Goal: Task Accomplishment & Management: Manage account settings

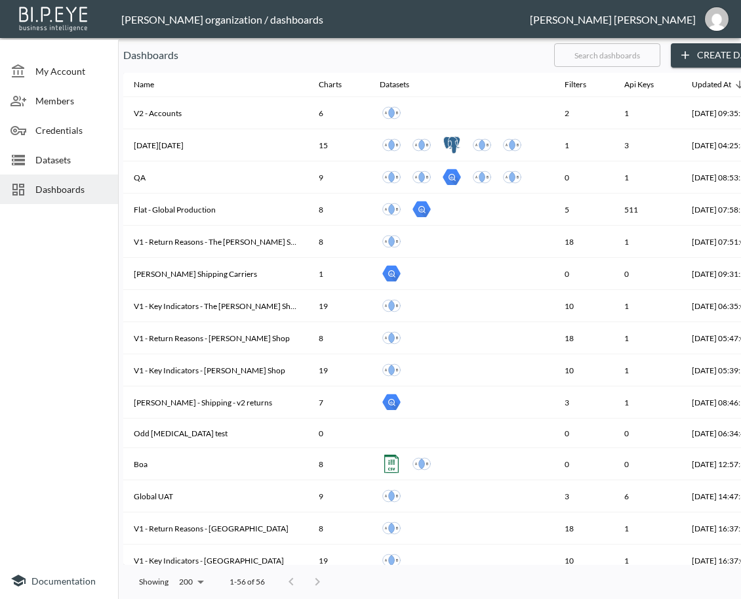
click at [616, 60] on input "text" at bounding box center [607, 55] width 106 height 33
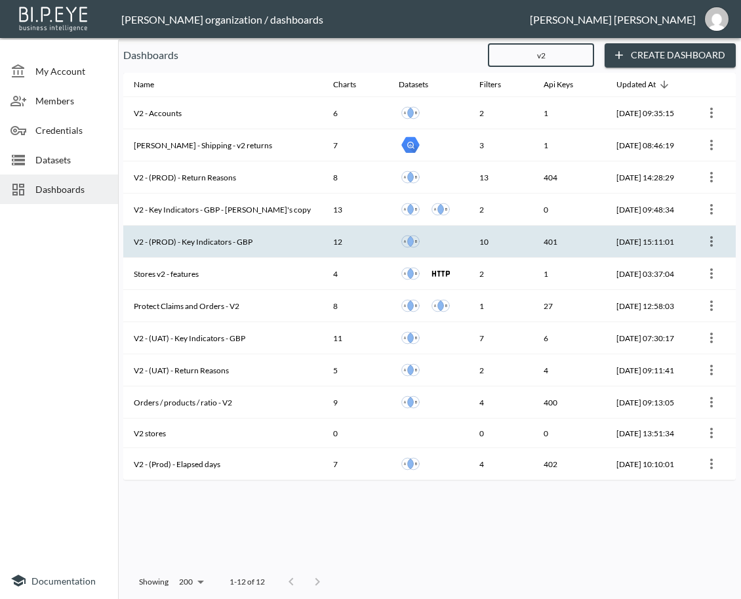
type input "v2"
click at [206, 243] on th "V2 - (PROD) - Key Indicators - GBP" at bounding box center [222, 242] width 199 height 32
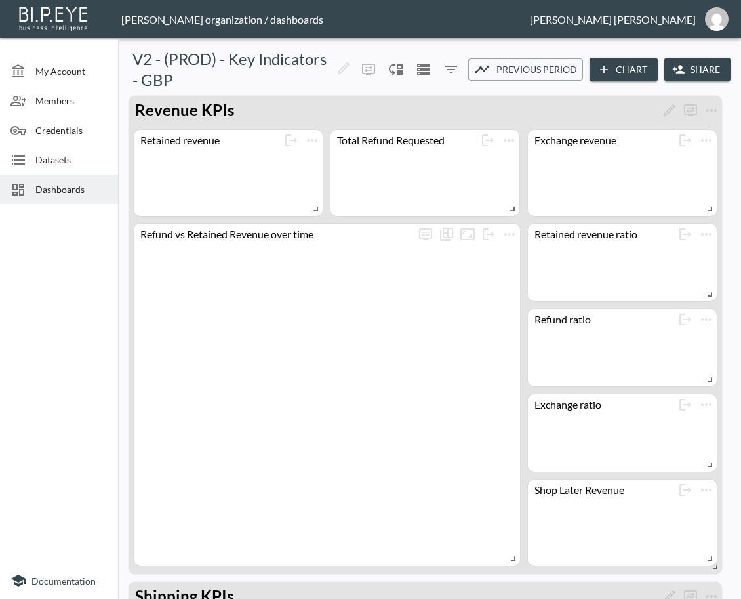
click at [695, 73] on button "Share" at bounding box center [698, 70] width 66 height 24
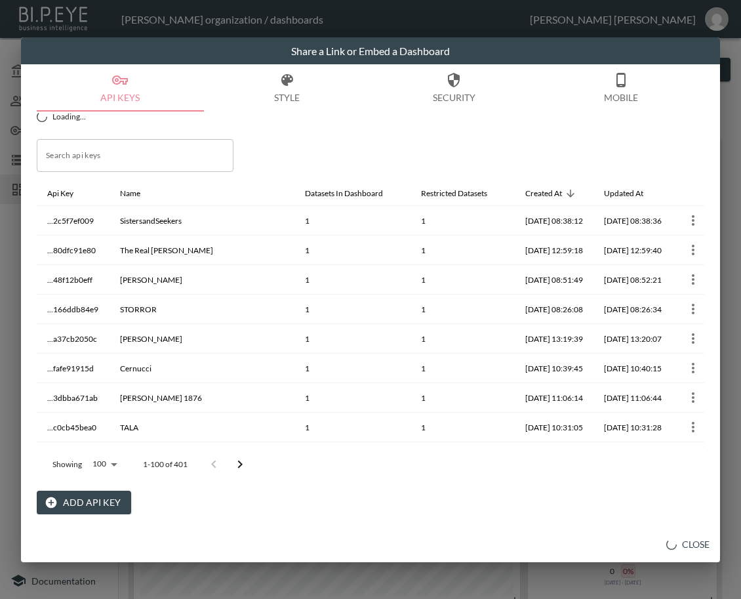
click at [90, 499] on button "Add API Key" at bounding box center [84, 503] width 94 height 24
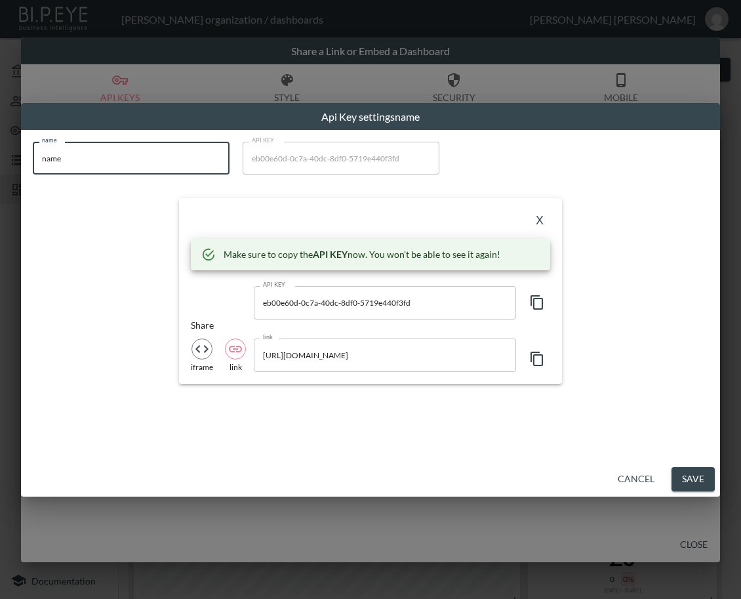
drag, startPoint x: 102, startPoint y: 150, endPoint x: 3, endPoint y: 156, distance: 99.9
click at [3, 156] on div "Api Key settings name name name name API KEY eb00e60d-0c7a-40dc-8df0-5719e440f3…" at bounding box center [370, 299] width 741 height 599
paste input "Brother and Kin US"
type input "Brother and Kin US"
click at [535, 303] on icon "button" at bounding box center [537, 303] width 16 height 16
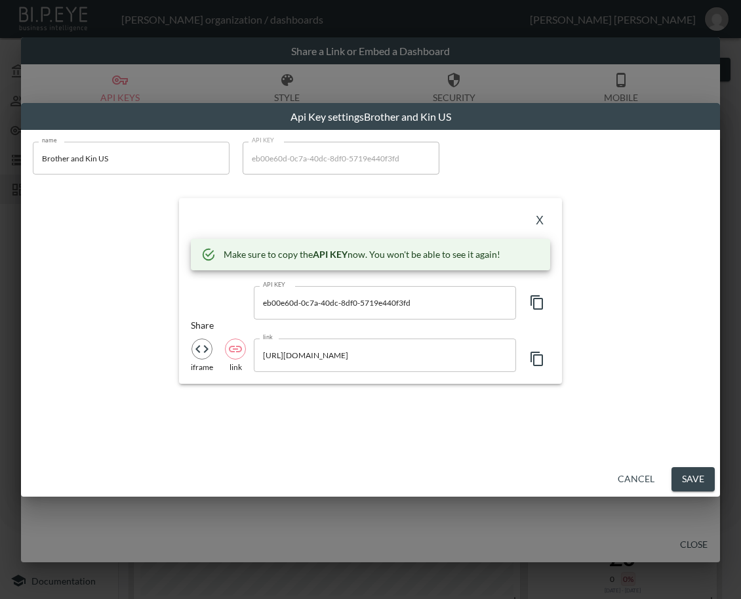
drag, startPoint x: 297, startPoint y: 209, endPoint x: 329, endPoint y: 220, distance: 33.4
click at [297, 209] on div "X Make sure to copy the API KEY now. You won't be able to see it again! API KEY…" at bounding box center [370, 290] width 383 height 185
click at [545, 220] on button "X" at bounding box center [539, 220] width 21 height 21
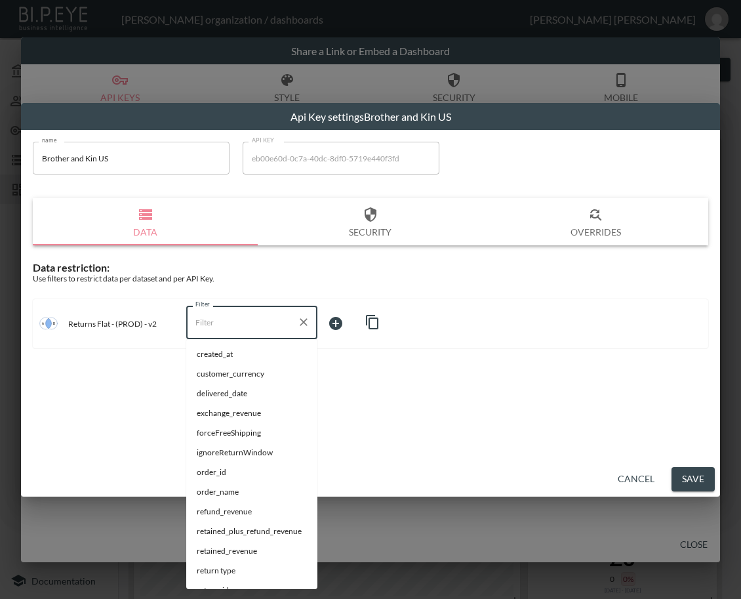
click at [253, 331] on input "Filter" at bounding box center [242, 322] width 100 height 21
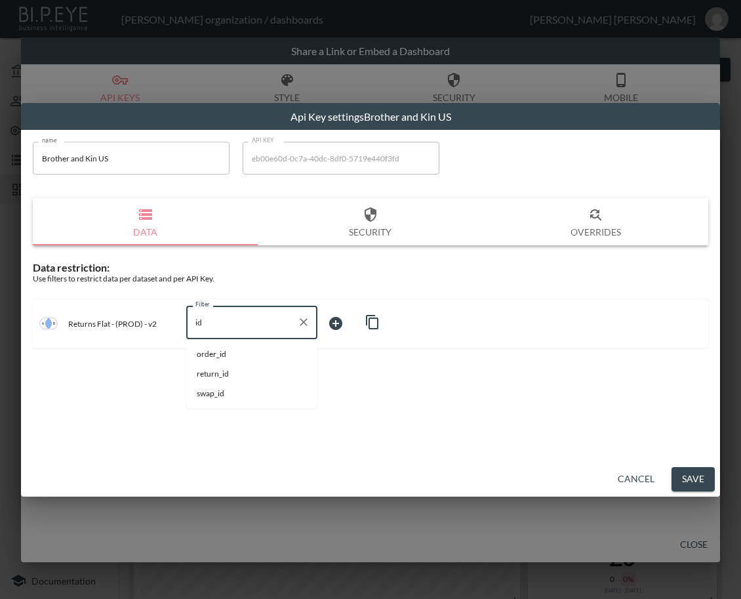
click at [218, 400] on li "swap_id" at bounding box center [251, 394] width 131 height 20
type input "swap_id"
click at [348, 323] on body "BI.P.EYE, Interactive Analytics Dashboards - app [PERSON_NAME] organization / d…" at bounding box center [370, 299] width 741 height 599
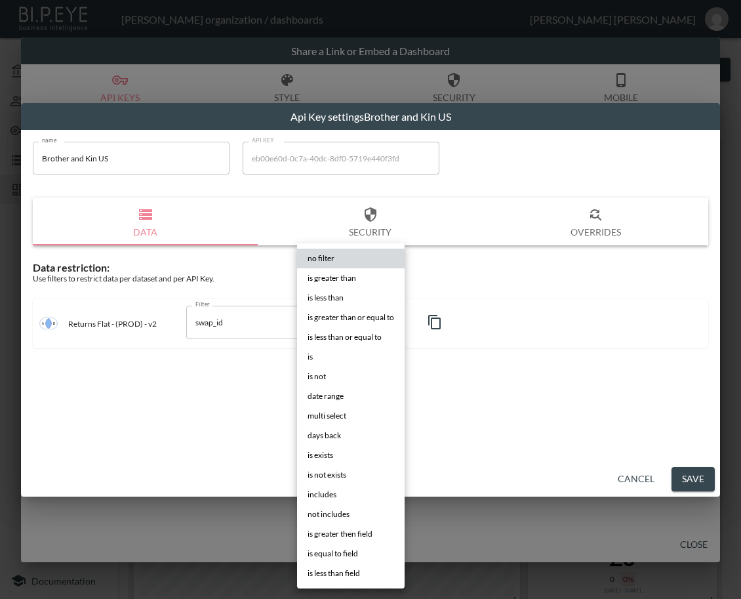
click at [337, 350] on li "is" at bounding box center [351, 357] width 108 height 20
type input "is"
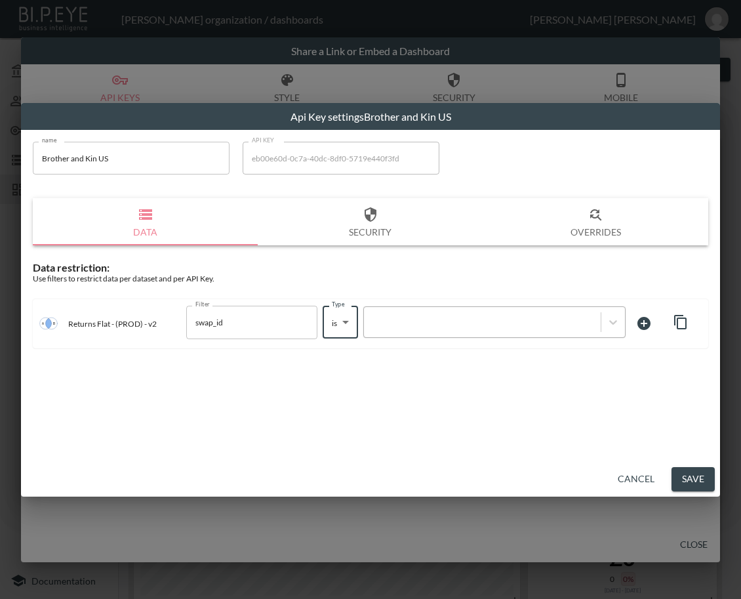
click at [432, 319] on div at bounding box center [483, 322] width 224 height 12
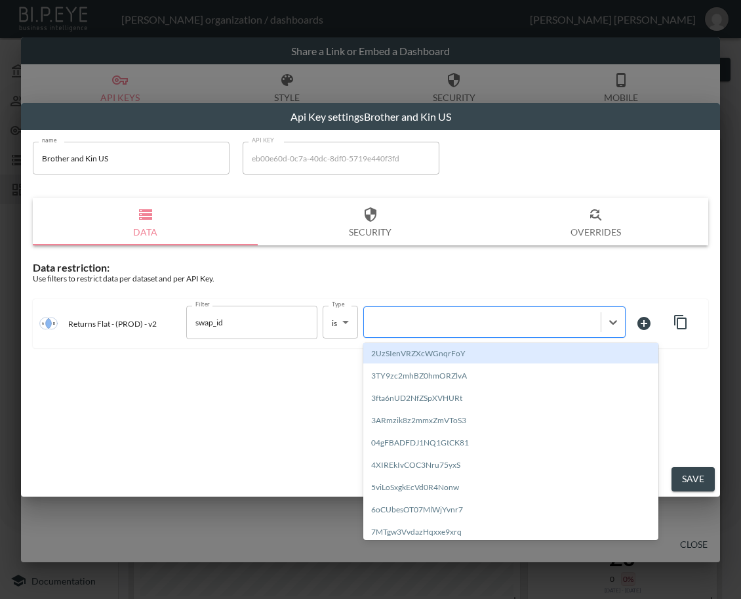
paste input "5c6rRcEUBRLjsMMpWCqX"
type input "5c6rRcEUBRLjsMMpWCqX"
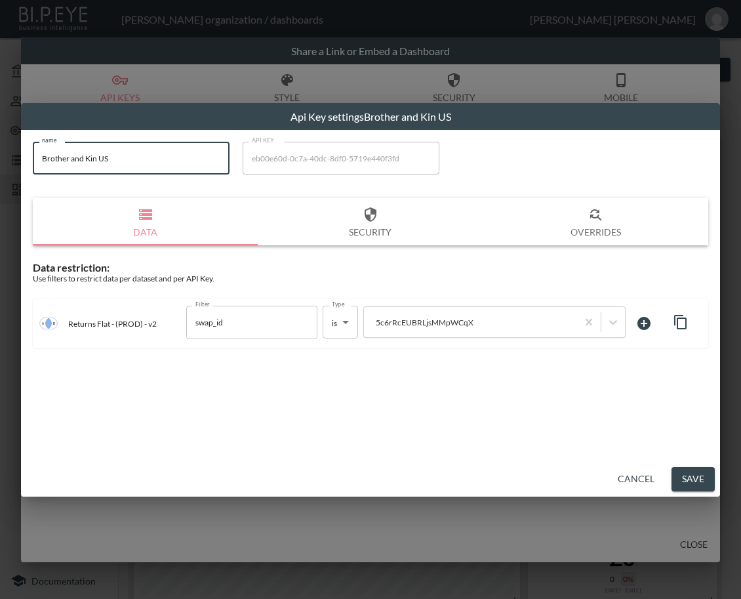
drag, startPoint x: 168, startPoint y: 161, endPoint x: -7, endPoint y: 163, distance: 174.5
click at [0, 163] on html "BI.P.EYE, Interactive Analytics Dashboards - app [PERSON_NAME] organization / d…" at bounding box center [370, 299] width 741 height 599
click at [683, 478] on button "Save" at bounding box center [693, 479] width 43 height 24
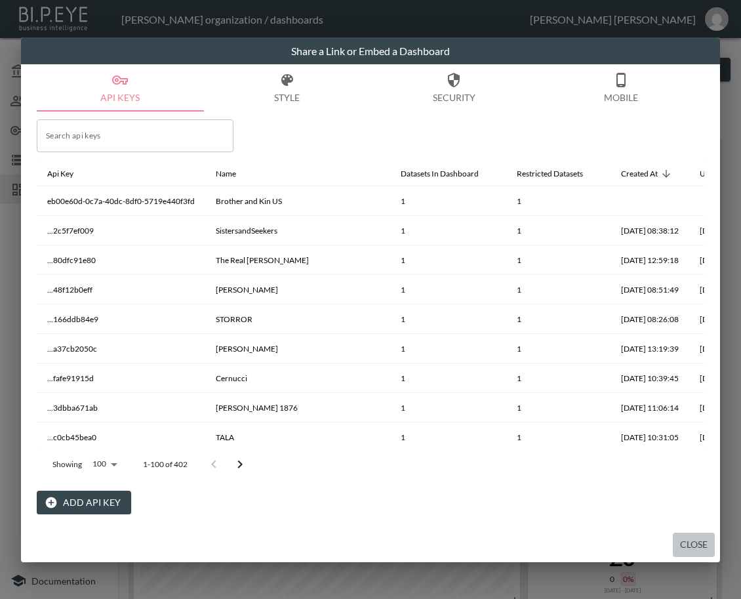
click at [700, 543] on button "Close" at bounding box center [694, 545] width 42 height 24
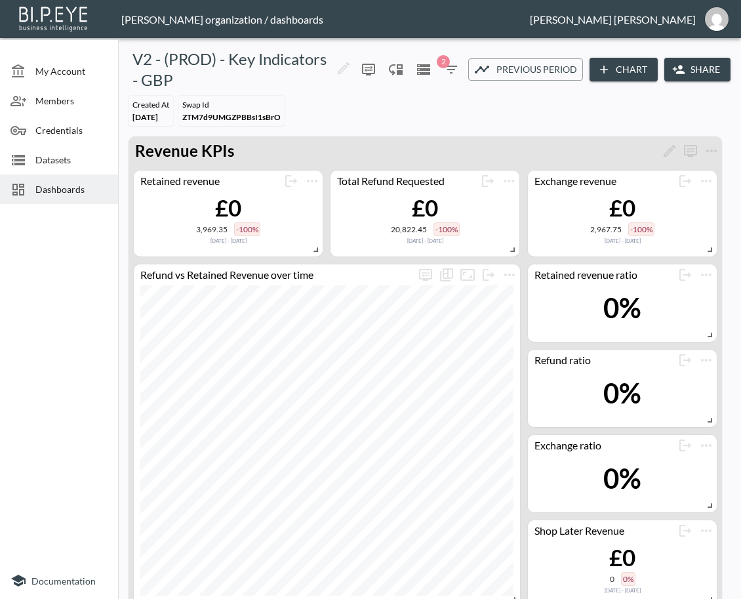
click at [79, 192] on span "Dashboards" at bounding box center [71, 189] width 72 height 14
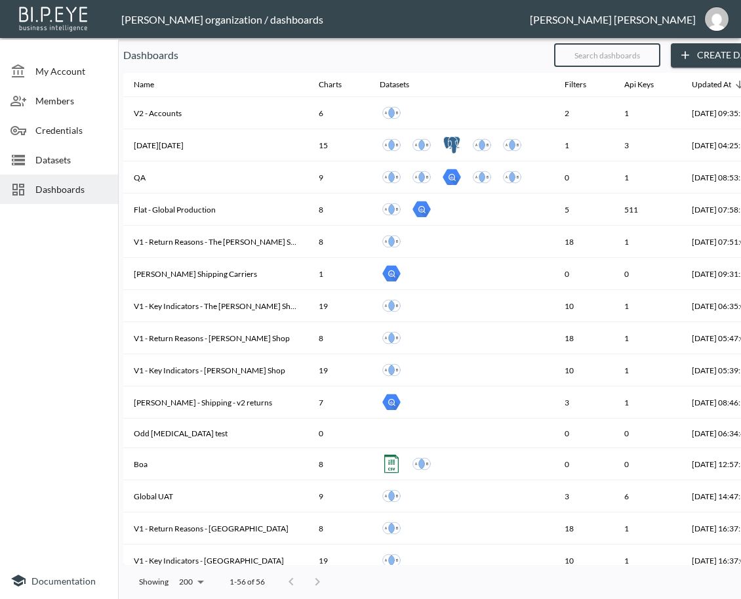
click at [636, 52] on input "text" at bounding box center [607, 55] width 106 height 33
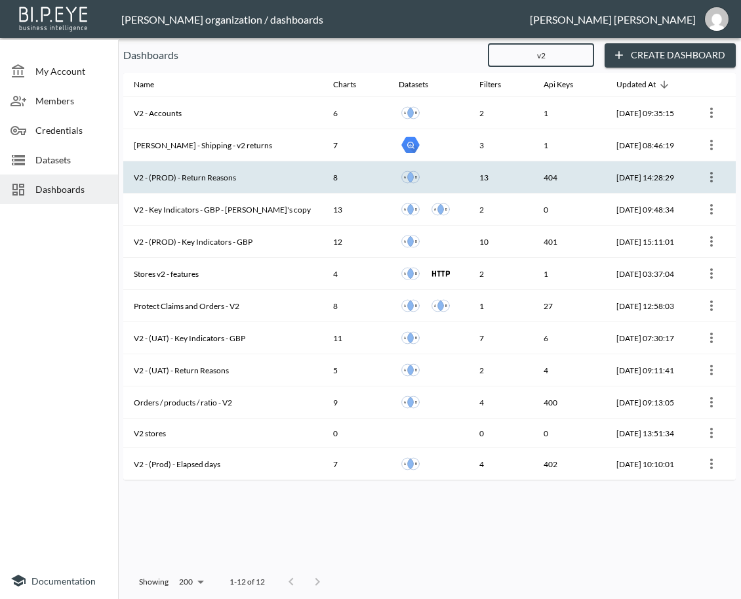
type input "v2"
click at [237, 183] on th "V2 - (PROD) - Return Reasons" at bounding box center [222, 177] width 199 height 32
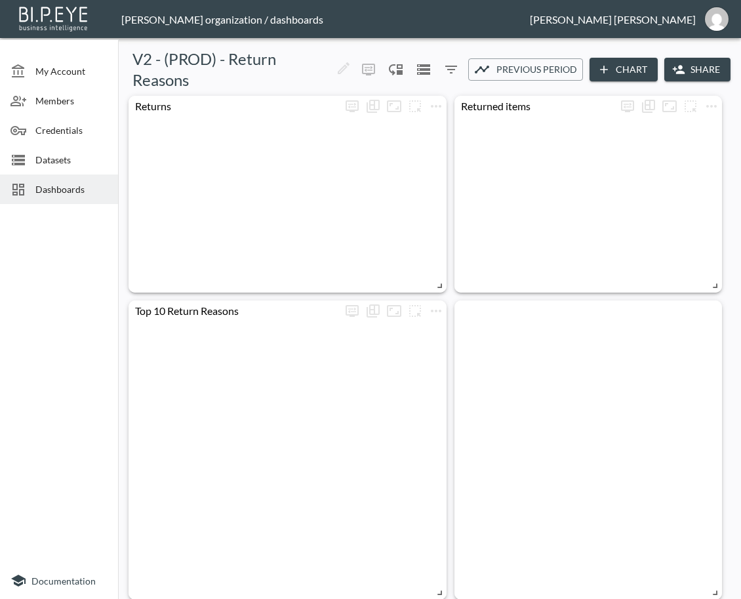
click at [689, 70] on button "Share" at bounding box center [698, 70] width 66 height 24
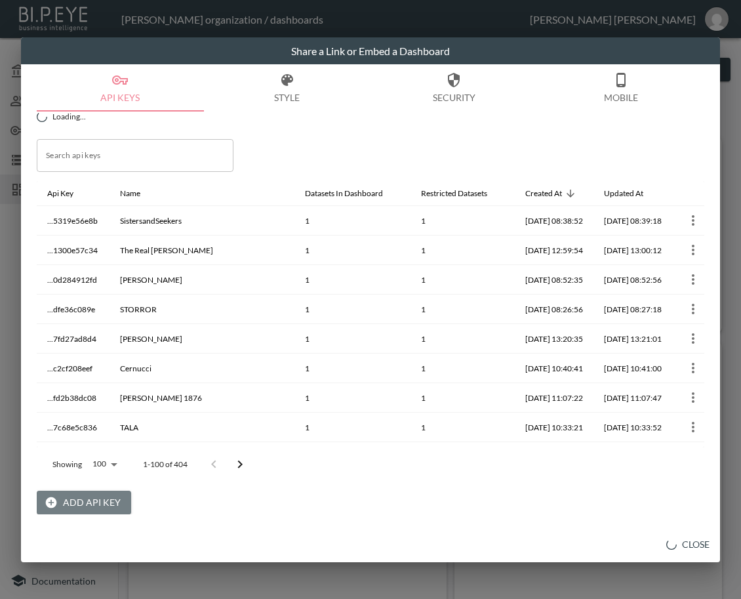
click at [106, 497] on button "Add API Key" at bounding box center [84, 503] width 94 height 24
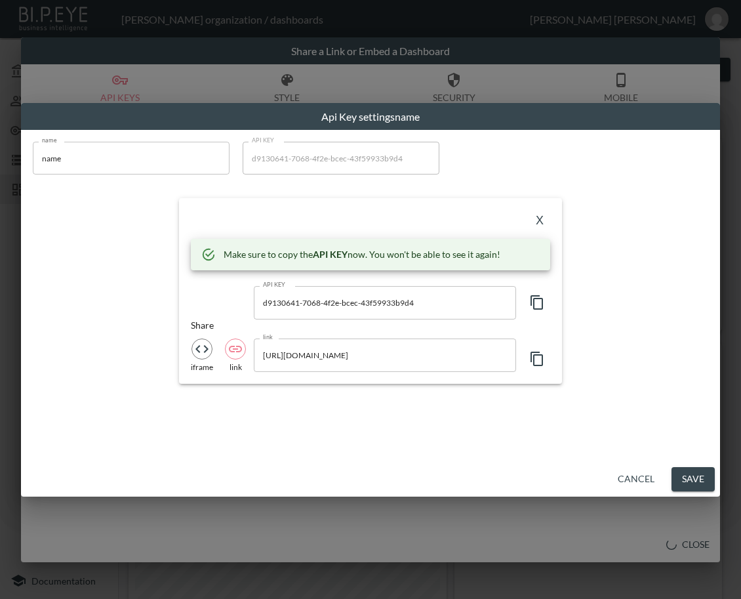
click at [102, 142] on input "name" at bounding box center [131, 158] width 197 height 33
drag, startPoint x: 93, startPoint y: 154, endPoint x: 0, endPoint y: 165, distance: 93.2
click at [0, 165] on div "Api Key settings name name name name API KEY d9130641-7068-4f2e-bcec-43f59933b9…" at bounding box center [370, 299] width 741 height 599
paste input "Brother and Kin US"
type input "Brother and Kin US"
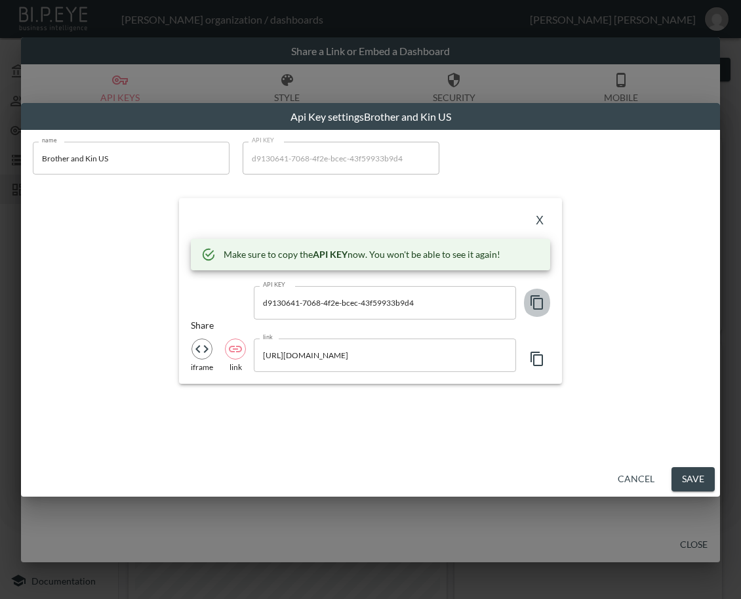
click at [539, 308] on icon "button" at bounding box center [537, 303] width 16 height 16
drag, startPoint x: 290, startPoint y: 212, endPoint x: 392, endPoint y: 223, distance: 102.9
click at [290, 212] on div "X" at bounding box center [371, 220] width 360 height 21
click at [541, 211] on button "X" at bounding box center [539, 220] width 21 height 21
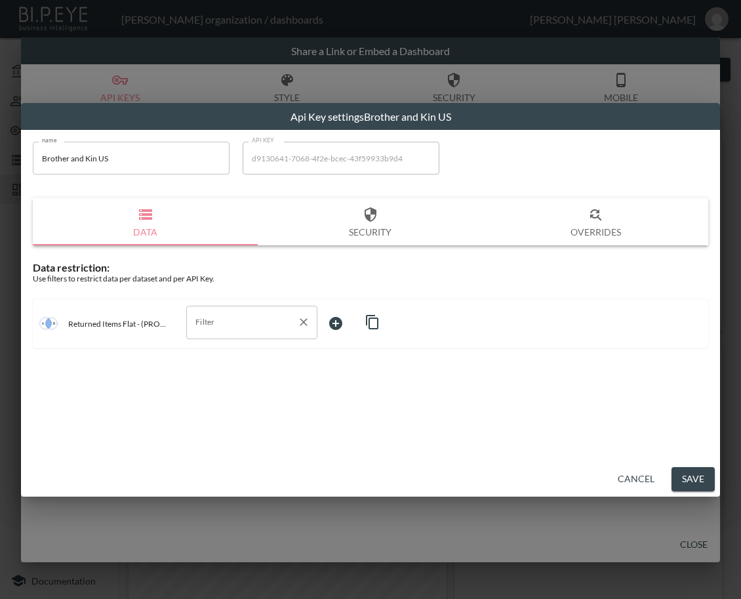
click at [214, 333] on input "Filter" at bounding box center [242, 322] width 100 height 21
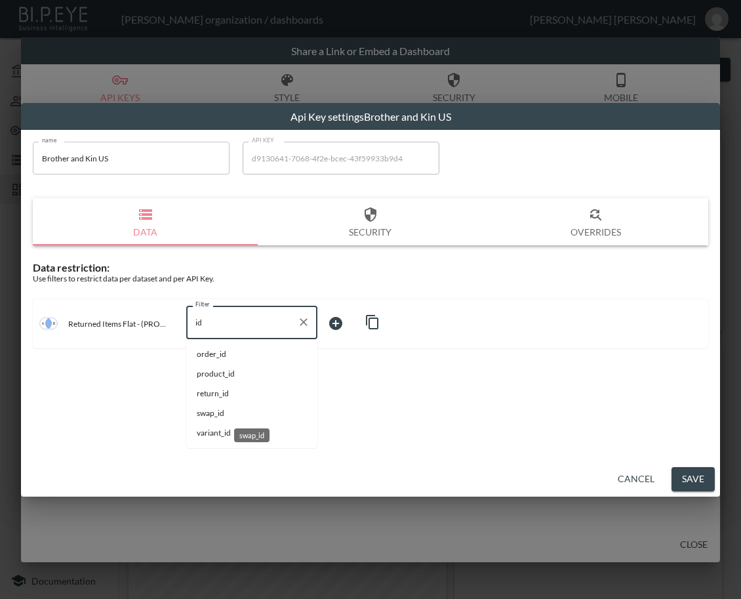
click at [243, 419] on div "swap_id" at bounding box center [252, 431] width 38 height 24
type input "swap_id"
click at [341, 332] on body "BI.P.EYE, Interactive Analytics Dashboards - app [PERSON_NAME] organization / d…" at bounding box center [370, 299] width 741 height 599
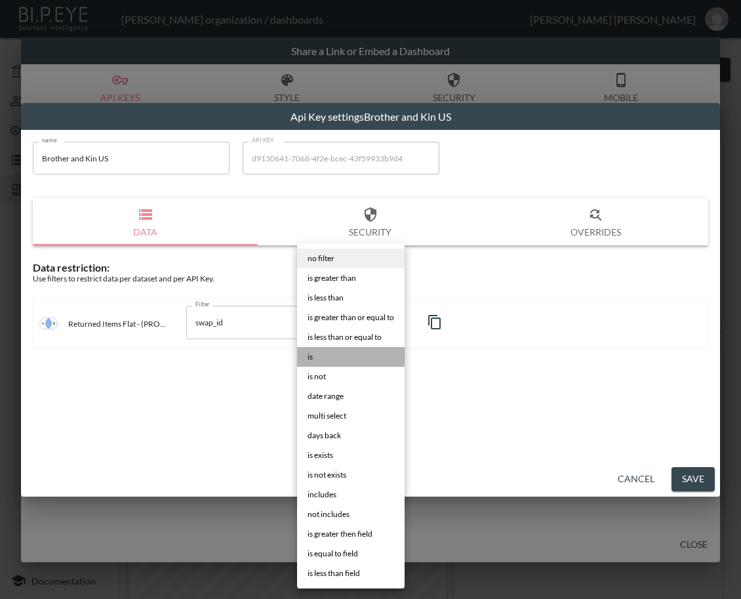
click at [337, 361] on li "is" at bounding box center [351, 357] width 108 height 20
type input "is"
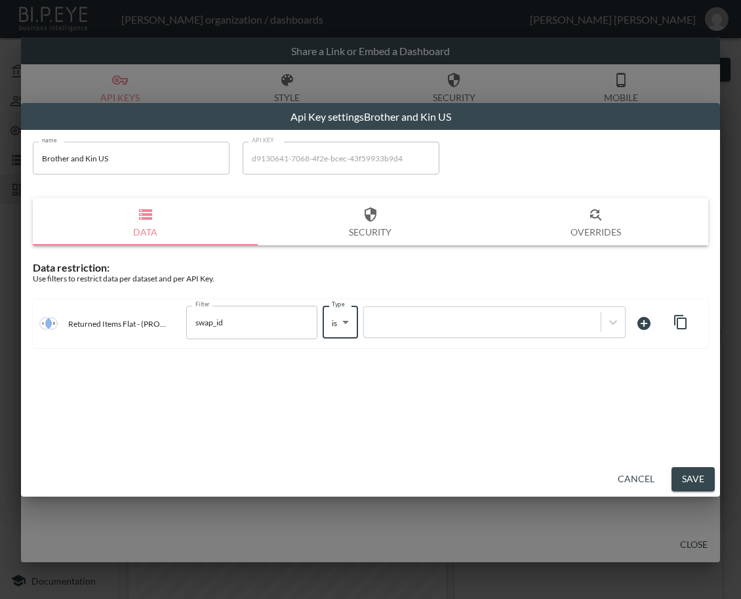
click at [425, 317] on div at bounding box center [483, 322] width 224 height 12
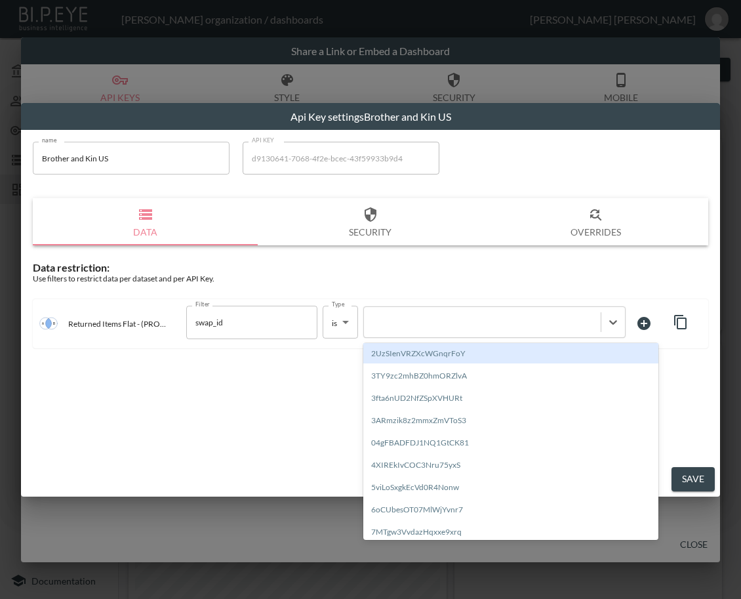
paste input "5c6rRcEUBRLjsMMpWCqX"
type input "5c6rRcEUBRLjsMMpWCqX"
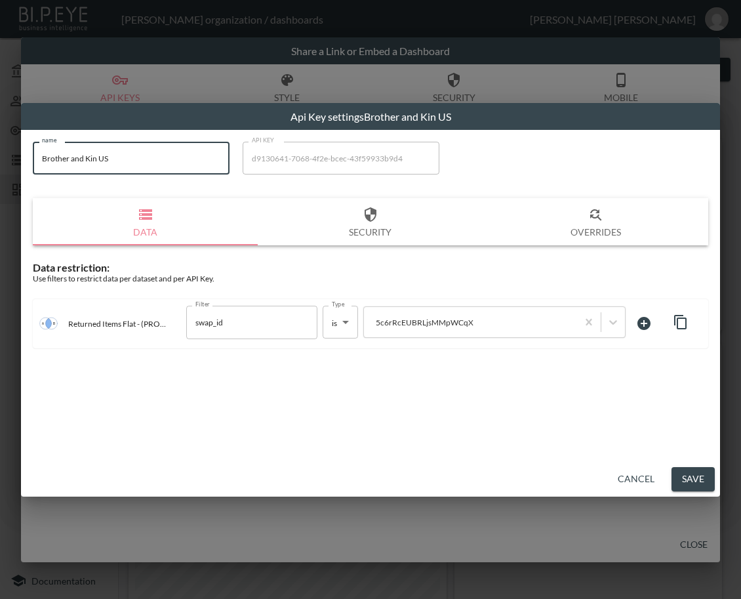
drag, startPoint x: 167, startPoint y: 170, endPoint x: -10, endPoint y: 167, distance: 177.2
click at [0, 167] on html "BI.P.EYE, Interactive Analytics Dashboards - app [PERSON_NAME] organization / d…" at bounding box center [370, 299] width 741 height 599
click at [689, 470] on button "Save" at bounding box center [693, 479] width 43 height 24
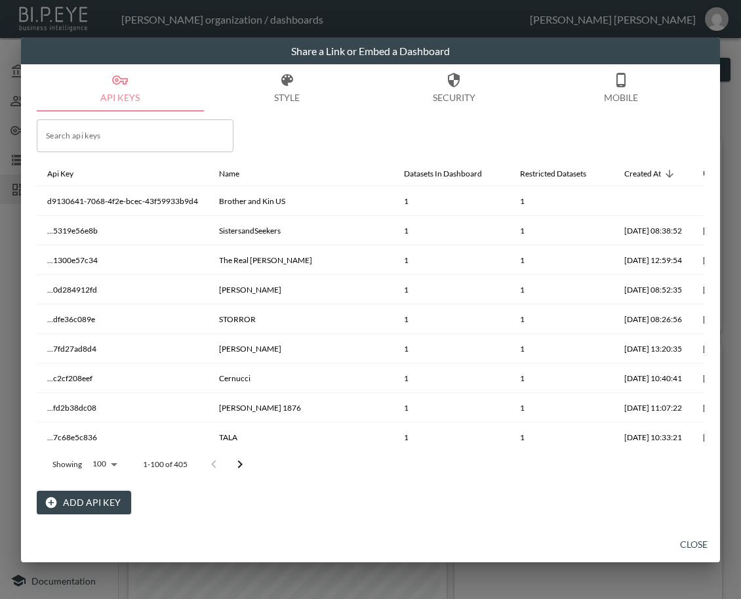
click at [688, 545] on button "Close" at bounding box center [694, 545] width 42 height 24
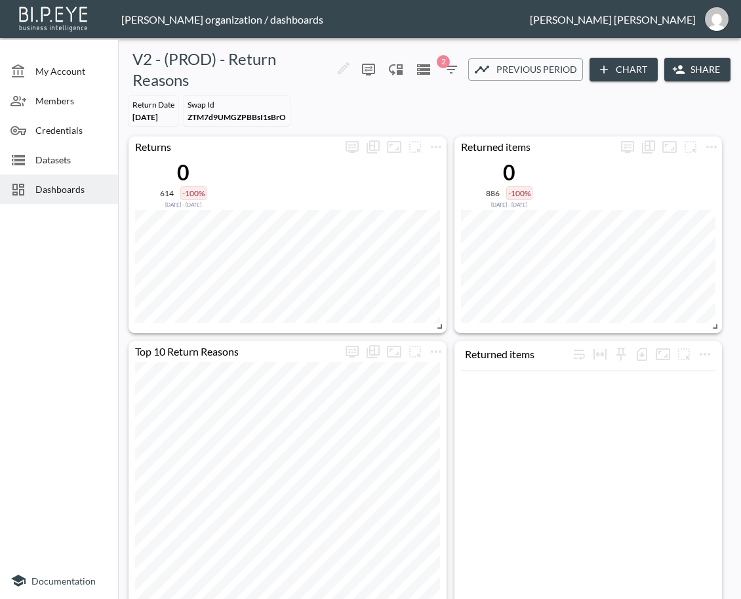
click at [66, 182] on span "Dashboards" at bounding box center [71, 189] width 72 height 14
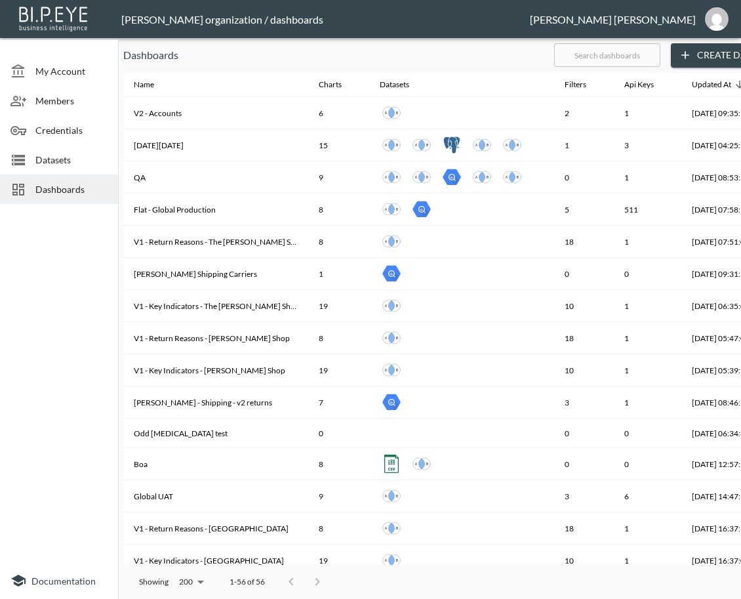
click at [639, 52] on input "text" at bounding box center [607, 55] width 106 height 33
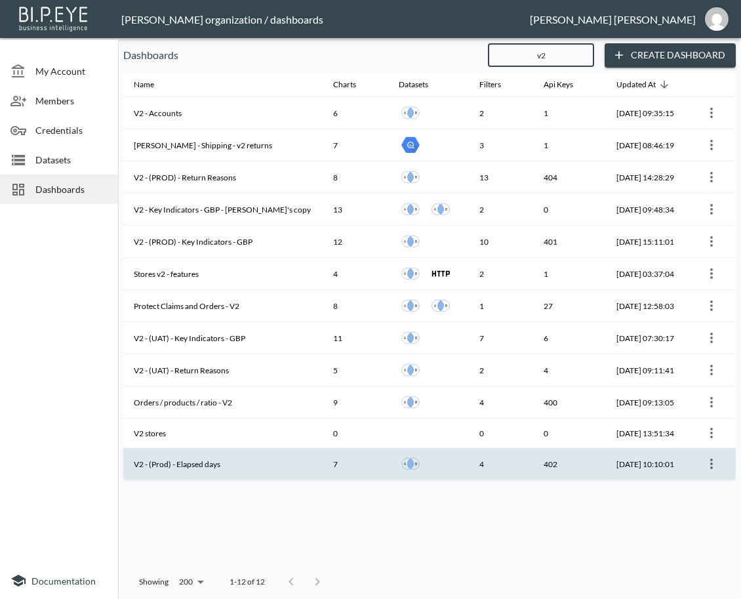
type input "v2"
click at [259, 458] on th "V2 - (Prod) - Elapsed days" at bounding box center [222, 464] width 199 height 32
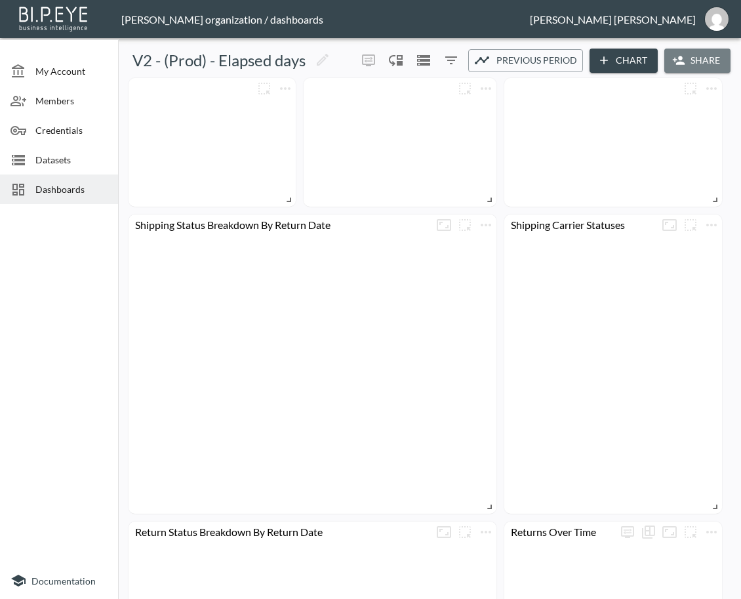
click at [686, 53] on button "Share" at bounding box center [698, 61] width 66 height 24
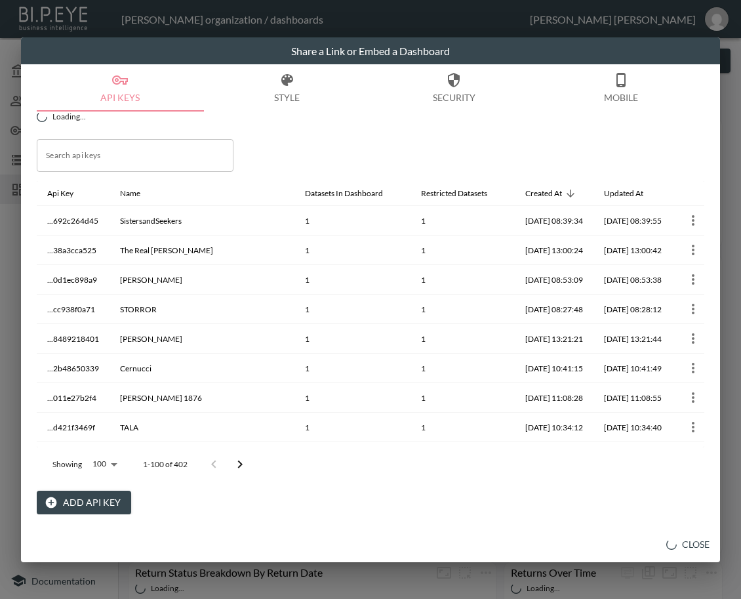
click at [79, 511] on button "Add API Key" at bounding box center [84, 503] width 94 height 24
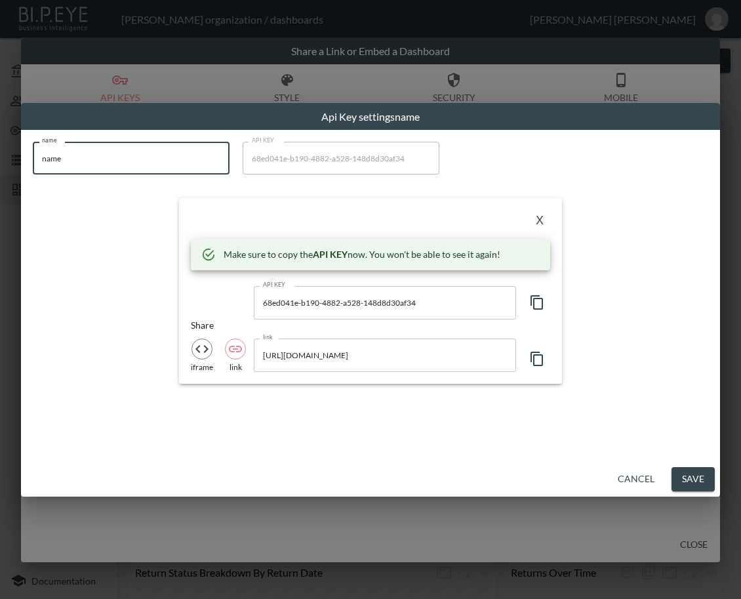
drag, startPoint x: 120, startPoint y: 159, endPoint x: -7, endPoint y: 150, distance: 127.6
click at [0, 150] on html "BI.P.EYE, Interactive Analytics Dashboards - app [PERSON_NAME] organization / d…" at bounding box center [370, 299] width 741 height 599
paste input "Brother and Kin US"
type input "Brother and Kin US"
click at [539, 300] on icon "button" at bounding box center [537, 303] width 16 height 16
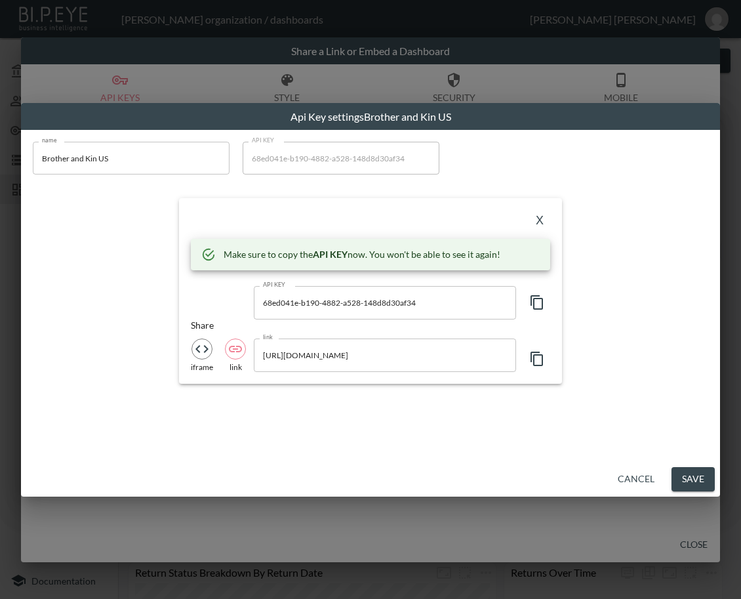
click at [270, 200] on div "X Make sure to copy the API KEY now. You won't be able to see it again! API KEY…" at bounding box center [370, 290] width 383 height 185
click at [532, 213] on button "X" at bounding box center [539, 220] width 21 height 21
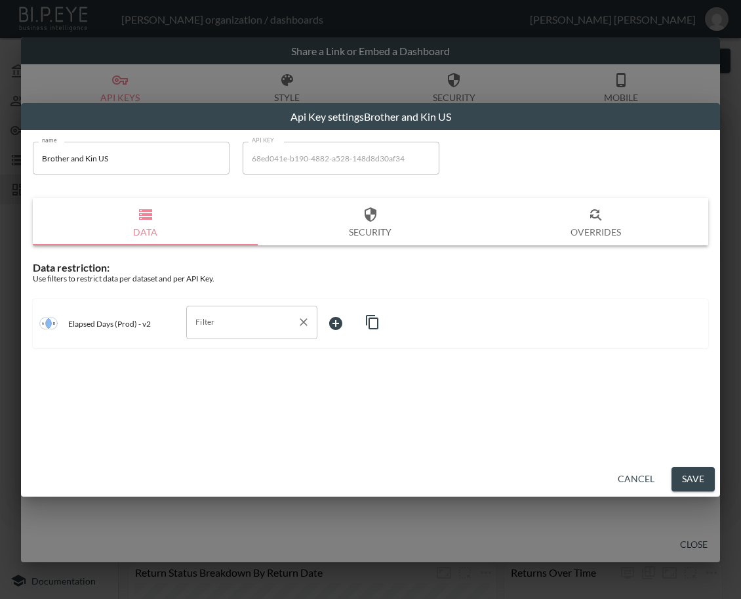
click at [245, 316] on input "Filter" at bounding box center [242, 322] width 100 height 21
click at [224, 367] on li "swap_id" at bounding box center [251, 374] width 131 height 20
type input "swap_id"
click at [369, 327] on body "BI.P.EYE, Interactive Analytics Dashboards - app [PERSON_NAME] organization / d…" at bounding box center [370, 299] width 741 height 599
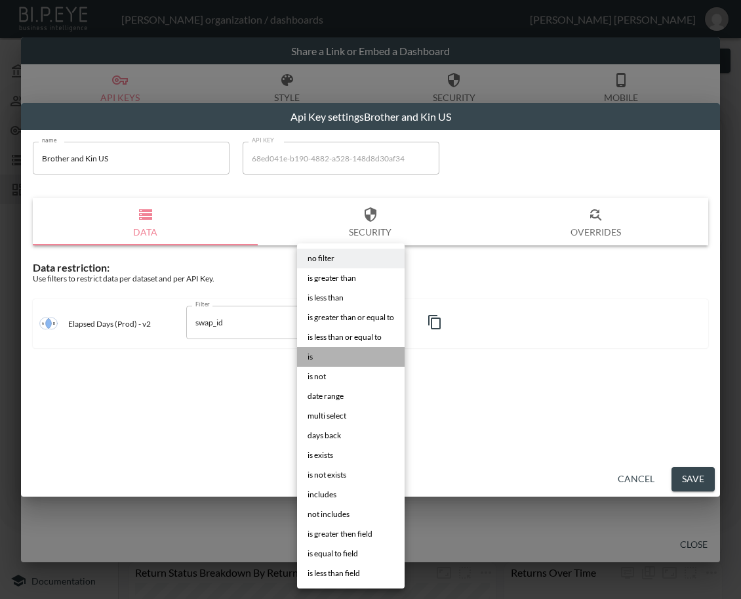
click at [324, 350] on li "is" at bounding box center [351, 357] width 108 height 20
type input "is"
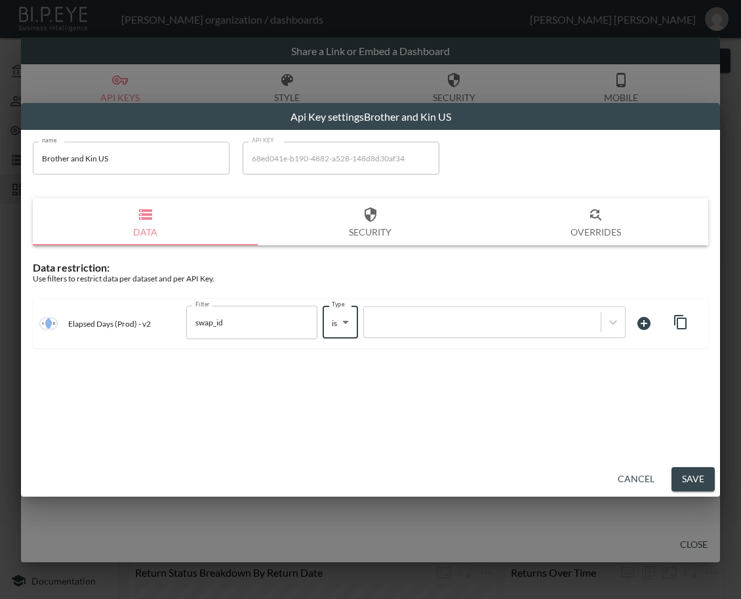
click at [446, 317] on div at bounding box center [483, 322] width 224 height 12
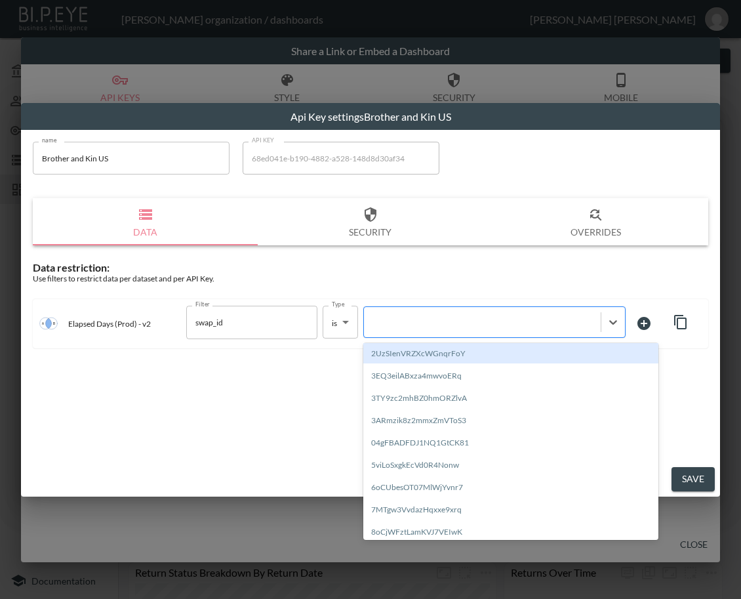
paste input "5c6rRcEUBRLjsMMpWCqX"
type input "5c6rRcEUBRLjsMMpWCqX"
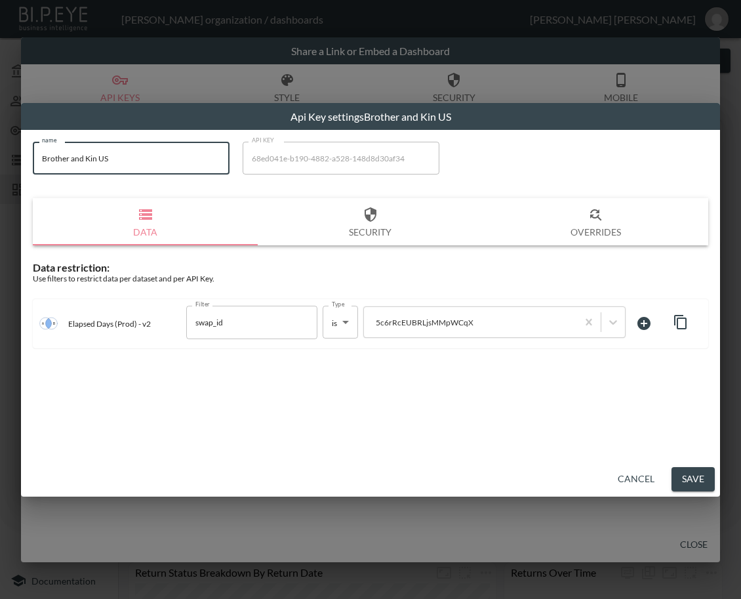
drag, startPoint x: 104, startPoint y: 157, endPoint x: 29, endPoint y: 157, distance: 74.8
click at [29, 157] on div "name Brother and [PERSON_NAME] US name API KEY 68ed041e-b190-4882-a528-148d8d30…" at bounding box center [370, 245] width 691 height 222
click at [700, 478] on button "Save" at bounding box center [693, 479] width 43 height 24
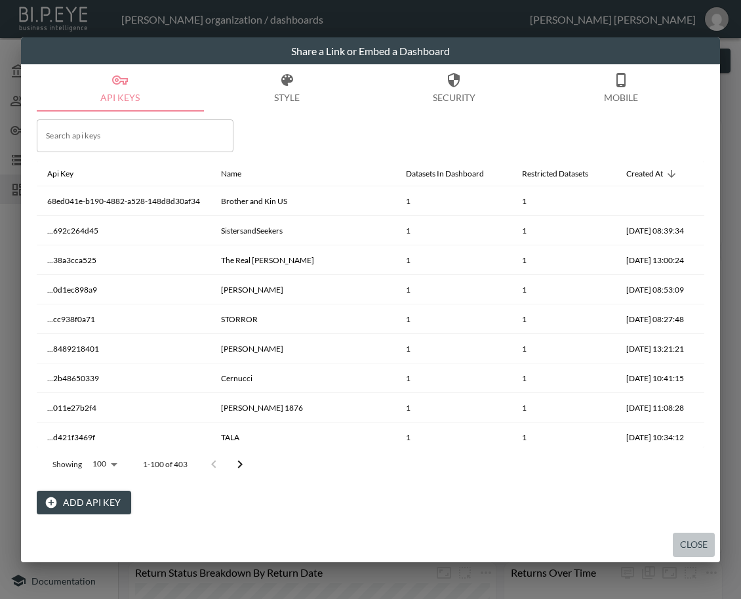
click at [695, 548] on button "Close" at bounding box center [694, 545] width 42 height 24
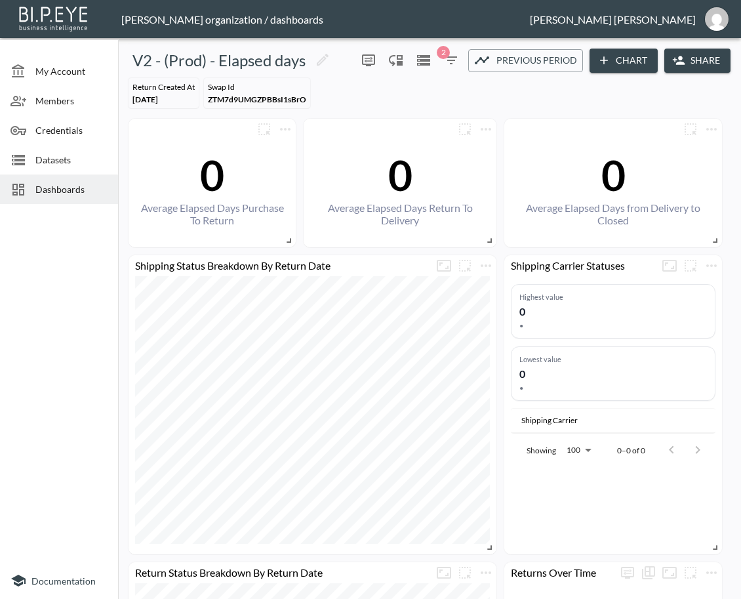
click at [60, 189] on span "Dashboards" at bounding box center [71, 189] width 72 height 14
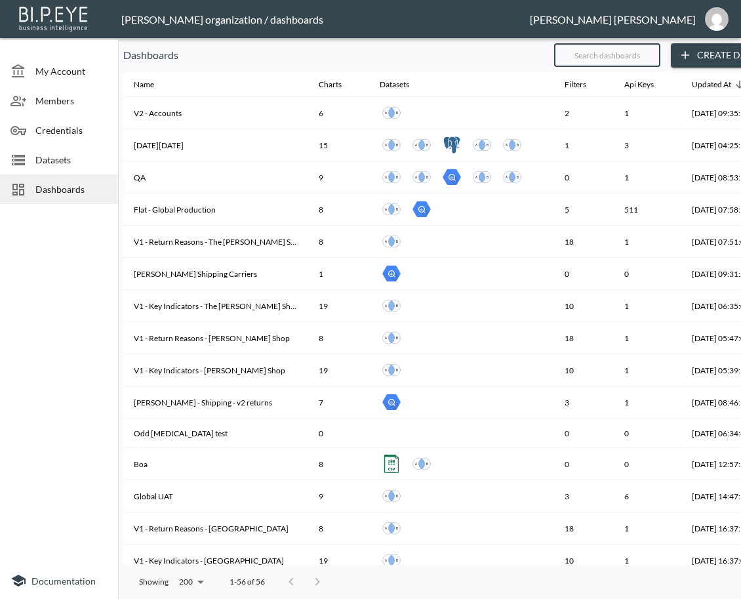
click at [635, 61] on input "text" at bounding box center [607, 55] width 106 height 33
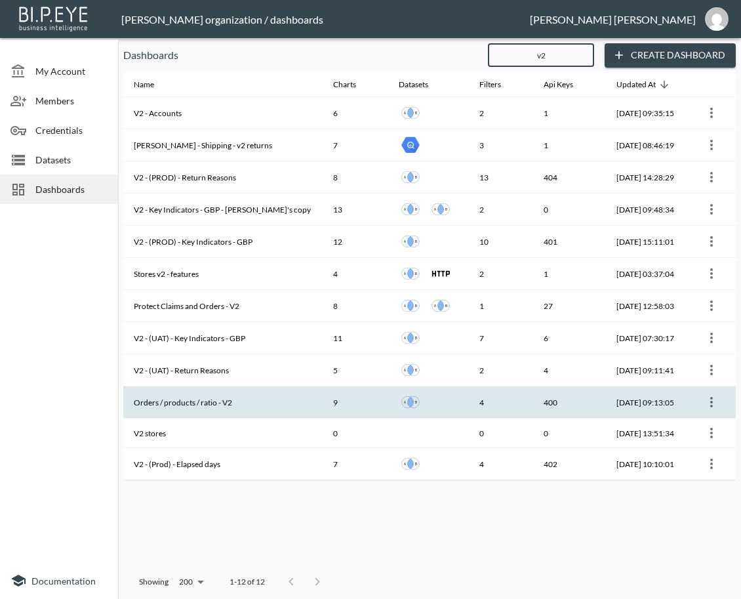
type input "v2"
click at [197, 402] on th "Orders / products / ratio - V2" at bounding box center [222, 402] width 199 height 32
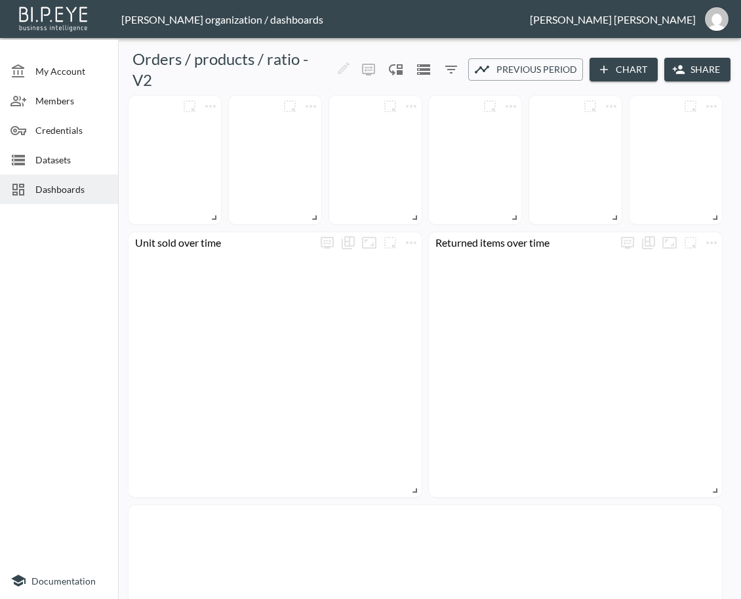
click at [684, 71] on button "Share" at bounding box center [698, 70] width 66 height 24
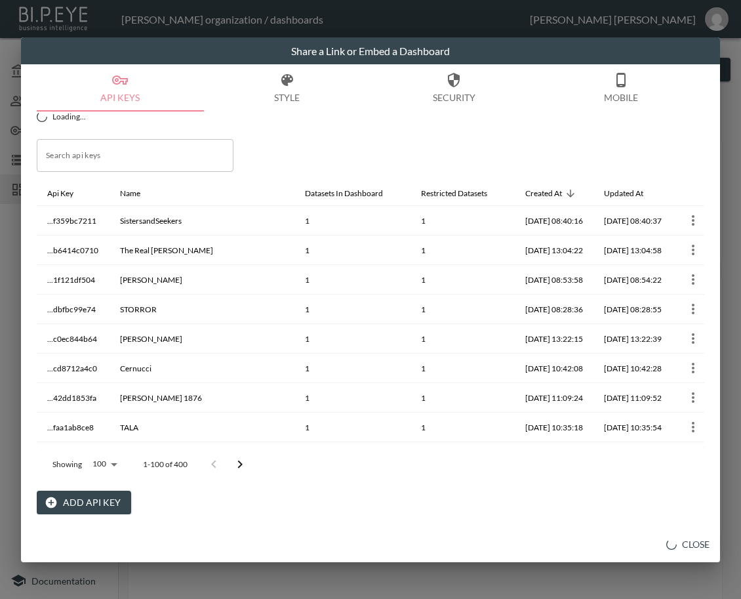
click at [62, 503] on button "Add API Key" at bounding box center [84, 503] width 94 height 24
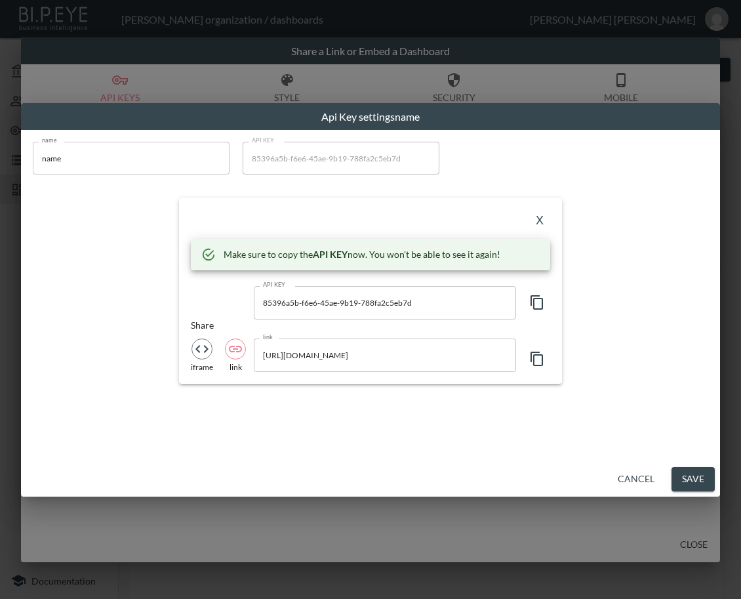
click at [0, 163] on html "BI.P.EYE, Interactive Analytics Dashboards - app [PERSON_NAME] organization / d…" at bounding box center [370, 299] width 741 height 599
click at [116, 177] on div "name name name" at bounding box center [131, 162] width 197 height 41
drag, startPoint x: 89, startPoint y: 159, endPoint x: 0, endPoint y: 161, distance: 89.2
click at [0, 161] on div "Api Key settings name name name name API KEY 85396a5b-f6e6-45ae-9b19-788fa2c5eb…" at bounding box center [370, 299] width 741 height 599
paste input "Brother and Kin US"
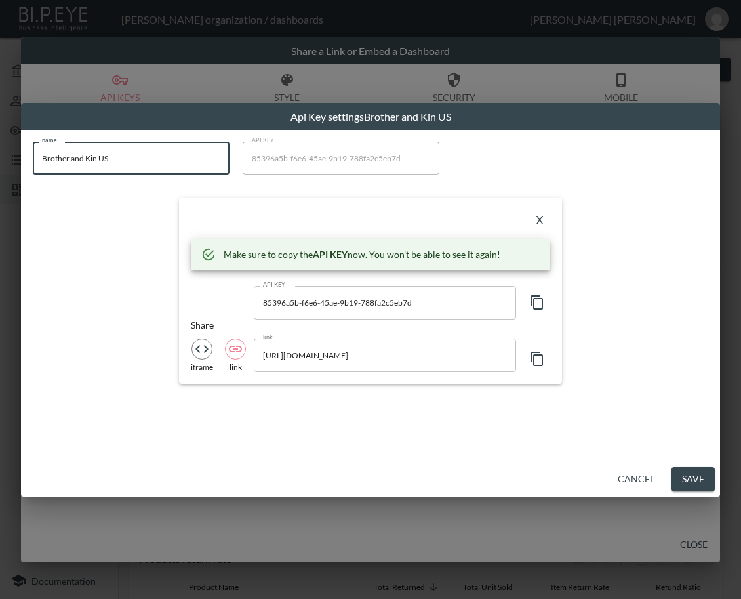
type input "Brother and Kin US"
click at [539, 298] on icon "button" at bounding box center [537, 303] width 16 height 16
drag, startPoint x: 288, startPoint y: 211, endPoint x: 371, endPoint y: 211, distance: 82.7
click at [288, 211] on div "X" at bounding box center [371, 220] width 360 height 21
click at [541, 218] on button "X" at bounding box center [539, 220] width 21 height 21
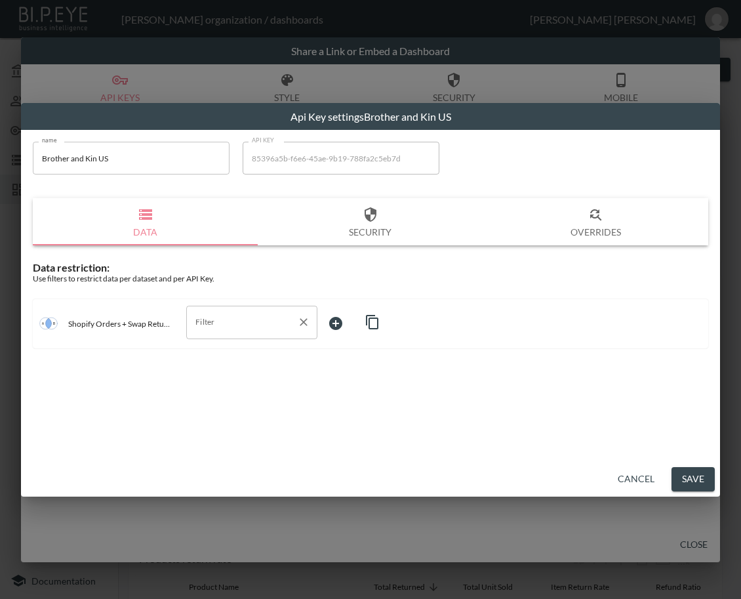
click at [217, 325] on input "Filter" at bounding box center [242, 322] width 100 height 21
click at [223, 391] on span "swap_id" at bounding box center [252, 394] width 110 height 12
type input "swap_id"
click at [354, 327] on body "BI.P.EYE, Interactive Analytics Dashboards - app [PERSON_NAME] organization / d…" at bounding box center [370, 299] width 741 height 599
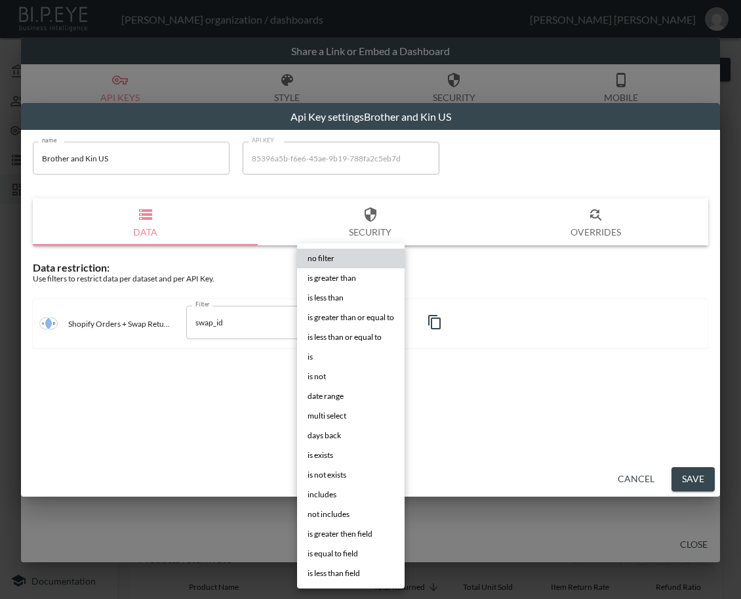
click at [337, 351] on li "is" at bounding box center [351, 357] width 108 height 20
type input "is"
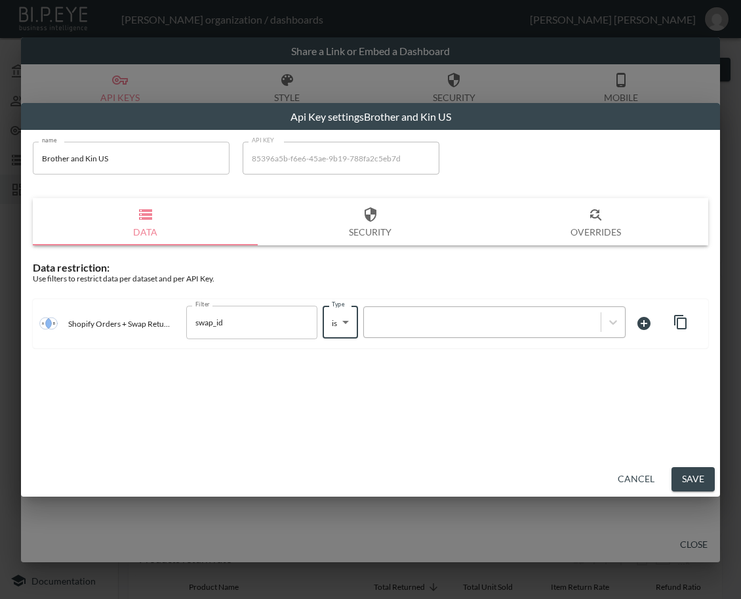
click at [422, 323] on div at bounding box center [483, 322] width 224 height 12
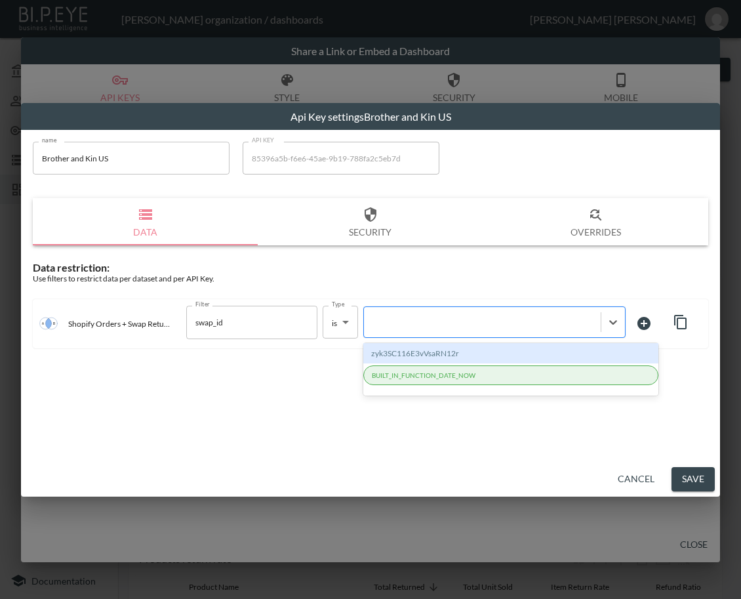
paste input "5c6rRcEUBRLjsMMpWCqX"
type input "5c6rRcEUBRLjsMMpWCqX"
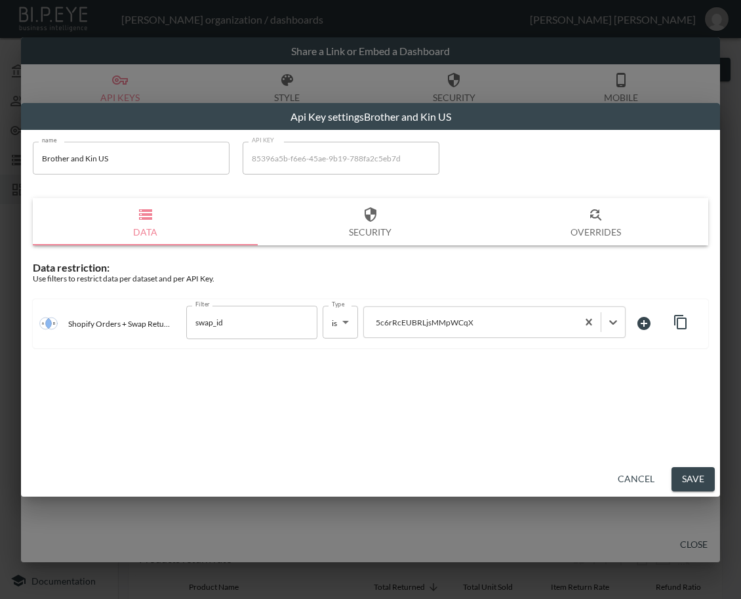
click at [692, 476] on button "Save" at bounding box center [693, 479] width 43 height 24
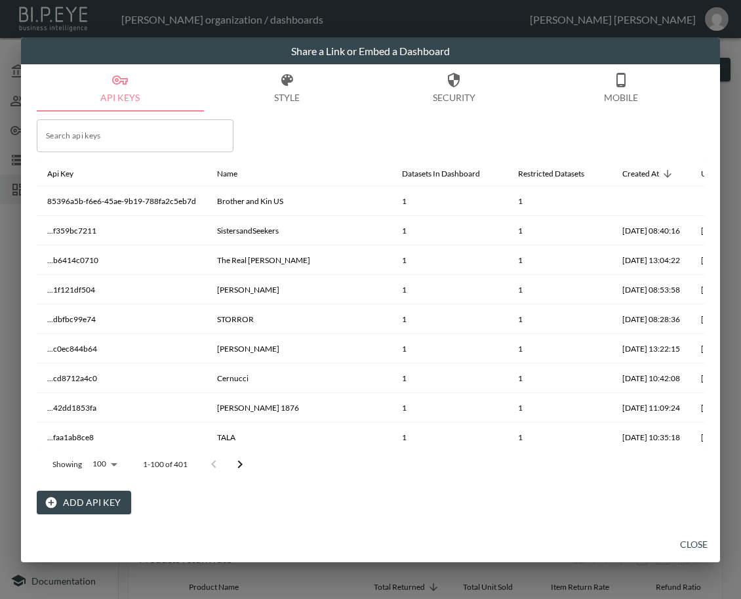
click at [690, 547] on button "Close" at bounding box center [694, 545] width 42 height 24
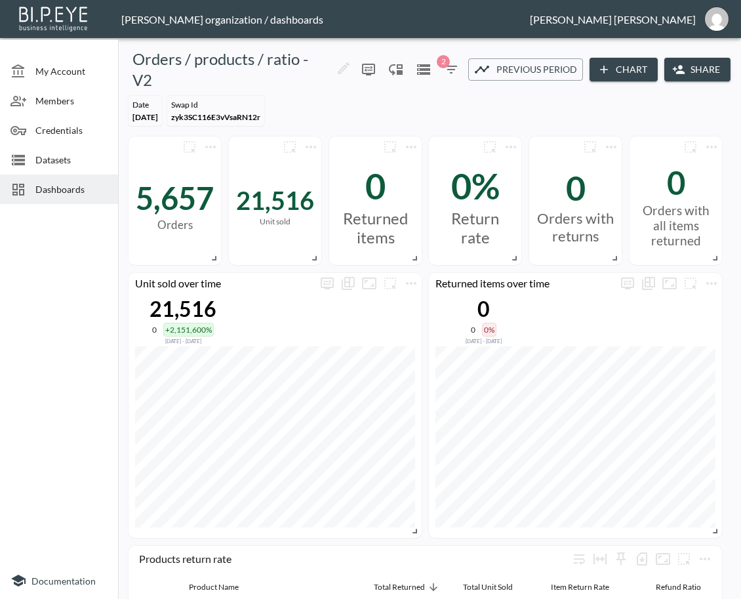
click at [82, 190] on span "Dashboards" at bounding box center [71, 189] width 72 height 14
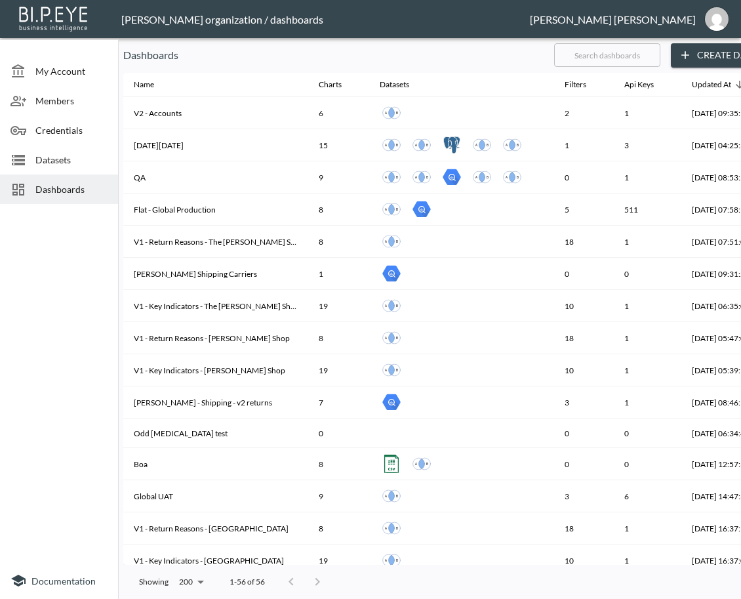
click at [617, 61] on input "text" at bounding box center [607, 55] width 106 height 33
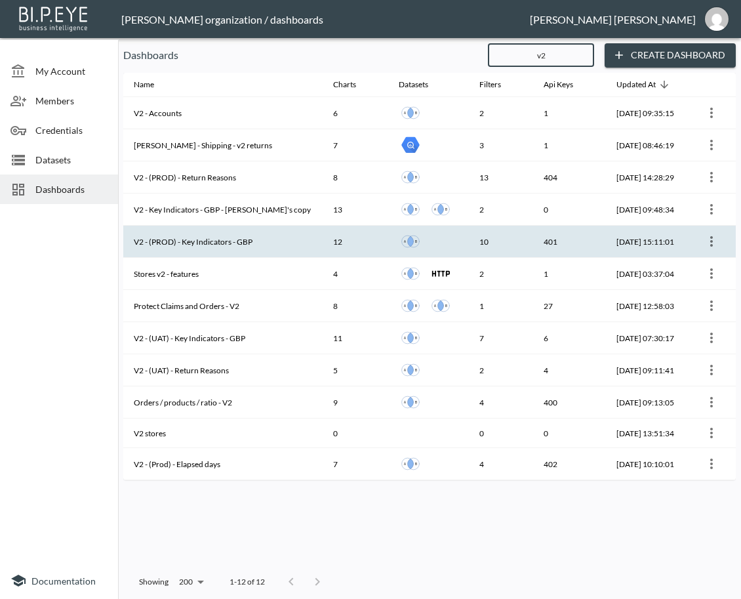
type input "v2"
click at [219, 245] on th "V2 - (PROD) - Key Indicators - GBP" at bounding box center [222, 242] width 199 height 32
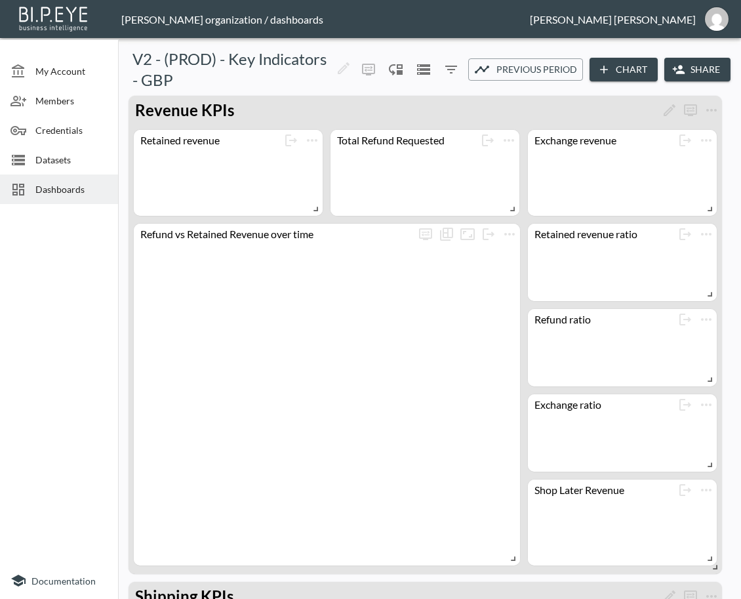
click at [701, 70] on button "Share" at bounding box center [698, 70] width 66 height 24
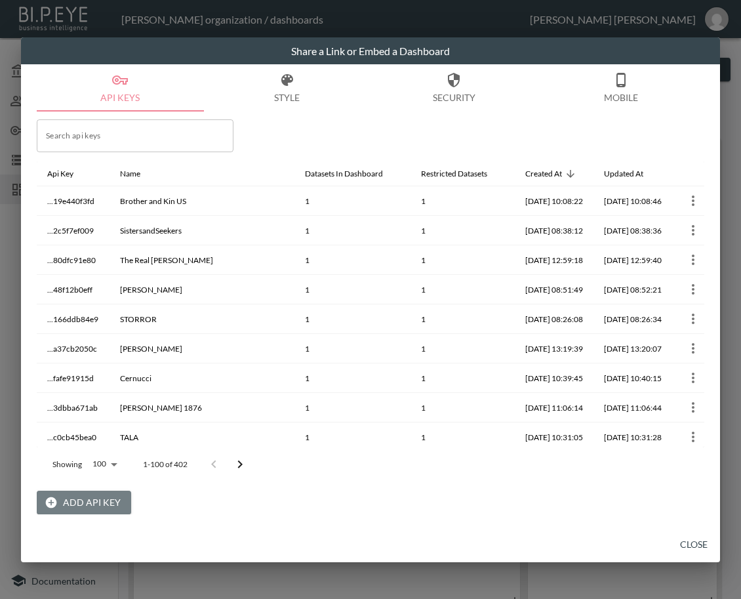
click at [98, 506] on button "Add API Key" at bounding box center [84, 503] width 94 height 24
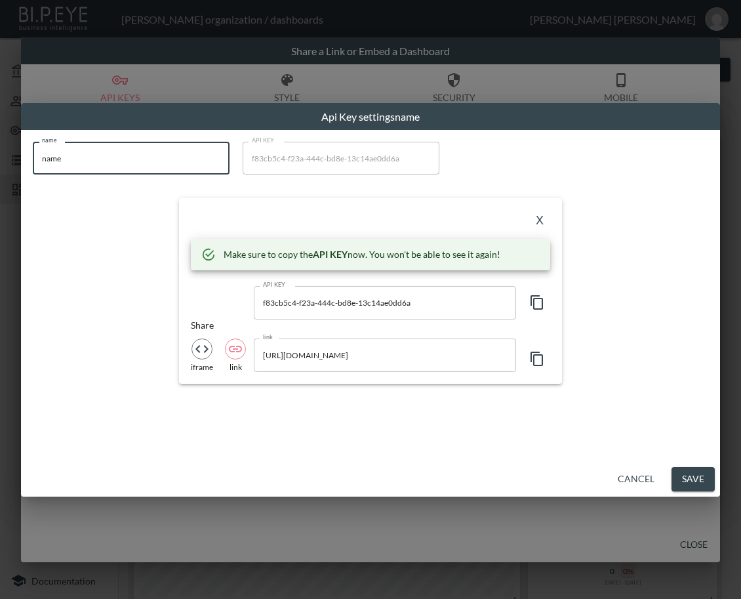
drag, startPoint x: 167, startPoint y: 154, endPoint x: -11, endPoint y: 167, distance: 178.9
click at [0, 167] on html "BI.P.EYE, Interactive Analytics Dashboards - app [PERSON_NAME] organization / d…" at bounding box center [370, 299] width 741 height 599
paste input "Brother and Kin EU"
type input "Brother and Kin EU"
click at [535, 305] on icon "button" at bounding box center [537, 303] width 16 height 16
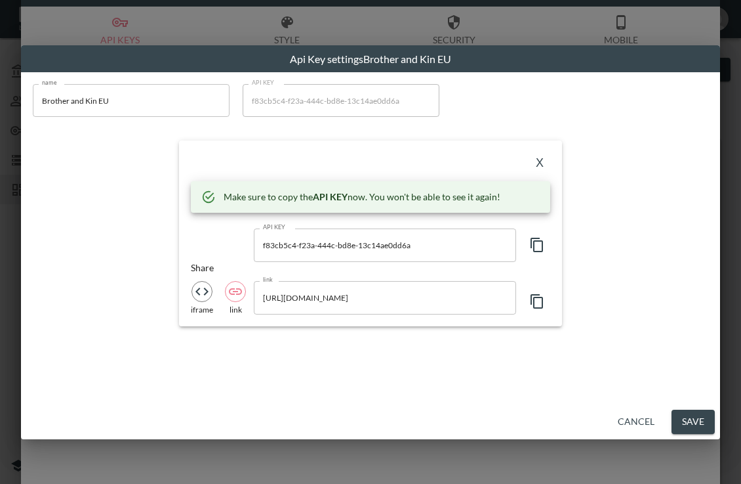
click at [354, 150] on div "X Make sure to copy the API KEY now. You won't be able to see it again! API KEY…" at bounding box center [370, 232] width 383 height 185
click at [537, 161] on button "X" at bounding box center [539, 162] width 21 height 21
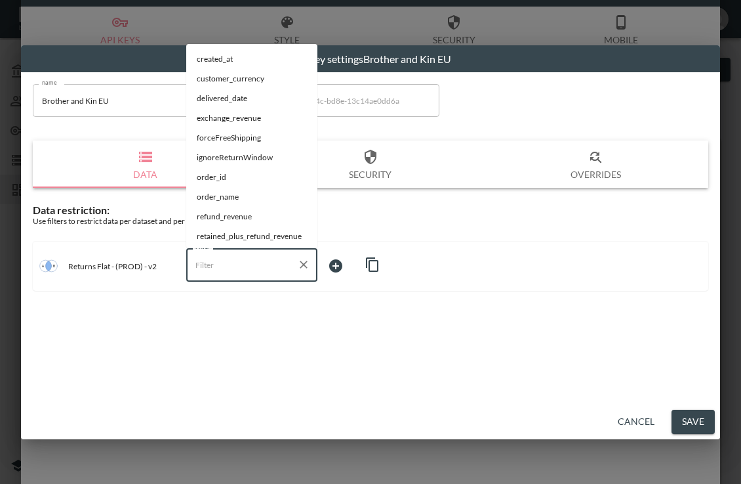
click at [249, 271] on input "Filter" at bounding box center [242, 264] width 100 height 21
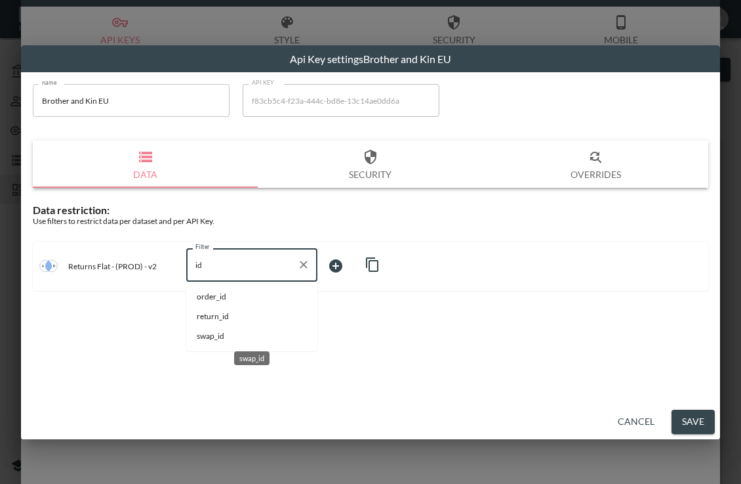
click at [220, 336] on span "swap_id" at bounding box center [252, 336] width 110 height 12
type input "swap_id"
click at [358, 266] on body "BI.P.EYE, Interactive Analytics Dashboards - app [PERSON_NAME] organization / d…" at bounding box center [370, 242] width 741 height 484
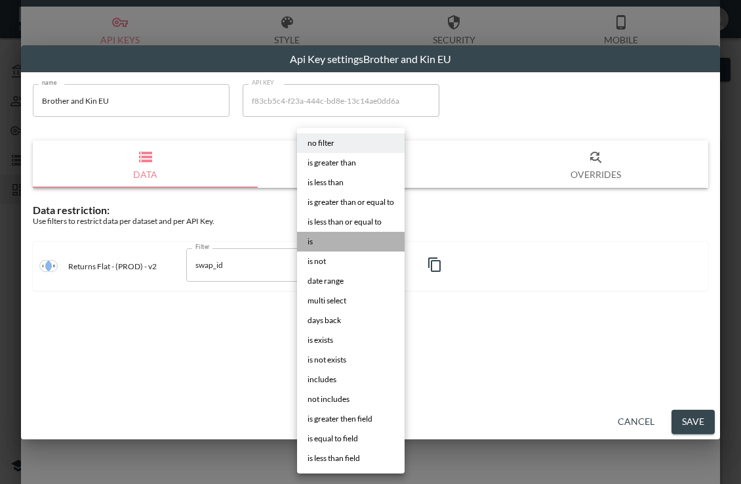
click at [343, 247] on li "is" at bounding box center [351, 242] width 108 height 20
type input "is"
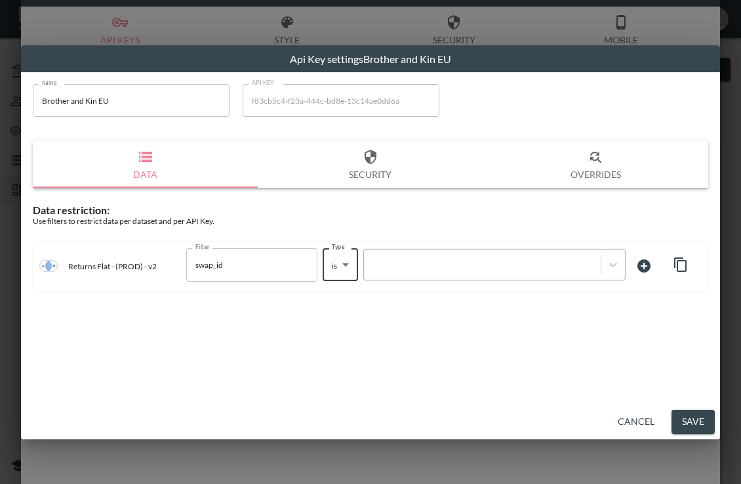
click at [436, 262] on div at bounding box center [483, 264] width 224 height 12
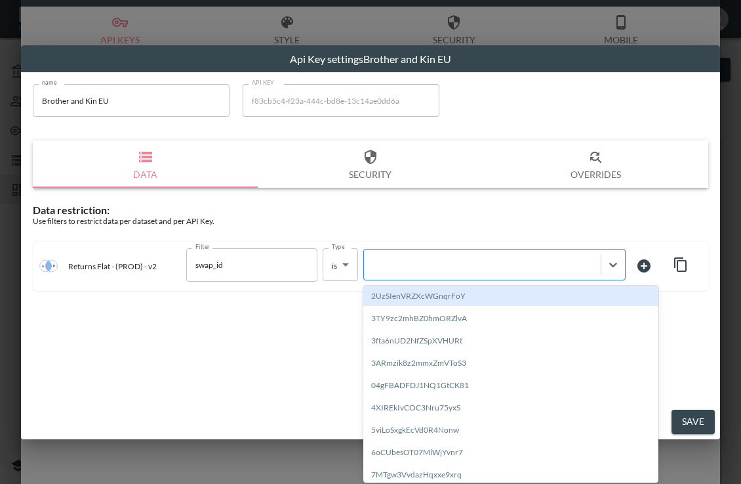
paste input "SAH6tPRMKzadMiIg6gZu"
type input "SAH6tPRMKzadMiIg6gZu"
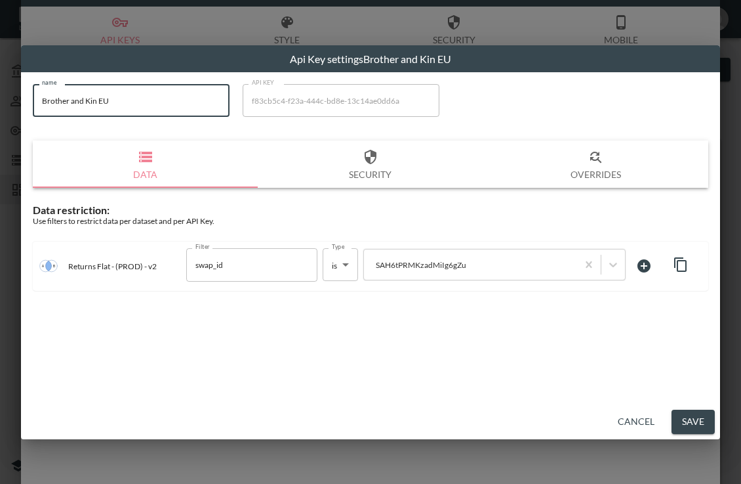
drag, startPoint x: 131, startPoint y: 104, endPoint x: 24, endPoint y: 113, distance: 108.0
click at [24, 113] on div "name Brother and Kin EU name API KEY f83cb5c4-f23a-444c-bd8e-13c14ae0dd6a API K…" at bounding box center [370, 238] width 699 height 332
click at [703, 425] on button "Save" at bounding box center [693, 421] width 43 height 24
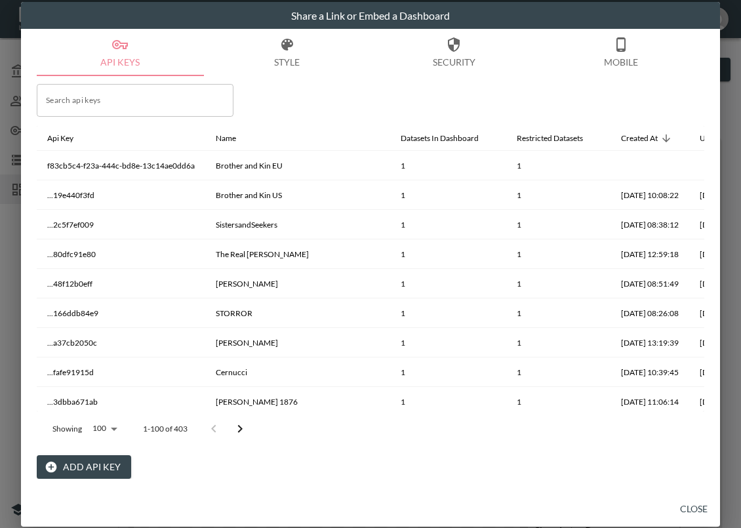
click at [690, 510] on button "Close" at bounding box center [694, 509] width 42 height 24
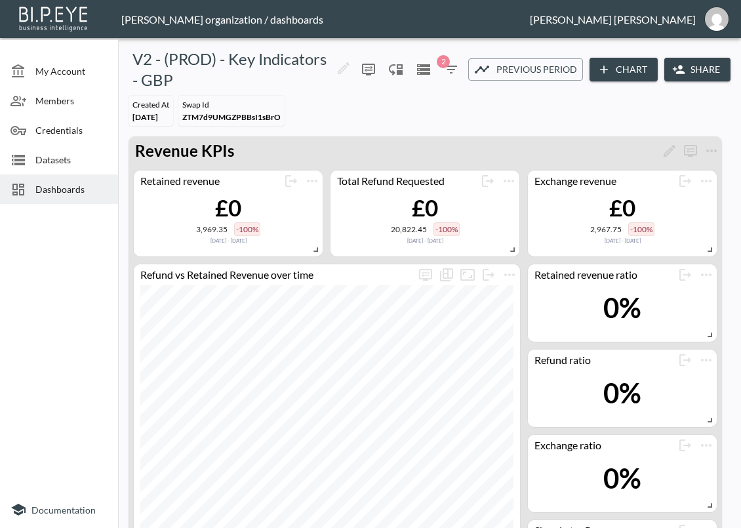
drag, startPoint x: 51, startPoint y: 188, endPoint x: 57, endPoint y: 192, distance: 6.8
click at [51, 187] on span "Dashboards" at bounding box center [71, 189] width 72 height 14
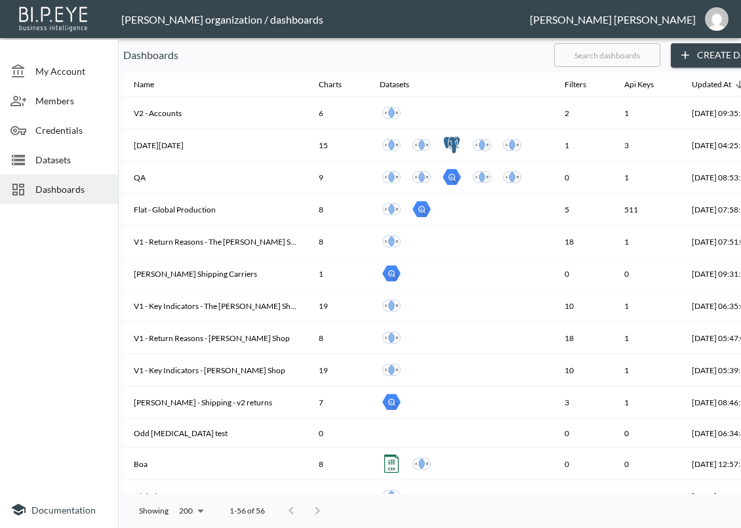
click at [642, 58] on input "text" at bounding box center [607, 55] width 106 height 33
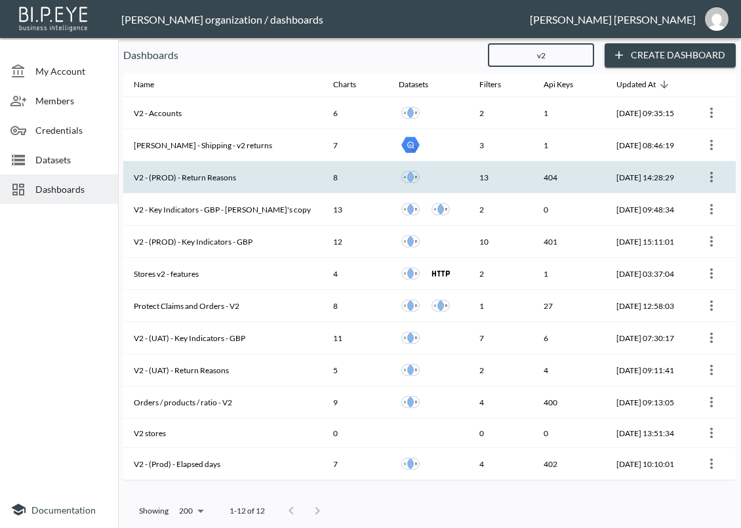
type input "v2"
click at [242, 183] on th "V2 - (PROD) - Return Reasons" at bounding box center [222, 177] width 199 height 32
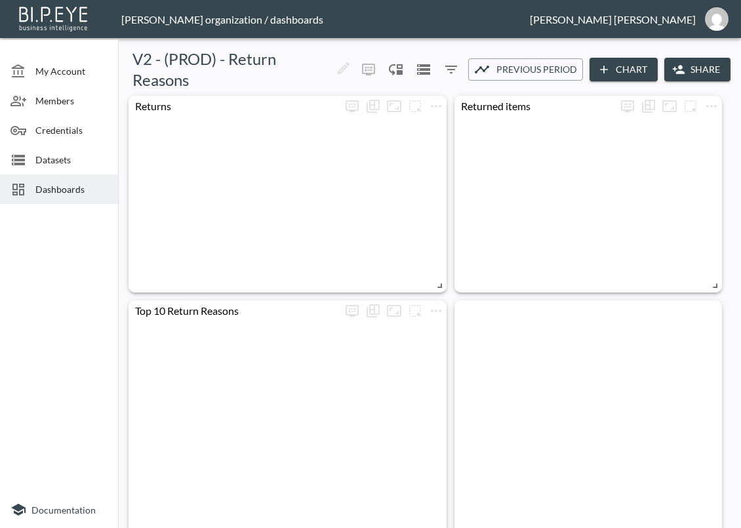
click at [678, 72] on icon "button" at bounding box center [679, 69] width 12 height 9
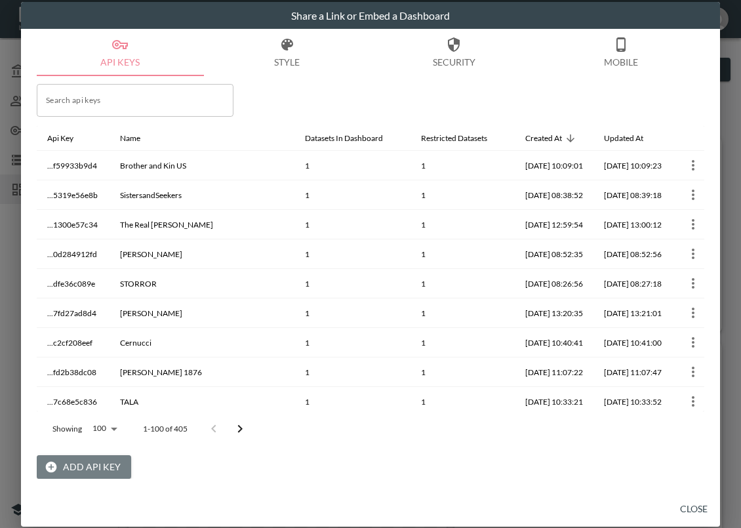
click at [86, 466] on button "Add API Key" at bounding box center [84, 467] width 94 height 24
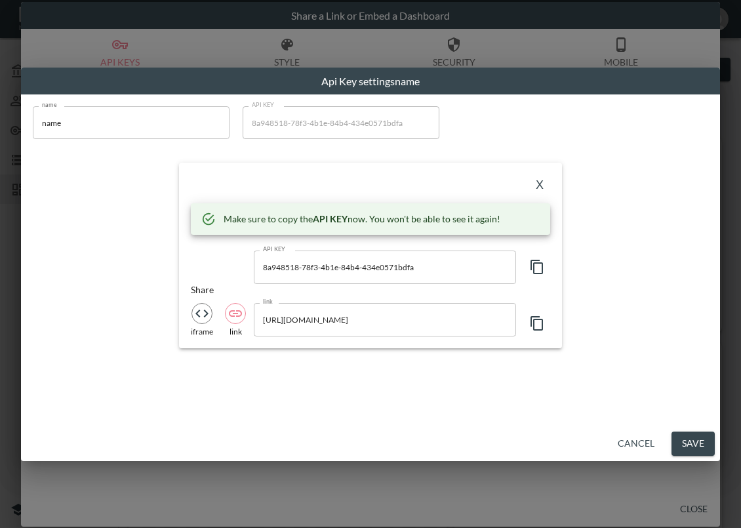
click at [533, 262] on icon "button" at bounding box center [537, 267] width 16 height 16
drag, startPoint x: 100, startPoint y: 102, endPoint x: 98, endPoint y: 112, distance: 9.4
click at [100, 103] on div "name name name API KEY 8a948518-78f3-4b1e-84b4-434e0571bdfa API KEY X Make sure…" at bounding box center [370, 227] width 691 height 258
drag, startPoint x: 84, startPoint y: 123, endPoint x: 26, endPoint y: 139, distance: 60.0
click at [26, 139] on div "name name name API KEY 8a948518-78f3-4b1e-84b4-434e0571bdfa API KEY X Make sure…" at bounding box center [370, 227] width 691 height 258
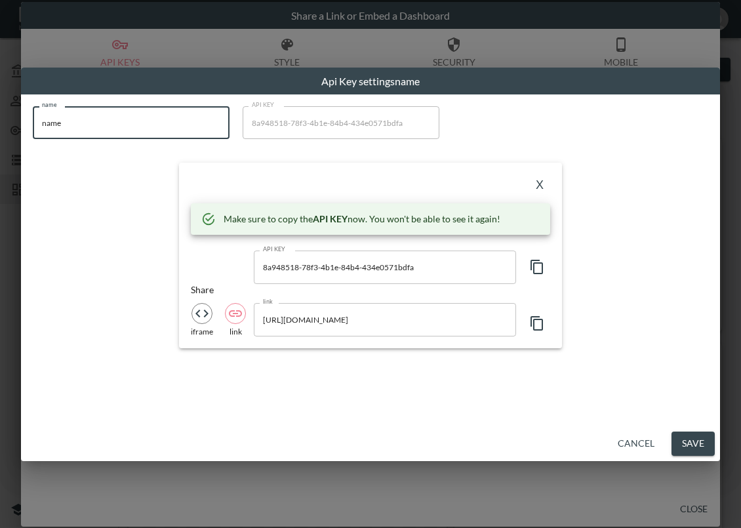
paste input "Brother and Kin EU"
type input "Brother and Kin EU"
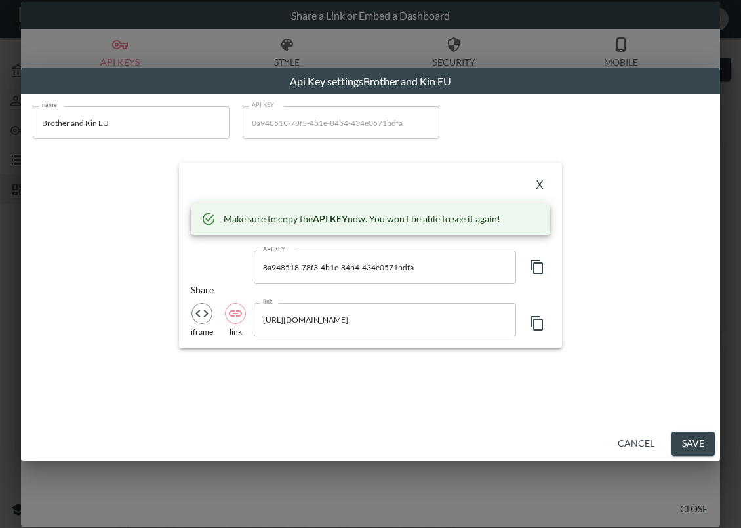
click at [554, 190] on div "X Make sure to copy the API KEY now. You won't be able to see it again! API KEY…" at bounding box center [370, 255] width 383 height 185
click at [537, 176] on button "X" at bounding box center [539, 185] width 21 height 21
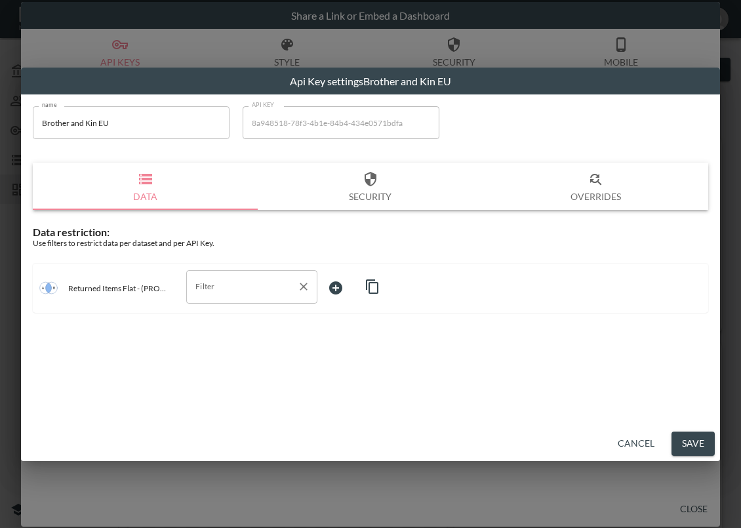
click at [215, 286] on input "Filter" at bounding box center [242, 286] width 100 height 21
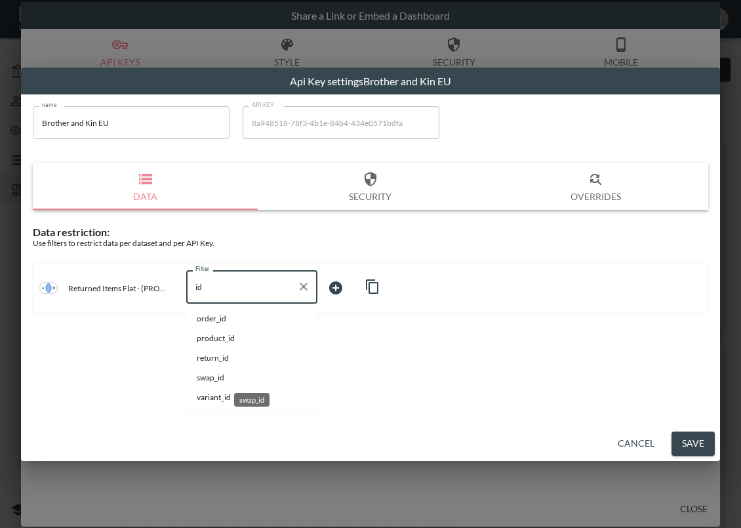
click at [218, 379] on span "swap_id" at bounding box center [252, 378] width 110 height 12
type input "swap_id"
click at [367, 291] on body "BI.P.EYE, Interactive Analytics Dashboards - app [PERSON_NAME] organization / d…" at bounding box center [370, 264] width 741 height 528
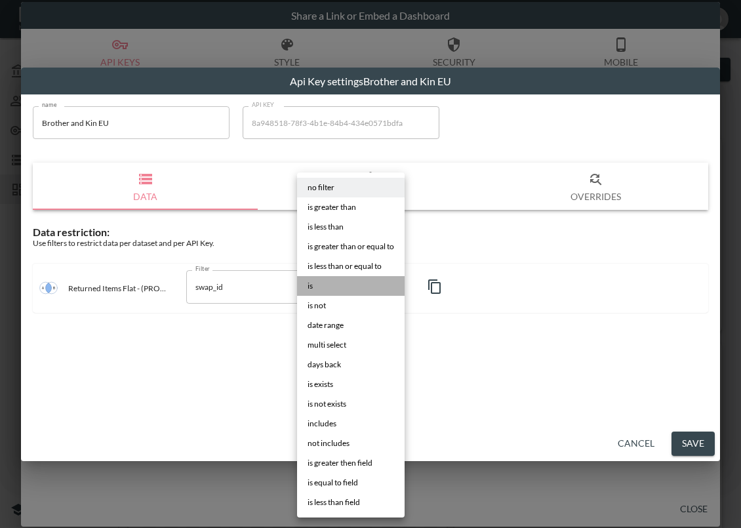
click at [332, 281] on li "is" at bounding box center [351, 286] width 108 height 20
type input "is"
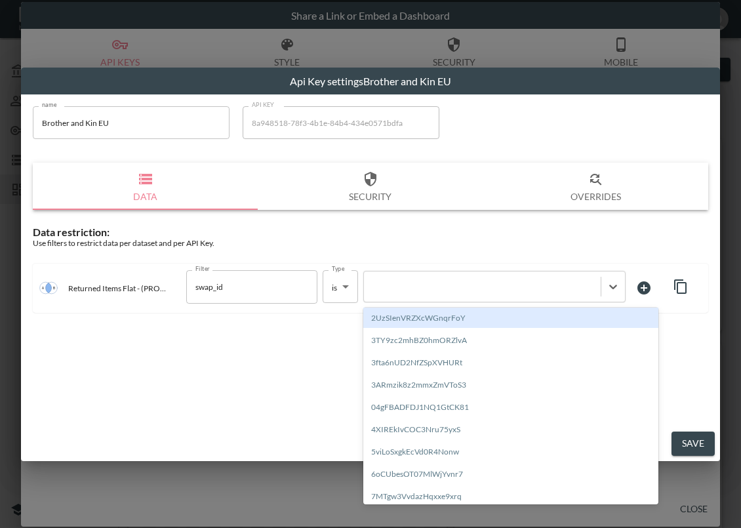
click at [476, 291] on div at bounding box center [483, 287] width 224 height 12
paste input "SAH6tPRMKzadMiIg6gZu"
type input "SAH6tPRMKzadMiIg6gZu"
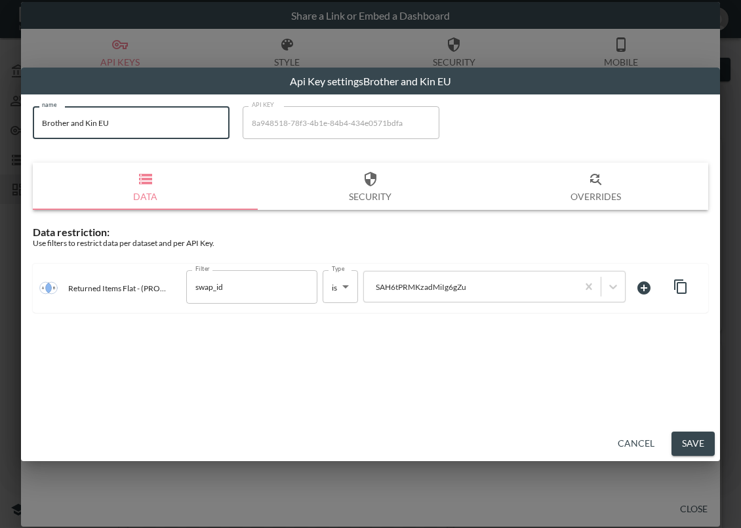
drag, startPoint x: 159, startPoint y: 129, endPoint x: 37, endPoint y: 136, distance: 122.9
click at [37, 136] on input "Brother and Kin EU" at bounding box center [131, 122] width 197 height 33
click at [689, 438] on button "Save" at bounding box center [693, 444] width 43 height 24
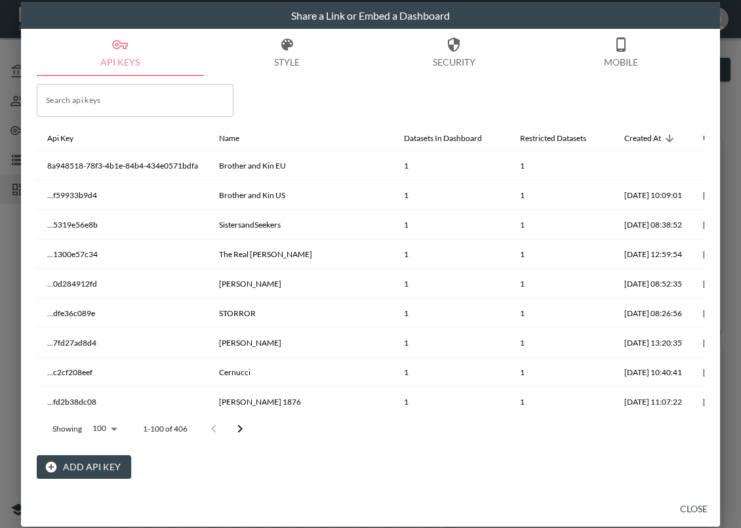
click at [697, 512] on button "Close" at bounding box center [694, 509] width 42 height 24
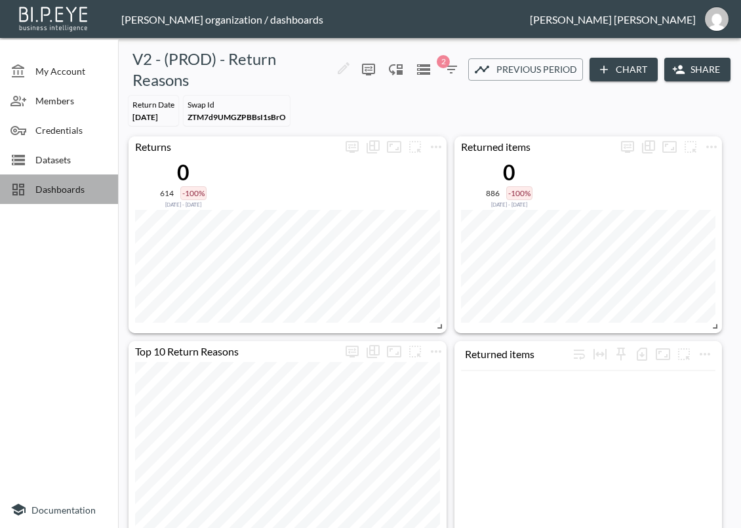
click at [47, 188] on span "Dashboards" at bounding box center [71, 189] width 72 height 14
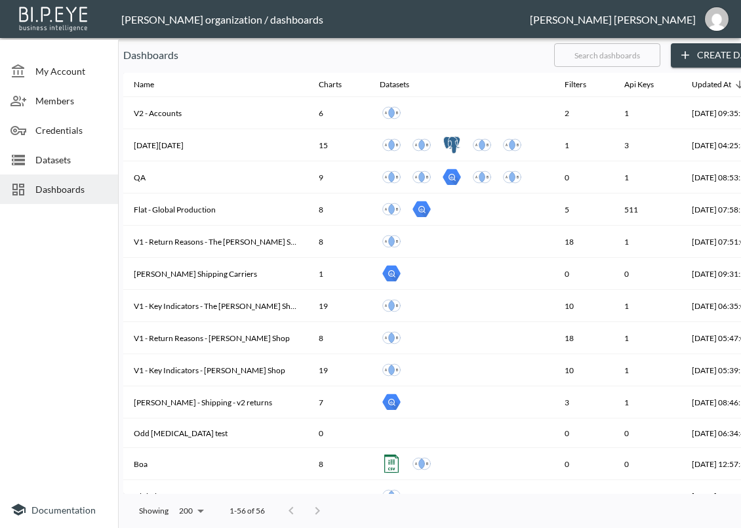
click at [641, 55] on input "text" at bounding box center [607, 55] width 106 height 33
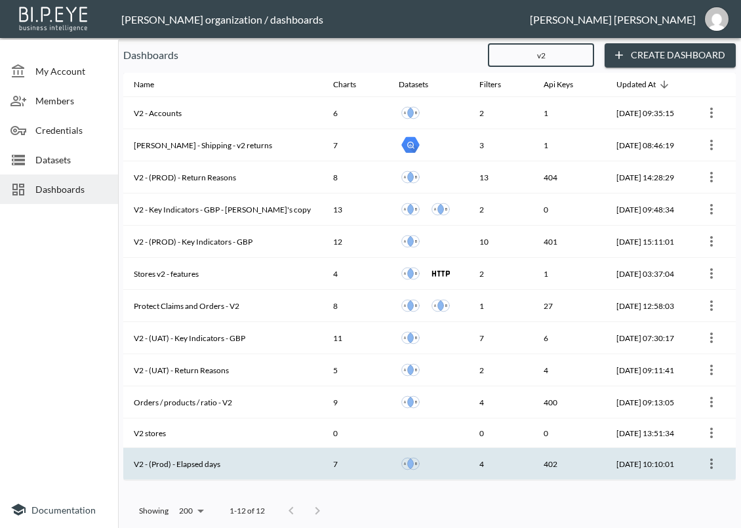
type input "v2"
click at [241, 455] on th "V2 - (Prod) - Elapsed days" at bounding box center [222, 464] width 199 height 32
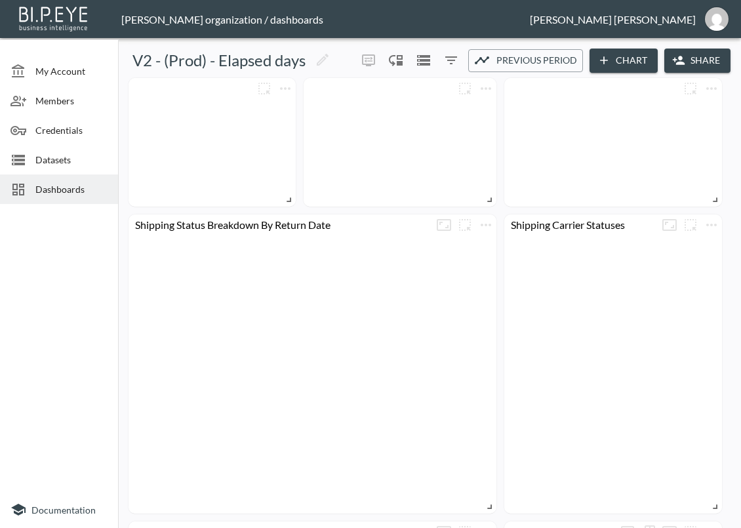
click at [689, 62] on button "Share" at bounding box center [698, 61] width 66 height 24
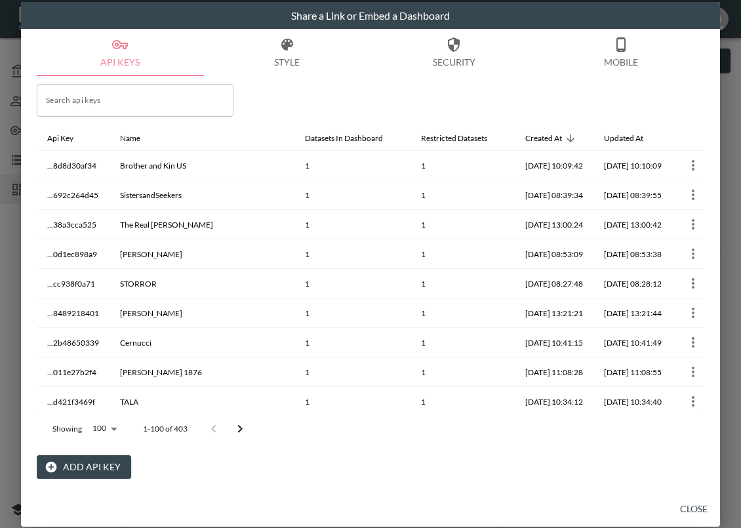
click at [73, 463] on button "Add API Key" at bounding box center [84, 467] width 94 height 24
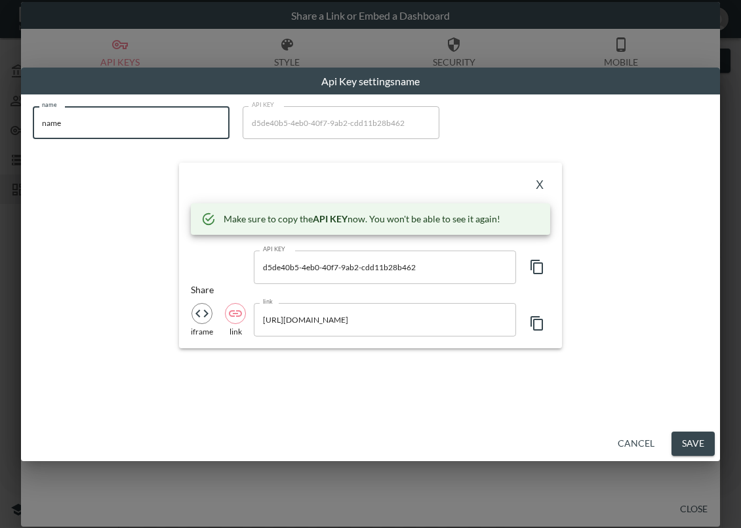
drag, startPoint x: 168, startPoint y: 123, endPoint x: 28, endPoint y: 148, distance: 141.8
click at [28, 148] on div "name name name API KEY d5de40b5-4eb0-40f7-9ab2-cdd11b28b462 API KEY X Make sure…" at bounding box center [370, 227] width 691 height 258
paste input "Brother and Kin EU"
type input "Brother and Kin EU"
click at [535, 262] on icon "button" at bounding box center [537, 267] width 16 height 16
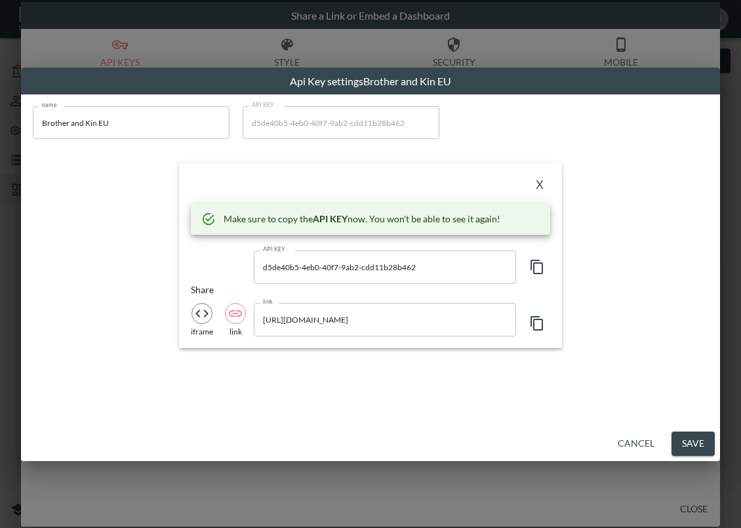
click at [537, 185] on button "X" at bounding box center [539, 185] width 21 height 21
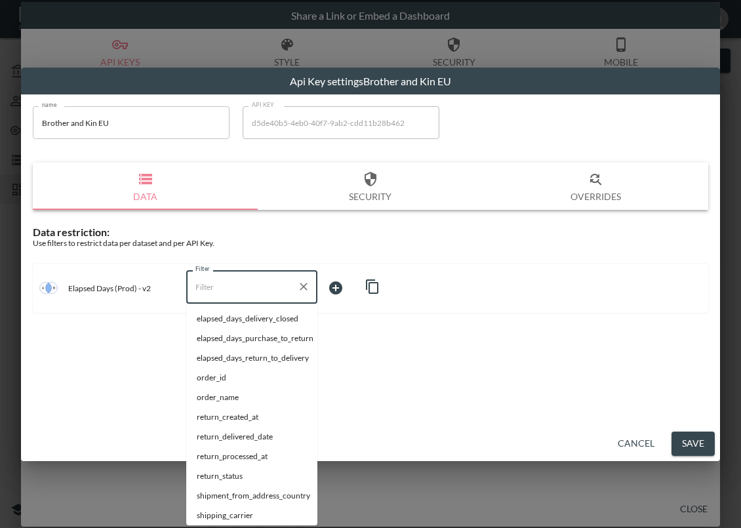
click at [261, 290] on input "Filter" at bounding box center [242, 286] width 100 height 21
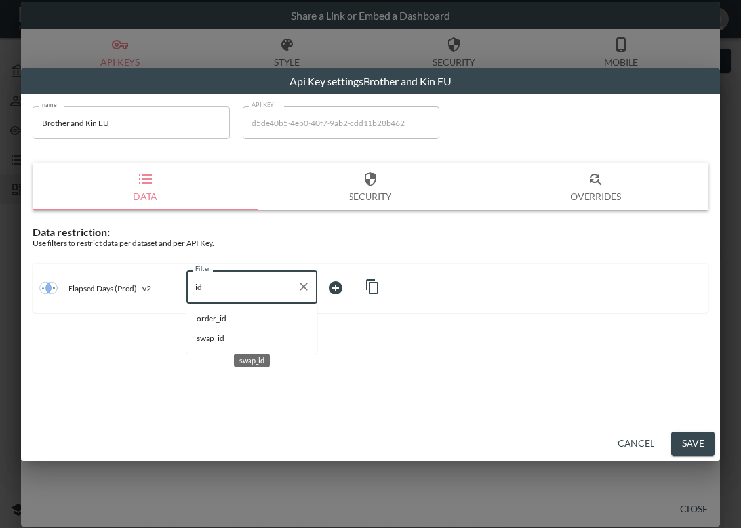
click at [251, 340] on span "swap_id" at bounding box center [252, 339] width 110 height 12
type input "swap_id"
click at [349, 296] on body "BI.P.EYE, Interactive Analytics Dashboards - app [PERSON_NAME] organization / d…" at bounding box center [370, 264] width 741 height 528
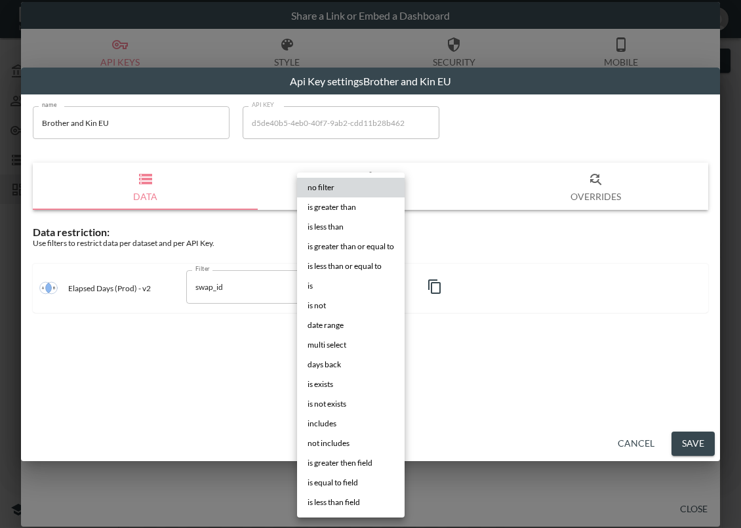
click at [340, 286] on li "is" at bounding box center [351, 286] width 108 height 20
type input "is"
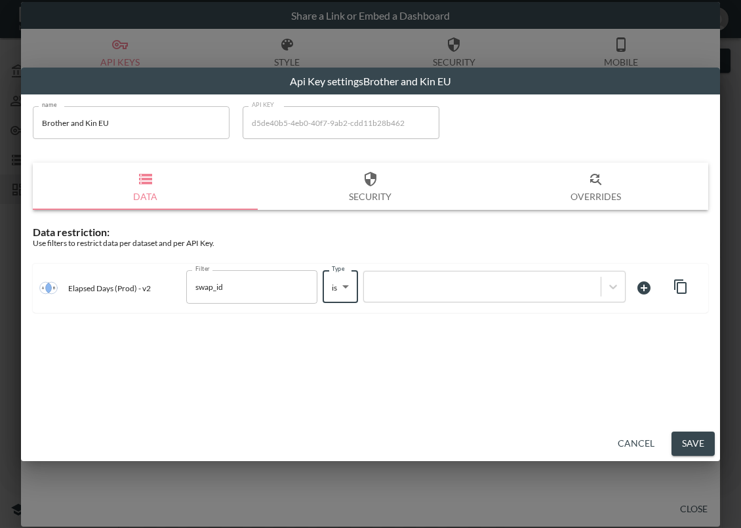
click at [433, 283] on div at bounding box center [483, 287] width 224 height 12
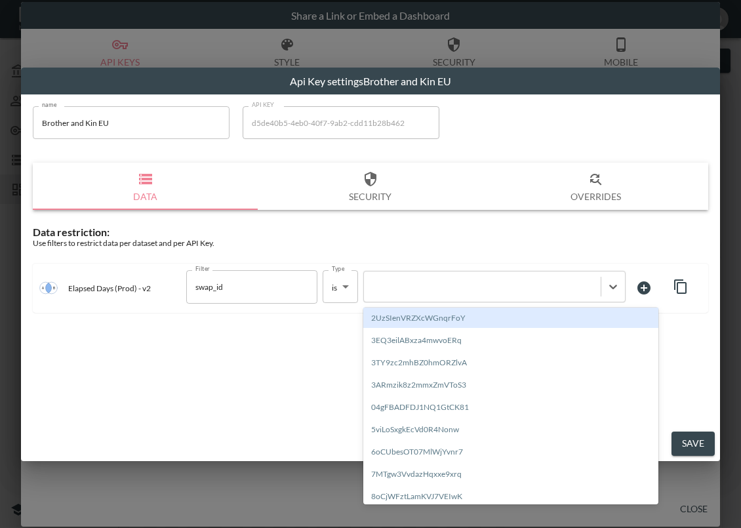
paste input "SAH6tPRMKzadMiIg6gZu"
type input "SAH6tPRMKzadMiIg6gZu"
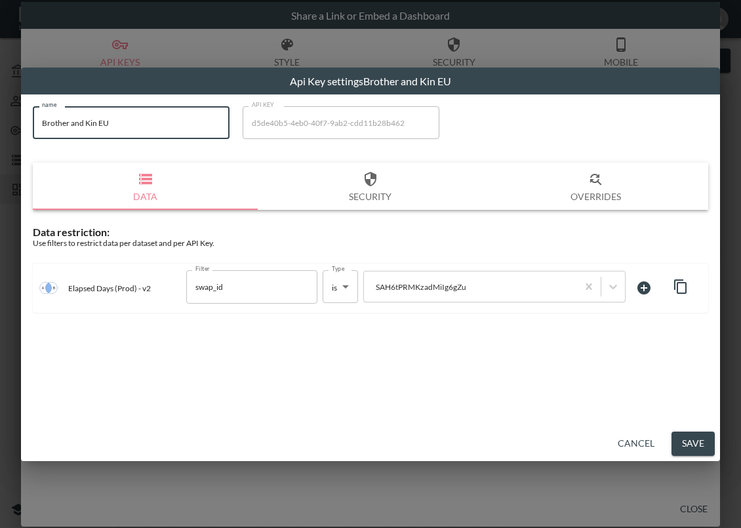
drag, startPoint x: 98, startPoint y: 121, endPoint x: 1, endPoint y: 129, distance: 97.5
click at [1, 129] on div "Api Key settings Brother and Kin EU name Brother and Kin EU name API KEY d5de40…" at bounding box center [370, 264] width 741 height 528
click at [703, 445] on button "Save" at bounding box center [693, 444] width 43 height 24
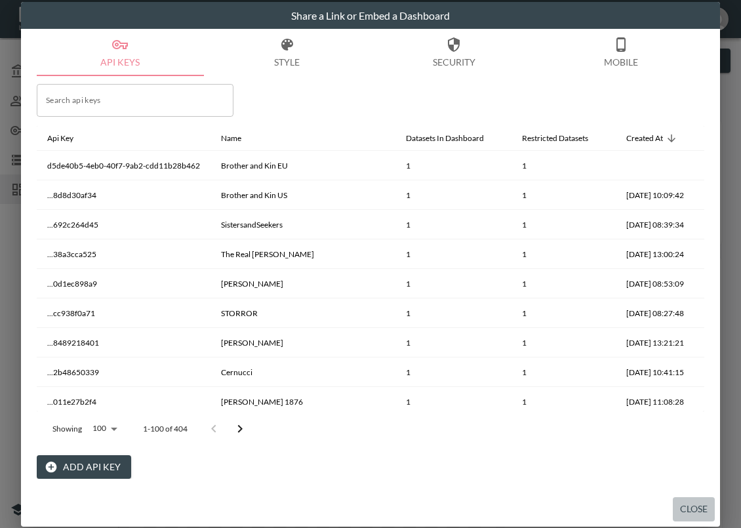
click at [693, 509] on button "Close" at bounding box center [694, 509] width 42 height 24
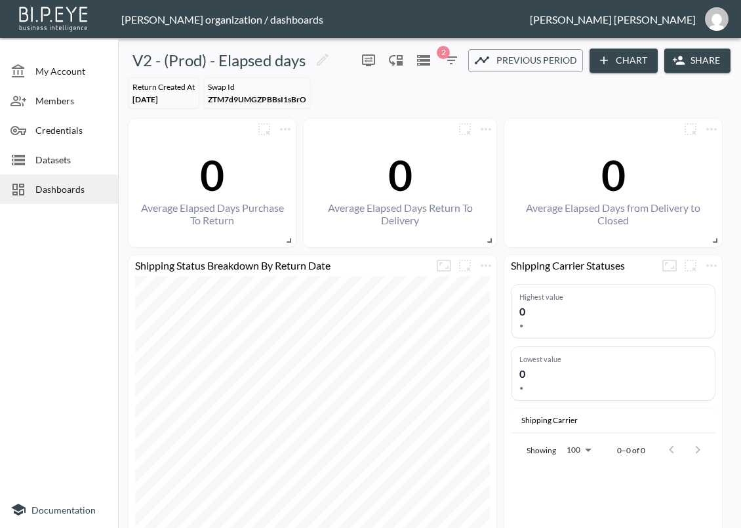
click at [75, 186] on span "Dashboards" at bounding box center [71, 189] width 72 height 14
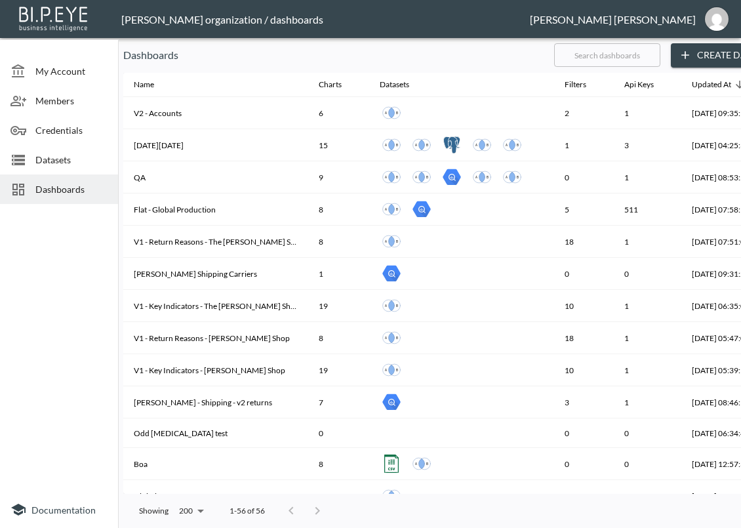
click at [634, 60] on input "text" at bounding box center [607, 55] width 106 height 33
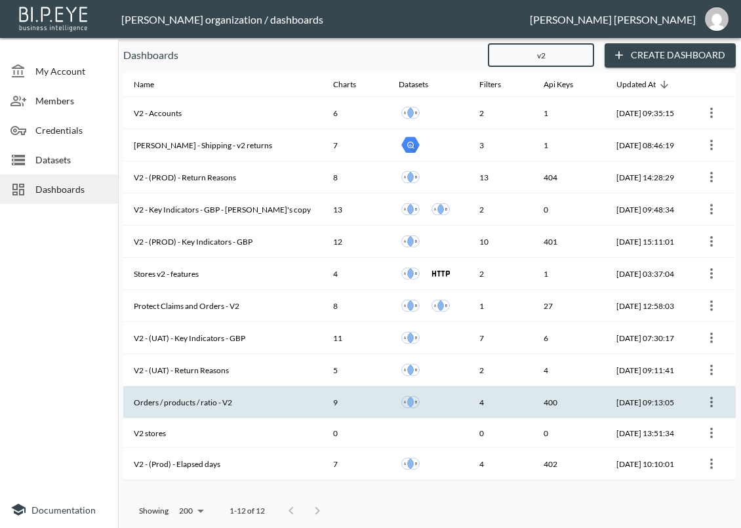
type input "v2"
click at [249, 401] on th "Orders / products / ratio - V2" at bounding box center [222, 402] width 199 height 32
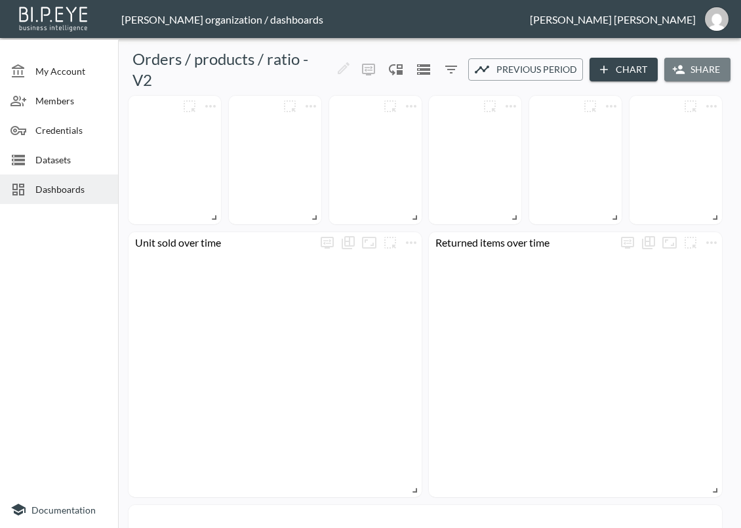
click at [686, 73] on button "Share" at bounding box center [698, 70] width 66 height 24
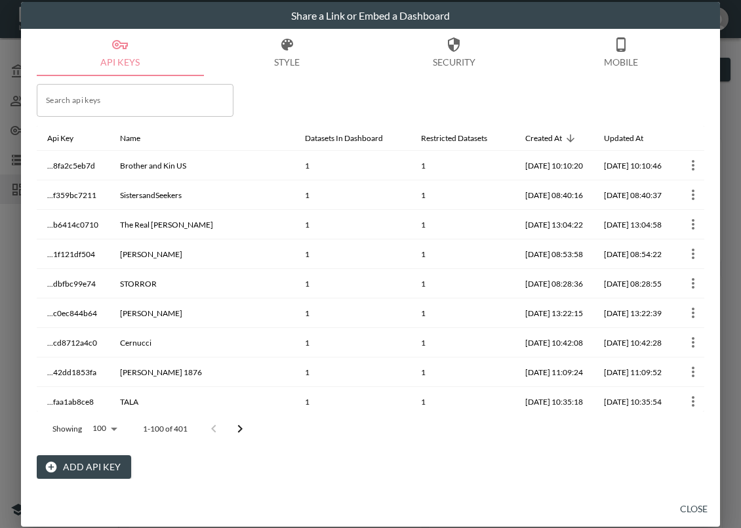
click at [106, 461] on button "Add API Key" at bounding box center [84, 467] width 94 height 24
click at [81, 466] on button "Add API Key" at bounding box center [84, 467] width 94 height 24
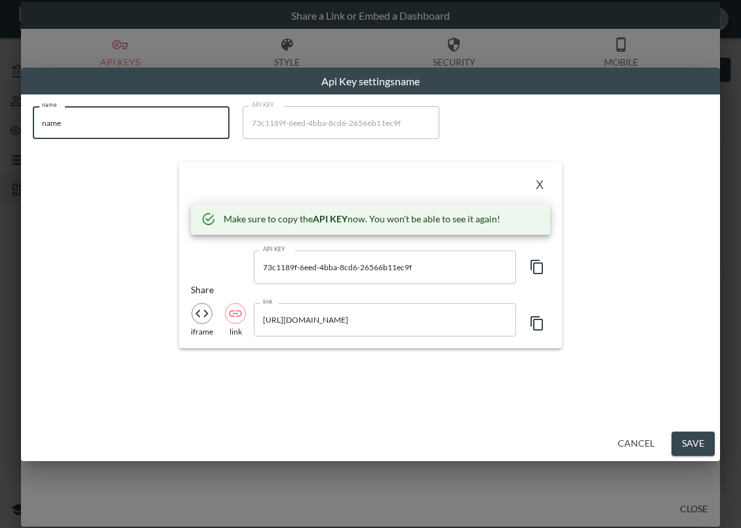
drag, startPoint x: 113, startPoint y: 134, endPoint x: 13, endPoint y: 136, distance: 100.4
click at [13, 136] on div "Api Key settings name name name name API KEY 73c1189f-6eed-4bba-8cd6-26566b11ec…" at bounding box center [370, 264] width 741 height 528
paste input "Brother and Kin EU"
type input "Brother and Kin EU"
click at [533, 264] on icon "button" at bounding box center [537, 267] width 16 height 16
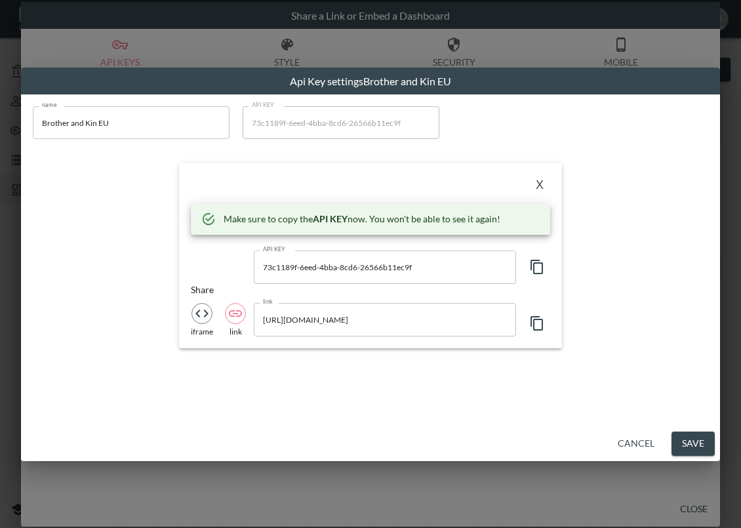
click at [255, 169] on div "X Make sure to copy the API KEY now. You won't be able to see it again! API KEY…" at bounding box center [370, 255] width 383 height 185
click at [534, 180] on button "X" at bounding box center [539, 185] width 21 height 21
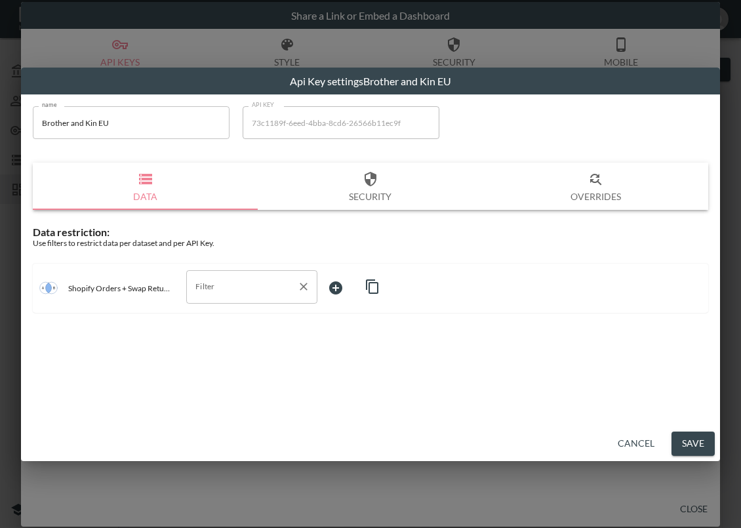
click at [240, 294] on input "Filter" at bounding box center [242, 286] width 100 height 21
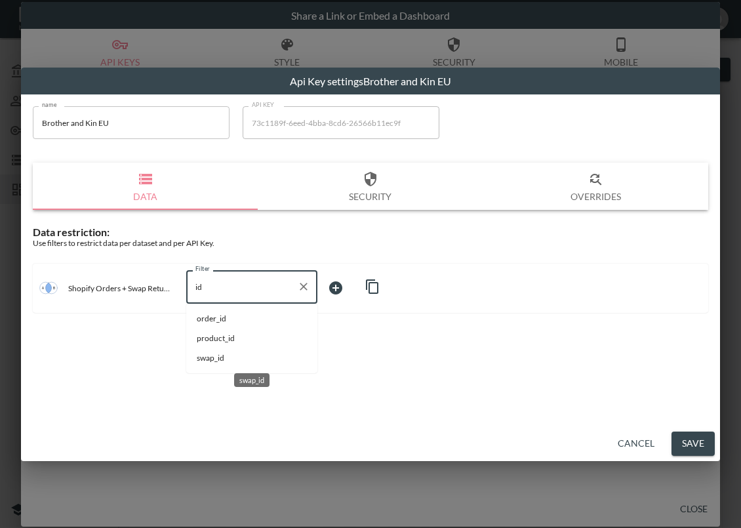
click at [219, 354] on span "swap_id" at bounding box center [252, 358] width 110 height 12
type input "swap_id"
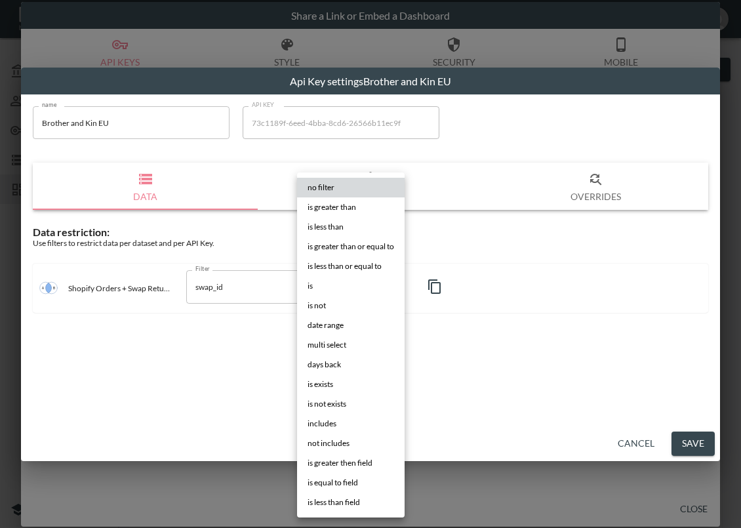
click at [336, 283] on body "BI.P.EYE, Interactive Analytics Dashboards - app [PERSON_NAME] organization / d…" at bounding box center [370, 264] width 741 height 528
click at [350, 283] on li "is" at bounding box center [351, 286] width 108 height 20
type input "is"
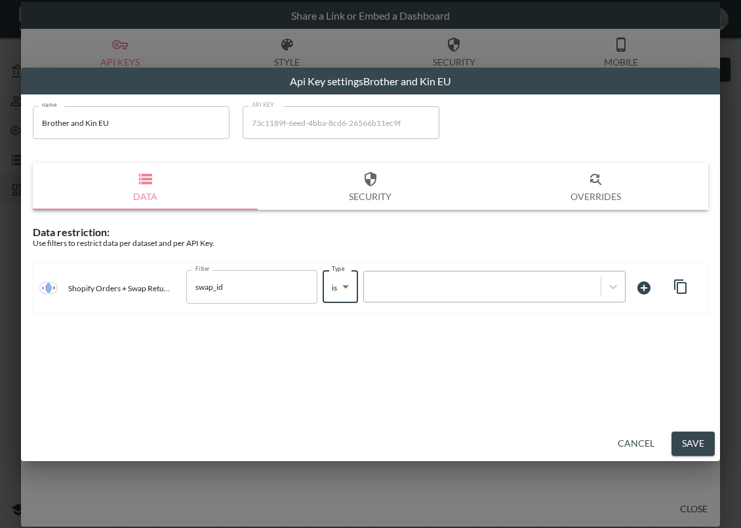
click at [392, 283] on div at bounding box center [483, 287] width 224 height 12
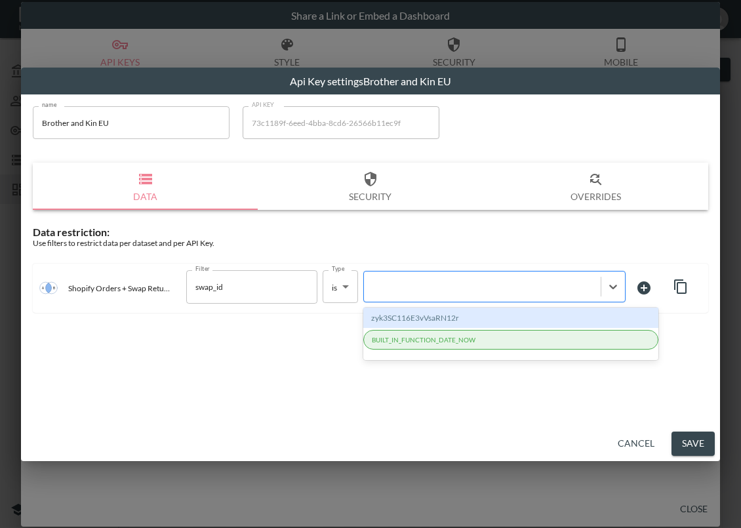
paste input "SAH6tPRMKzadMiIg6gZu"
type input "SAH6tPRMKzadMiIg6gZu"
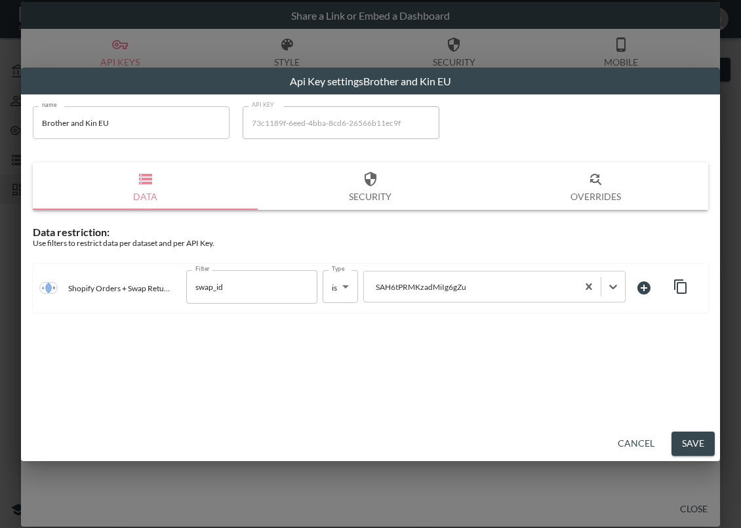
click at [691, 438] on button "Save" at bounding box center [693, 444] width 43 height 24
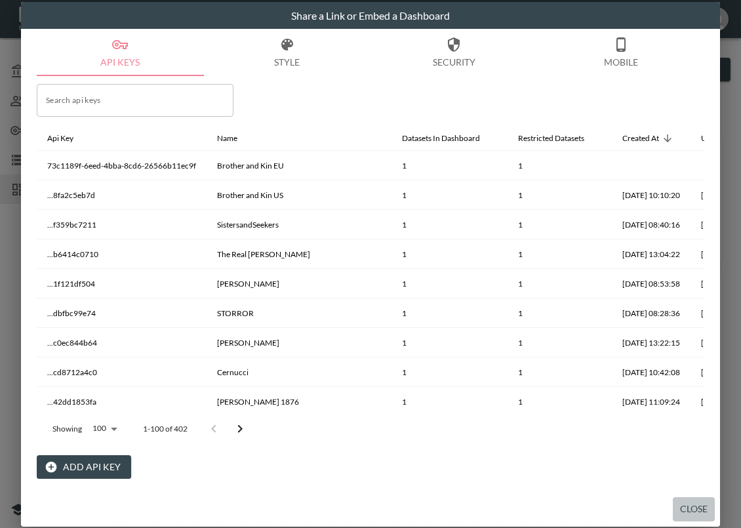
click at [695, 508] on button "Close" at bounding box center [694, 509] width 42 height 24
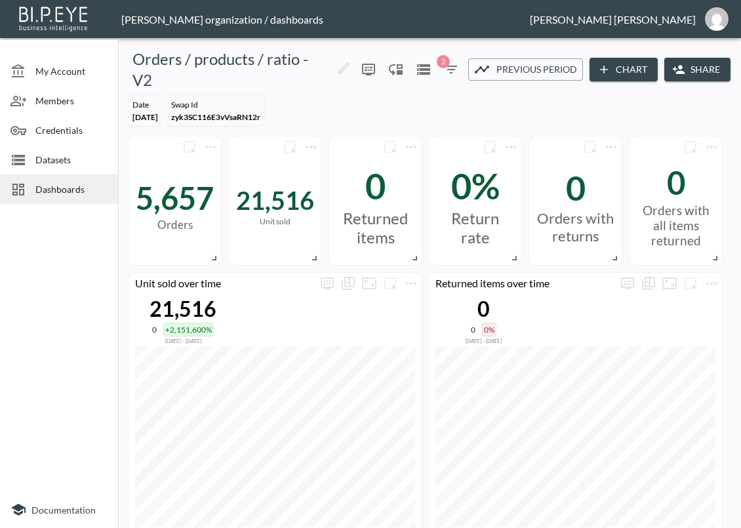
click at [40, 187] on span "Dashboards" at bounding box center [71, 189] width 72 height 14
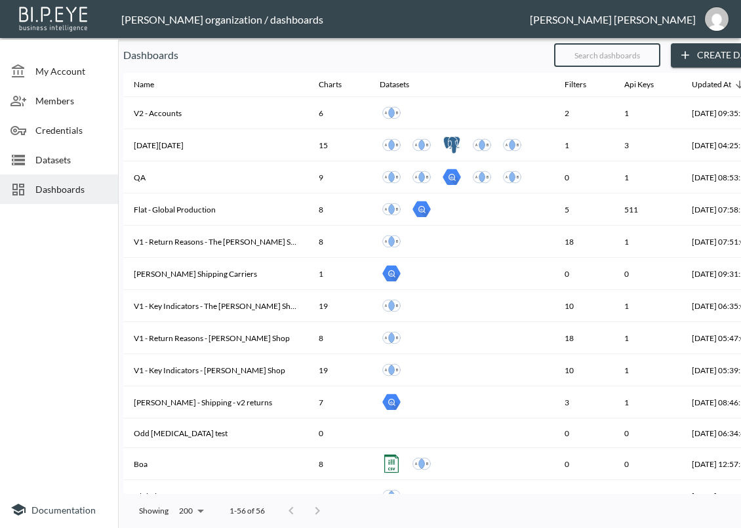
click at [643, 60] on input "text" at bounding box center [607, 55] width 106 height 33
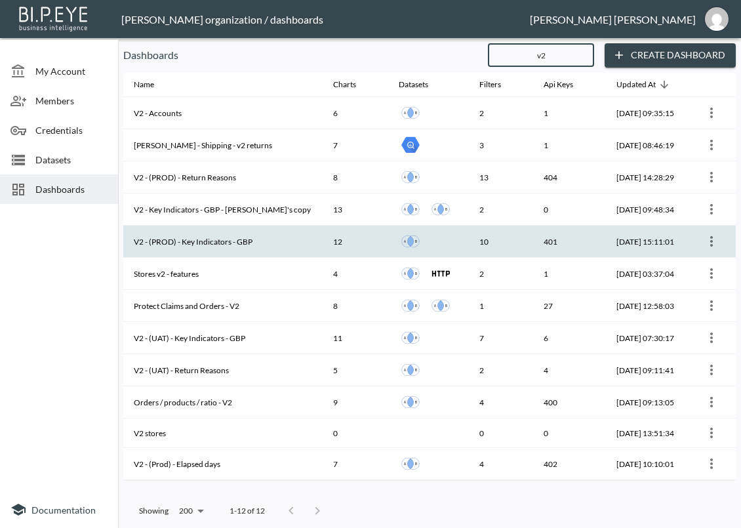
type input "v2"
click at [252, 234] on th "V2 - (PROD) - Key Indicators - GBP" at bounding box center [222, 242] width 199 height 32
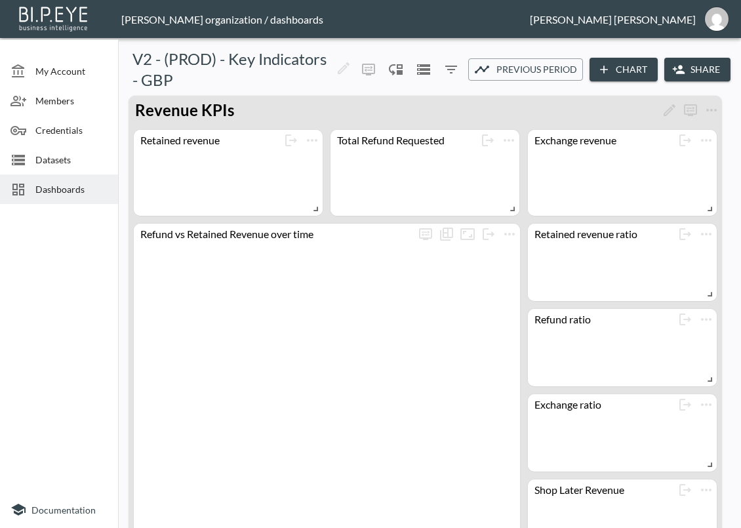
click at [682, 72] on icon "button" at bounding box center [678, 69] width 13 height 13
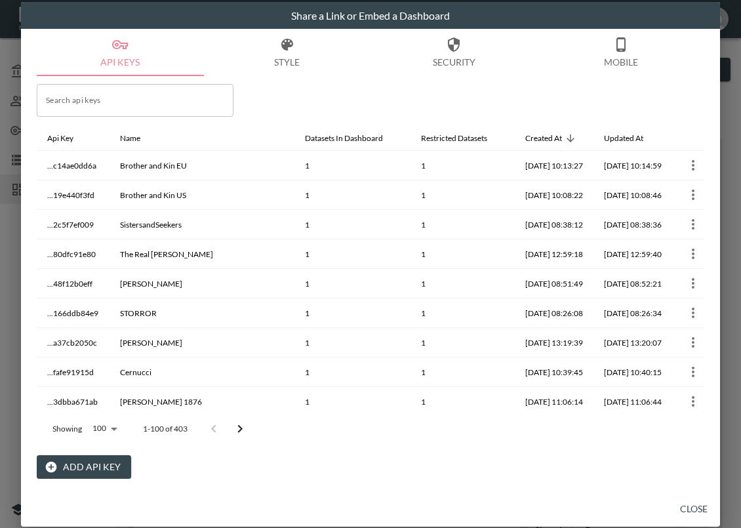
click at [83, 467] on button "Add API Key" at bounding box center [84, 467] width 94 height 24
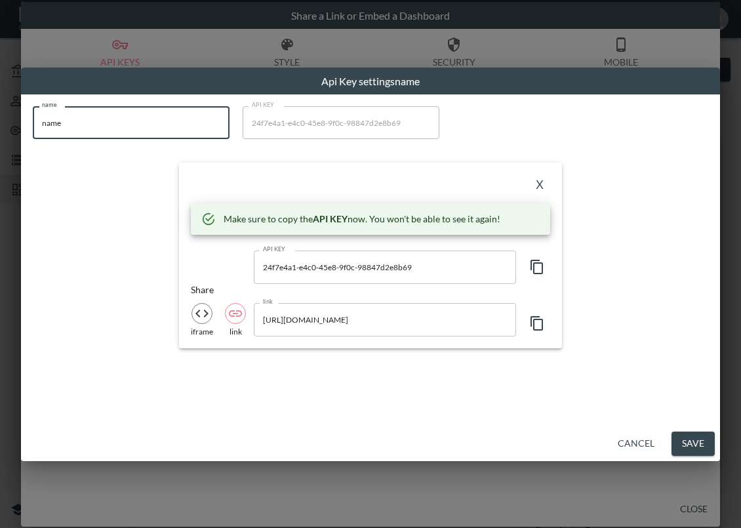
click at [139, 136] on input "name" at bounding box center [131, 122] width 197 height 33
drag, startPoint x: 44, startPoint y: 125, endPoint x: 31, endPoint y: 123, distance: 13.2
click at [31, 123] on div "name name name API KEY 24f7e4a1-e4c0-45e8-9f0c-98847d2e8b69 API KEY X Make sure…" at bounding box center [370, 227] width 691 height 258
paste input "Brother and Kin"
type input "Brother and Kin"
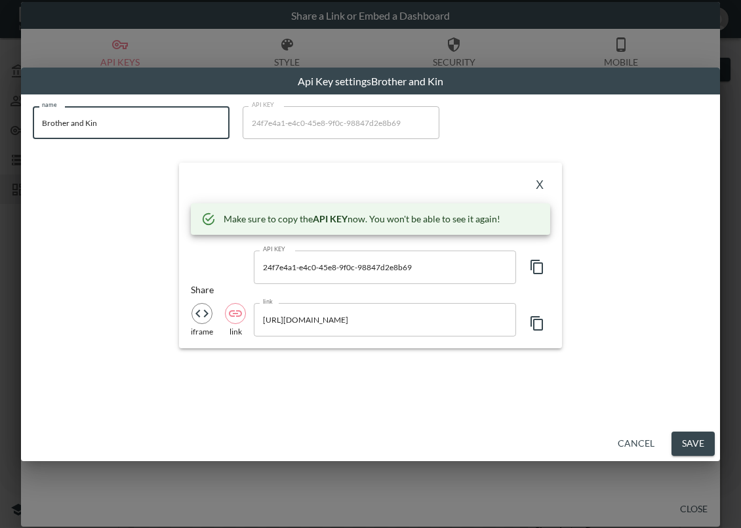
click at [536, 264] on icon "button" at bounding box center [537, 267] width 12 height 14
drag, startPoint x: 279, startPoint y: 183, endPoint x: 356, endPoint y: 173, distance: 76.8
click at [280, 183] on div "X" at bounding box center [371, 185] width 360 height 21
click at [538, 187] on button "X" at bounding box center [539, 185] width 21 height 21
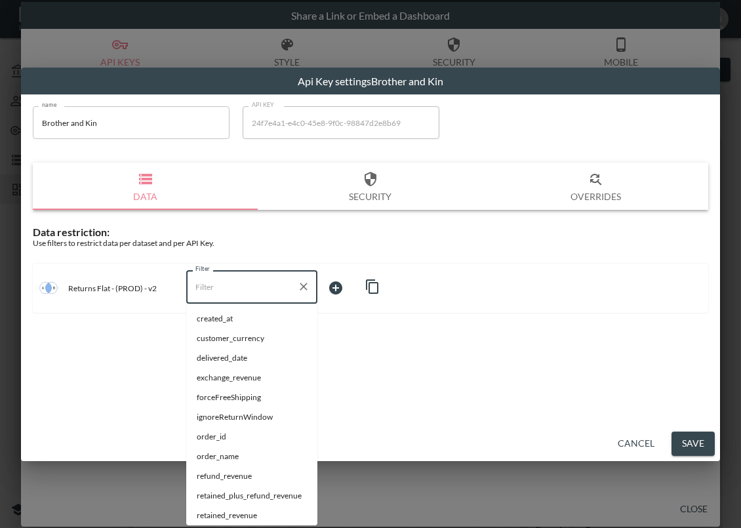
click at [233, 285] on input "Filter" at bounding box center [242, 286] width 100 height 21
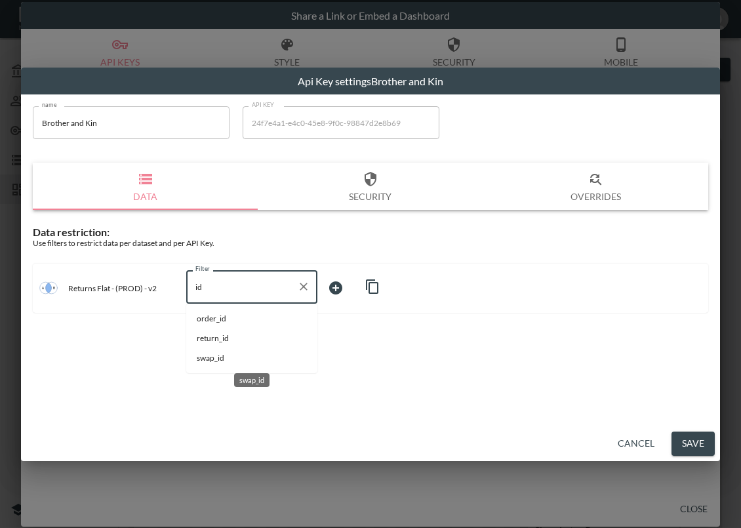
click at [222, 361] on span "swap_id" at bounding box center [252, 358] width 110 height 12
type input "swap_id"
click at [339, 284] on body "BI.P.EYE, Interactive Analytics Dashboards - app [PERSON_NAME] organization / d…" at bounding box center [370, 264] width 741 height 528
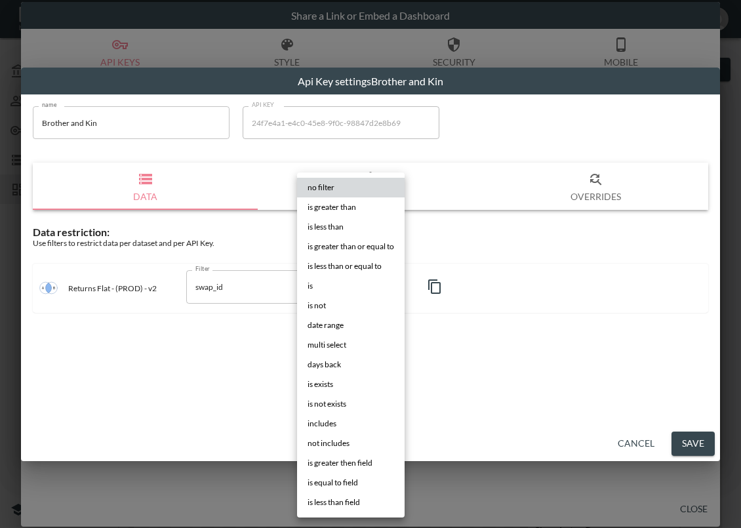
click at [351, 290] on li "is" at bounding box center [351, 286] width 108 height 20
type input "is"
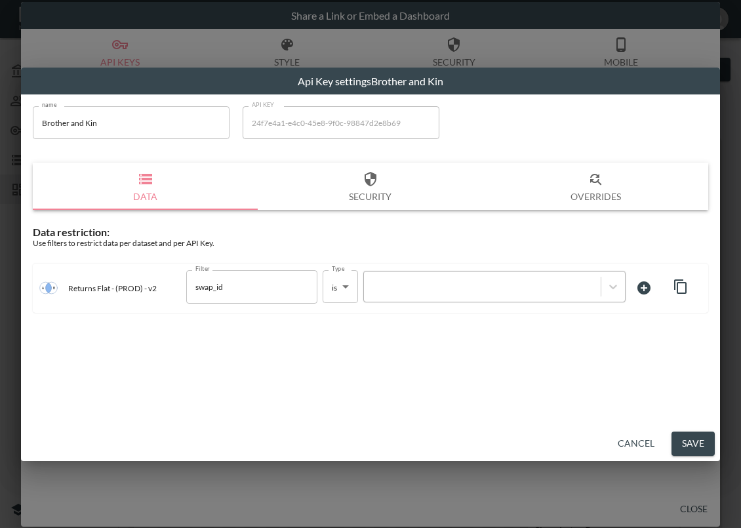
click at [491, 286] on div at bounding box center [483, 287] width 224 height 12
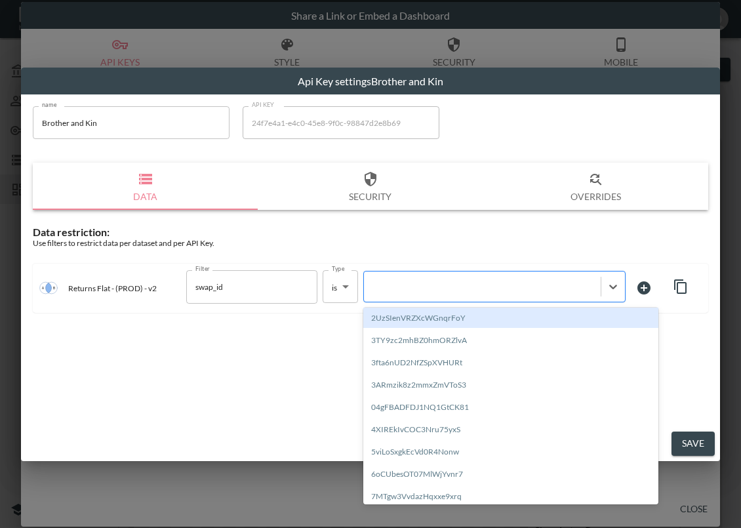
paste input "cmrfhkltubclp41dyDc8"
type input "cmrfhkltubclp41dyDc8"
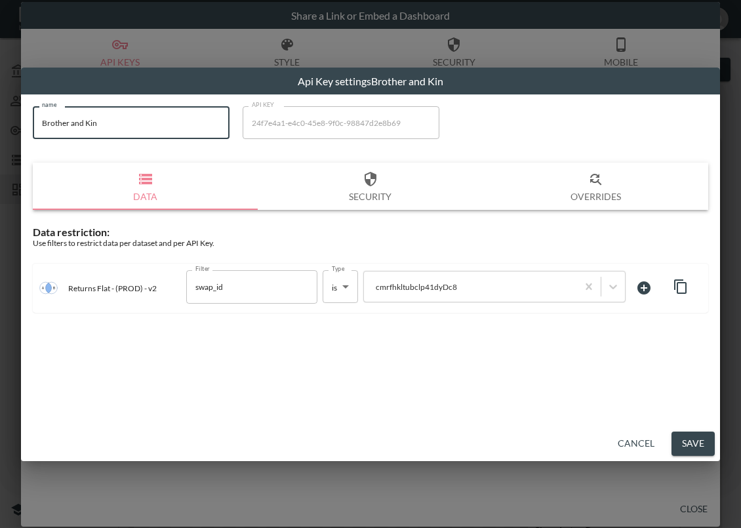
drag, startPoint x: 98, startPoint y: 136, endPoint x: 13, endPoint y: 132, distance: 84.8
click at [13, 132] on div "Api Key settings Brother and Kin name Brother and Kin name API KEY 24f7e4a1-e4c…" at bounding box center [370, 264] width 741 height 528
click at [545, 373] on div "name Brother and [PERSON_NAME] name API KEY 24f7e4a1-e4c0-45e8-9f0c-98847d2e8b6…" at bounding box center [370, 260] width 699 height 332
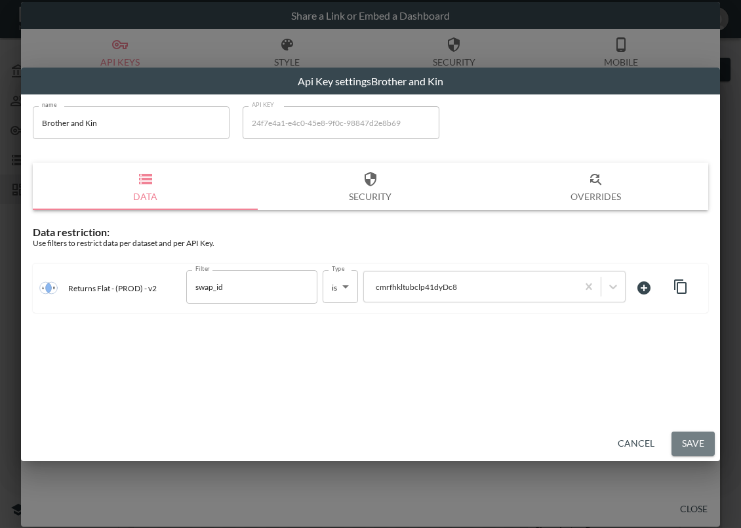
click at [691, 441] on button "Save" at bounding box center [693, 444] width 43 height 24
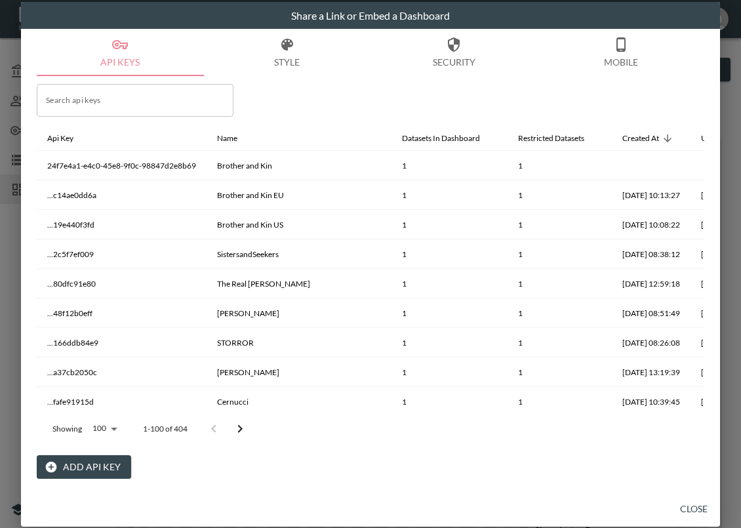
click at [704, 510] on button "Close" at bounding box center [694, 509] width 42 height 24
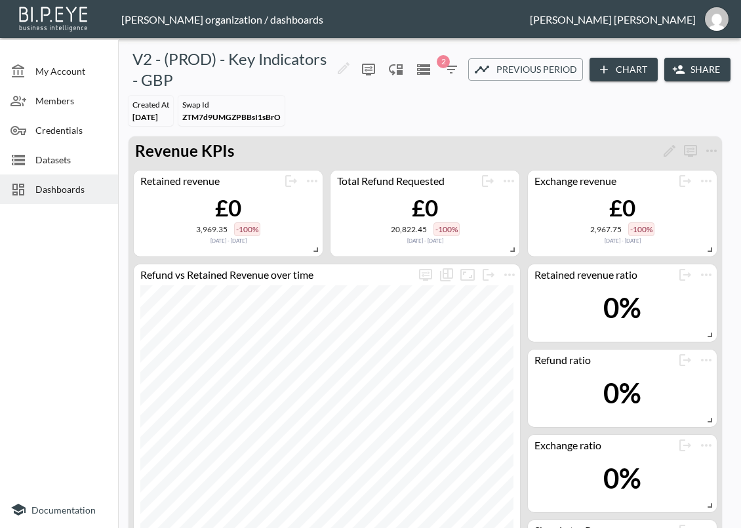
click at [91, 184] on span "Dashboards" at bounding box center [71, 189] width 72 height 14
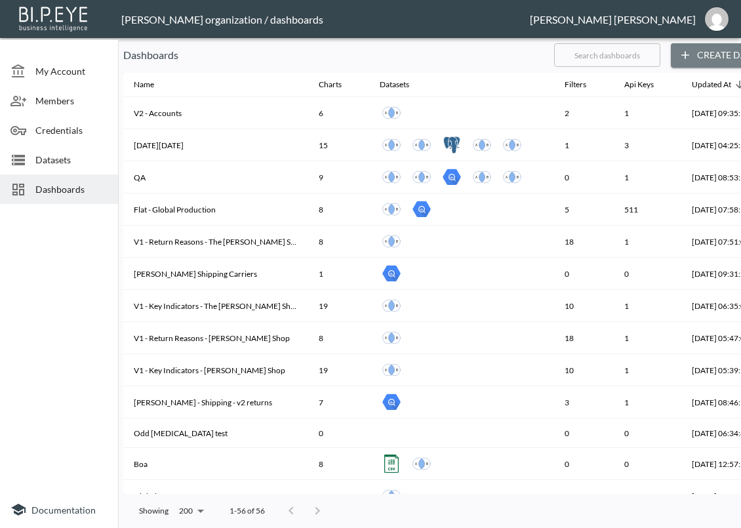
click at [720, 53] on button "Create Dashboard" at bounding box center [736, 55] width 131 height 24
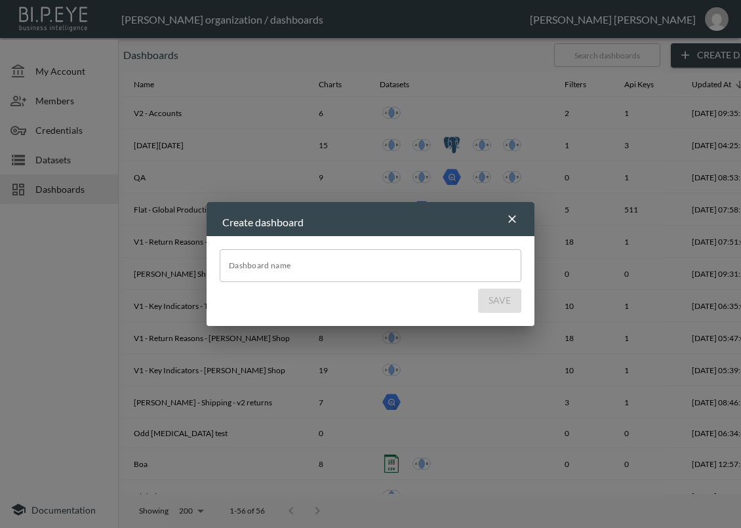
click at [512, 221] on icon "button" at bounding box center [512, 219] width 13 height 13
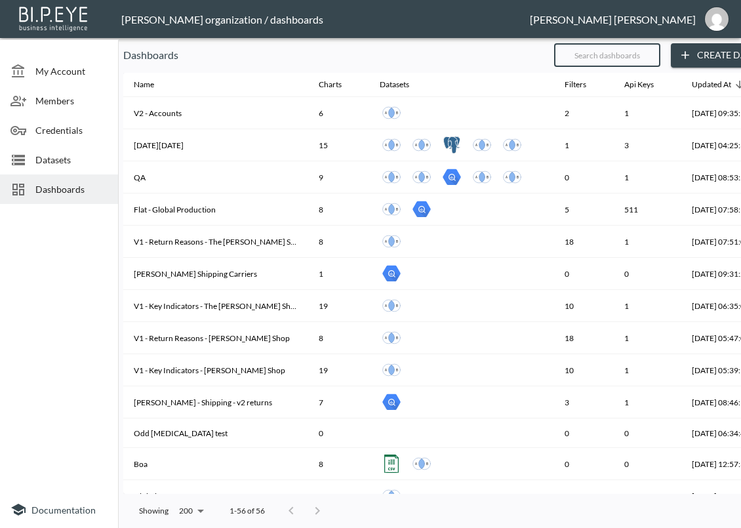
click at [658, 58] on input "text" at bounding box center [607, 55] width 106 height 33
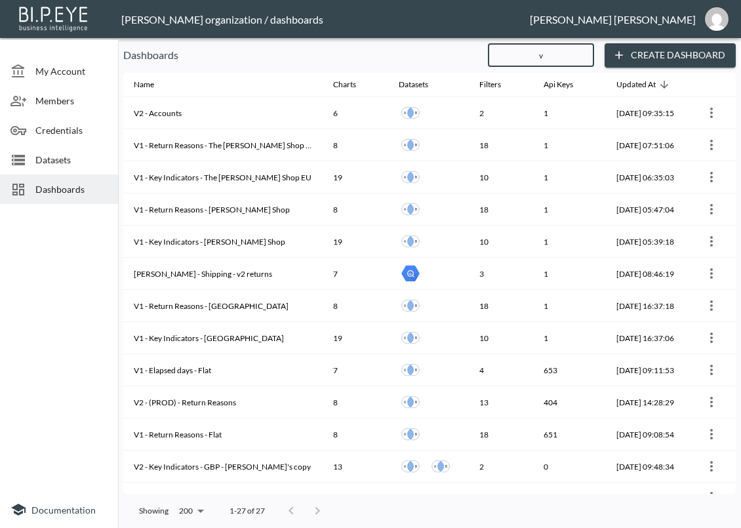
type input "v2"
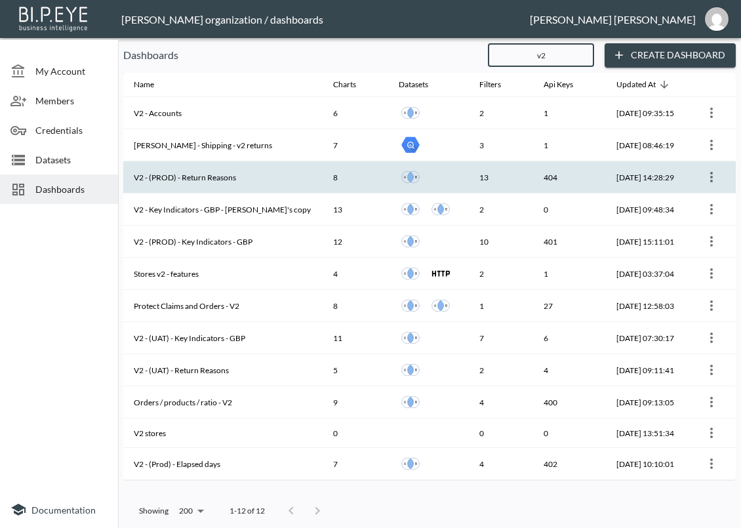
click at [244, 180] on th "V2 - (PROD) - Return Reasons" at bounding box center [222, 177] width 199 height 32
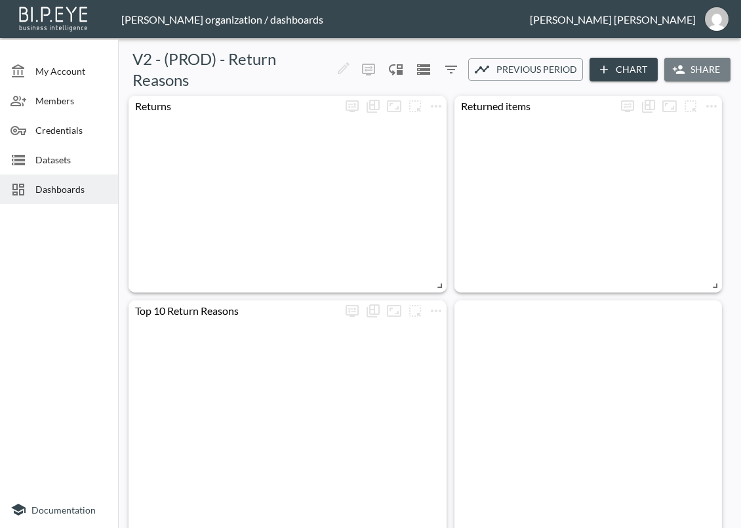
click at [696, 70] on button "Share" at bounding box center [698, 70] width 66 height 24
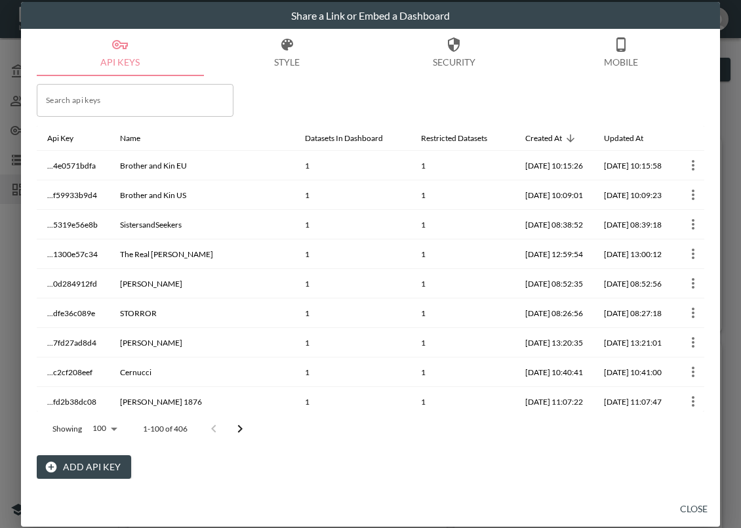
click at [103, 463] on button "Add API Key" at bounding box center [84, 467] width 94 height 24
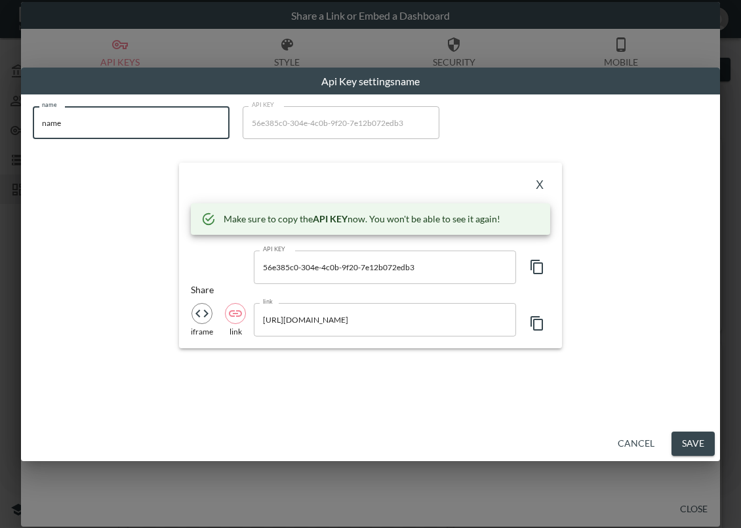
drag, startPoint x: 158, startPoint y: 108, endPoint x: 13, endPoint y: 138, distance: 148.1
click at [13, 138] on div "Api Key settings name name name name API KEY 56e385c0-304e-4c0b-9f20-7e12b072ed…" at bounding box center [370, 264] width 741 height 528
paste input "Brother and Kin"
type input "Brother and Kin"
click at [537, 264] on icon "button" at bounding box center [537, 267] width 12 height 14
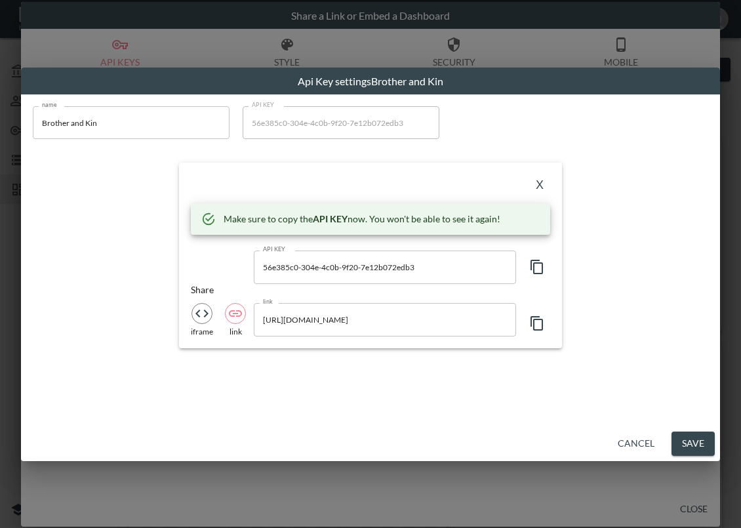
drag, startPoint x: 257, startPoint y: 174, endPoint x: 274, endPoint y: 175, distance: 17.7
click at [257, 174] on div "X Make sure to copy the API KEY now. You won't be able to see it again! API KEY…" at bounding box center [370, 255] width 383 height 185
click at [536, 182] on button "X" at bounding box center [539, 185] width 21 height 21
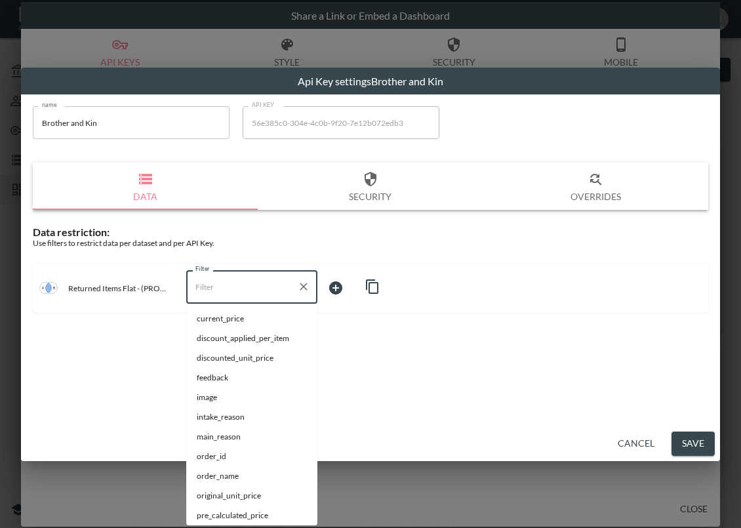
click at [234, 292] on input "Filter" at bounding box center [242, 286] width 100 height 21
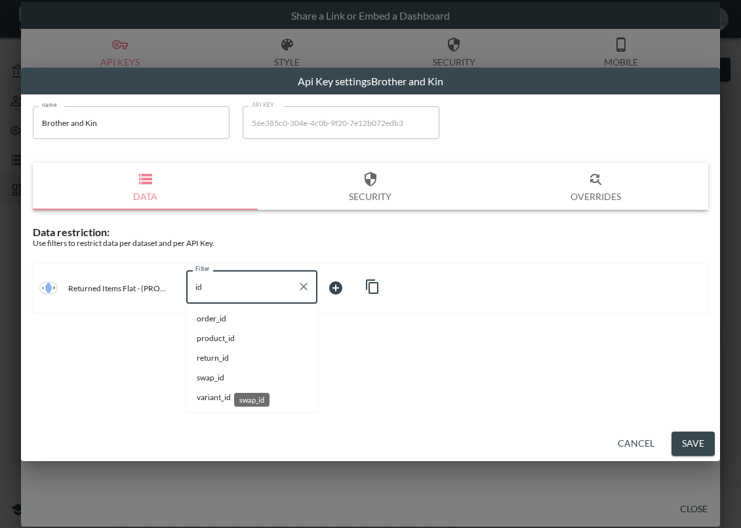
drag, startPoint x: 233, startPoint y: 375, endPoint x: 267, endPoint y: 310, distance: 73.9
click at [233, 374] on span "swap_id" at bounding box center [252, 378] width 110 height 12
type input "swap_id"
click at [356, 286] on body "BI.P.EYE, Interactive Analytics Dashboards - app [PERSON_NAME] organization / d…" at bounding box center [370, 264] width 741 height 528
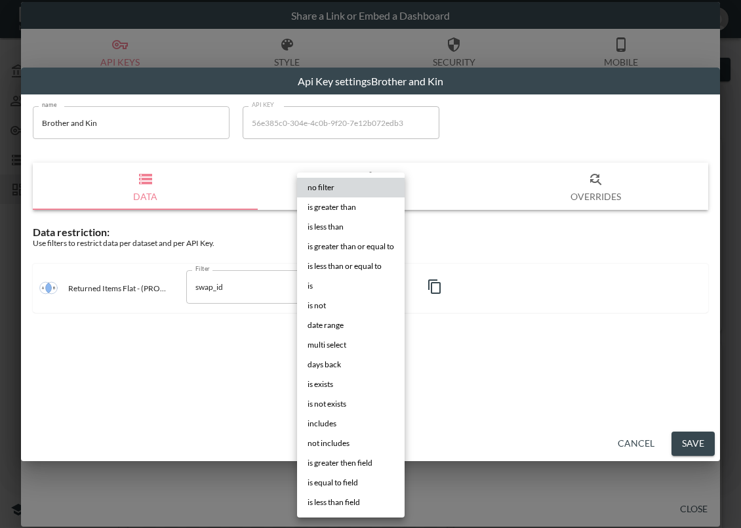
drag, startPoint x: 342, startPoint y: 287, endPoint x: 428, endPoint y: 288, distance: 86.0
click at [342, 286] on li "is" at bounding box center [351, 286] width 108 height 20
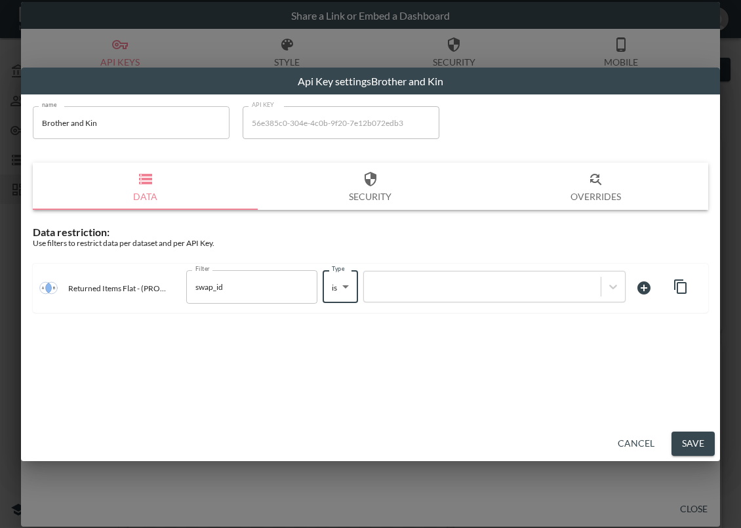
type input "is"
click at [438, 285] on div at bounding box center [483, 287] width 224 height 12
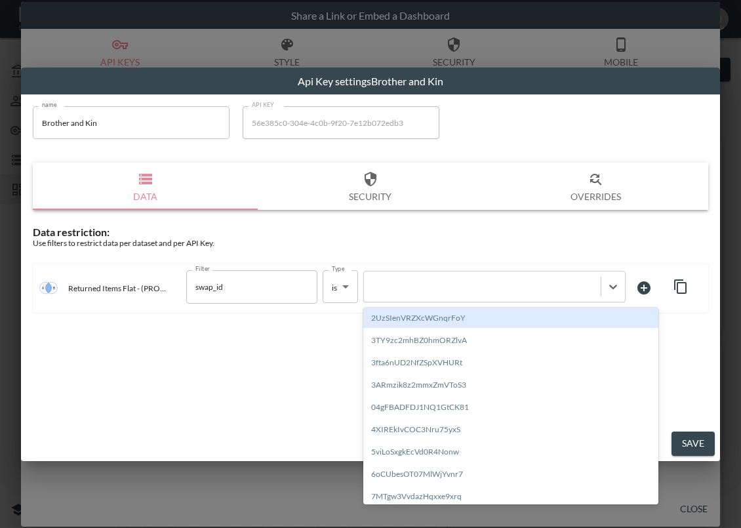
paste input "cmrfhkltubclp41dyDc8"
type input "cmrfhkltubclp41dyDc8"
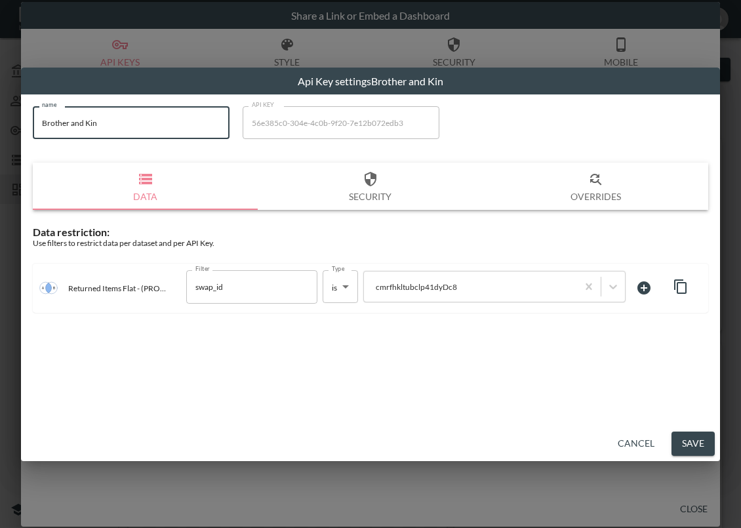
drag, startPoint x: 118, startPoint y: 129, endPoint x: 14, endPoint y: 144, distance: 104.7
click at [14, 144] on div "Api Key settings Brother and [PERSON_NAME] name Brother and Kin name API KEY 56…" at bounding box center [370, 264] width 741 height 528
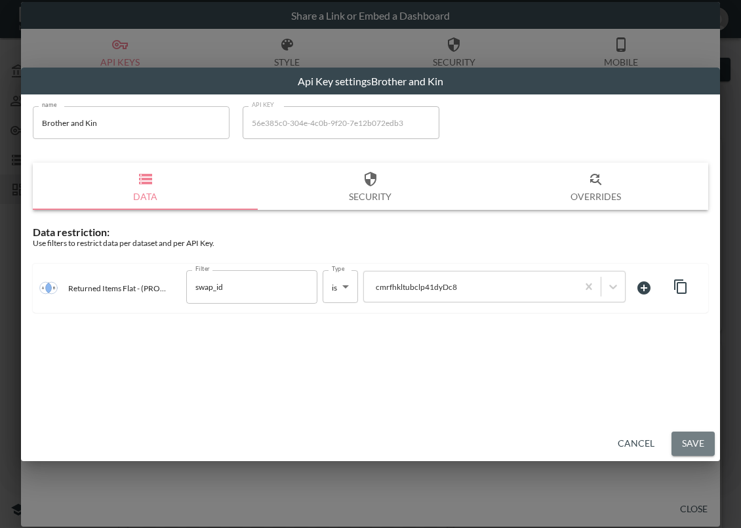
click at [701, 444] on button "Save" at bounding box center [693, 444] width 43 height 24
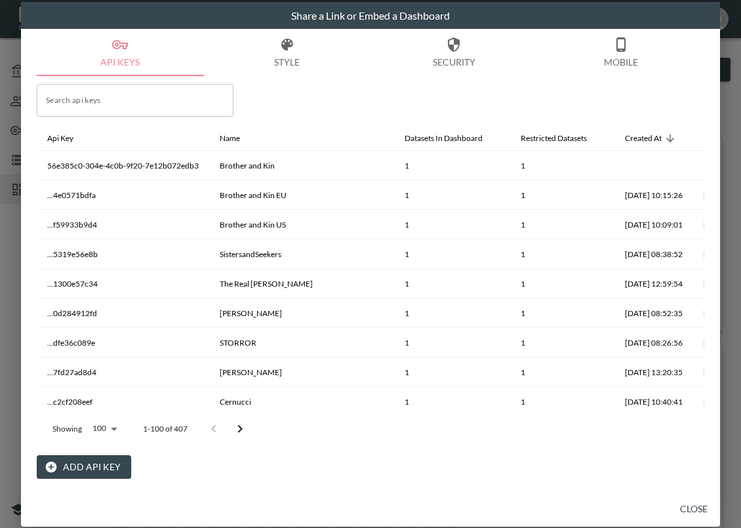
click at [695, 505] on button "Close" at bounding box center [694, 509] width 42 height 24
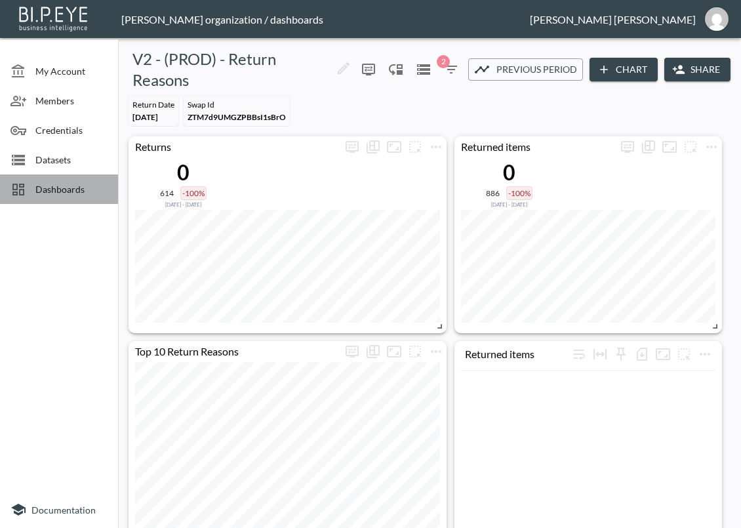
click at [49, 192] on span "Dashboards" at bounding box center [71, 189] width 72 height 14
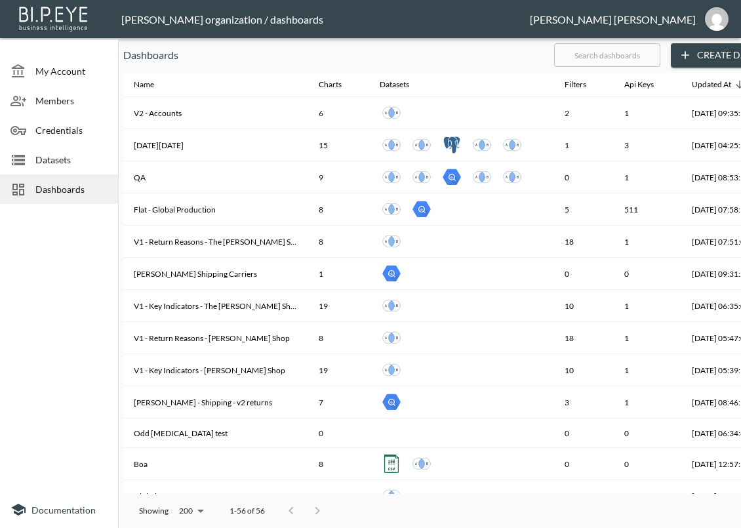
click at [608, 51] on input "text" at bounding box center [607, 55] width 106 height 33
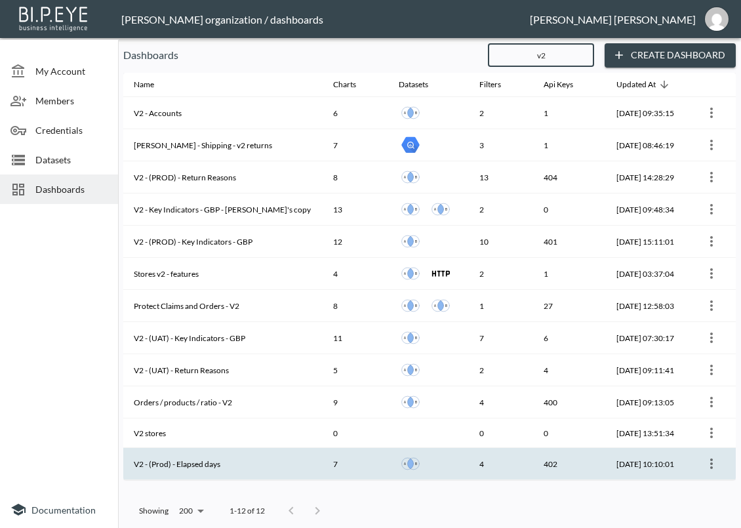
type input "v2"
click at [208, 464] on th "V2 - (Prod) - Elapsed days" at bounding box center [222, 464] width 199 height 32
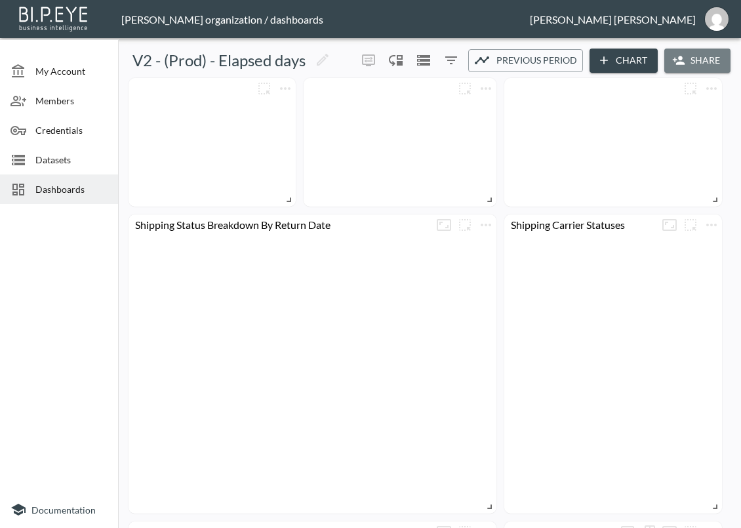
click at [684, 52] on button "Share" at bounding box center [698, 61] width 66 height 24
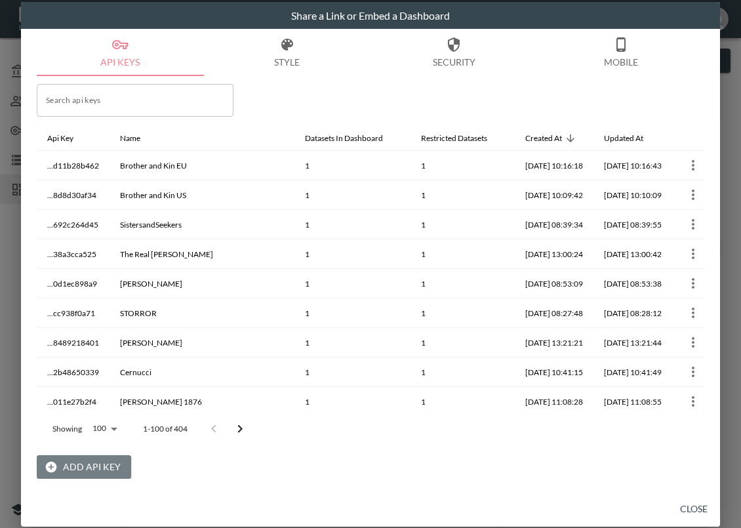
click at [87, 462] on button "Add API Key" at bounding box center [84, 467] width 94 height 24
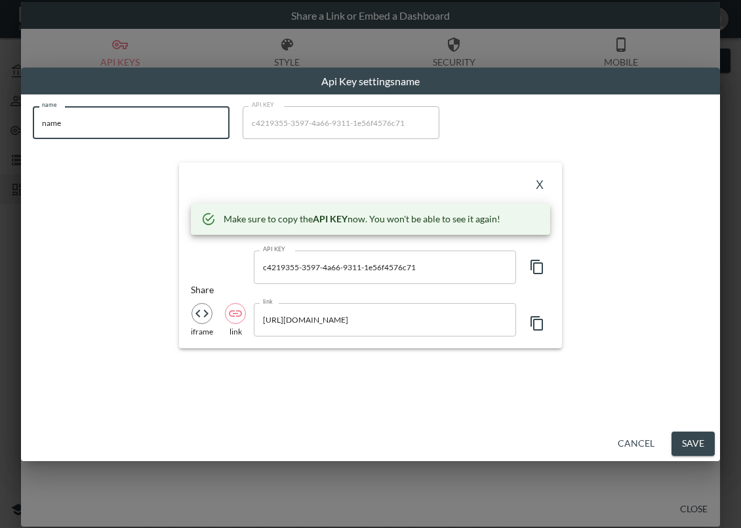
drag, startPoint x: 136, startPoint y: 133, endPoint x: 13, endPoint y: 134, distance: 123.3
click at [13, 134] on div "Api Key settings name name name name API KEY c4219355-3597-4a66-9311-1e56f4576c…" at bounding box center [370, 264] width 741 height 528
paste input "Brother and Kin"
type input "Brother and Kin"
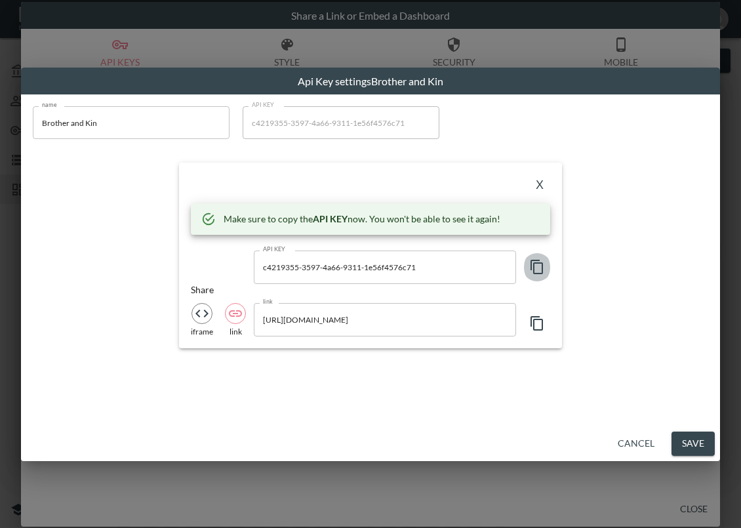
click at [535, 270] on icon "button" at bounding box center [537, 267] width 16 height 16
drag, startPoint x: 257, startPoint y: 178, endPoint x: 365, endPoint y: 192, distance: 109.8
click at [257, 178] on div "X" at bounding box center [371, 185] width 360 height 21
click at [536, 182] on button "X" at bounding box center [539, 185] width 21 height 21
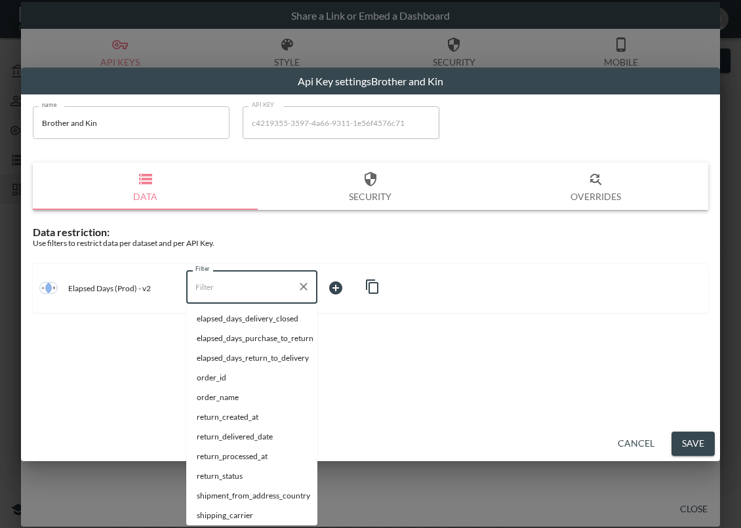
click at [251, 297] on input "Filter" at bounding box center [242, 286] width 100 height 21
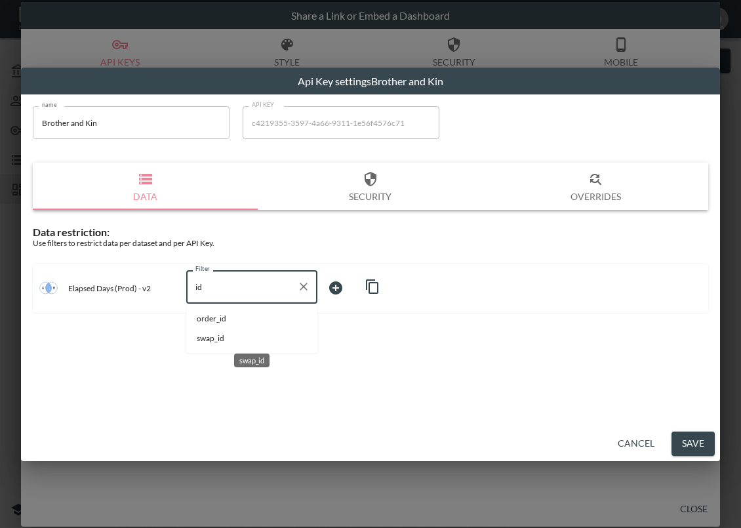
click at [237, 333] on span "swap_id" at bounding box center [252, 339] width 110 height 12
type input "swap_id"
click at [342, 287] on body "BI.P.EYE, Interactive Analytics Dashboards - app [PERSON_NAME] organization / d…" at bounding box center [370, 264] width 741 height 528
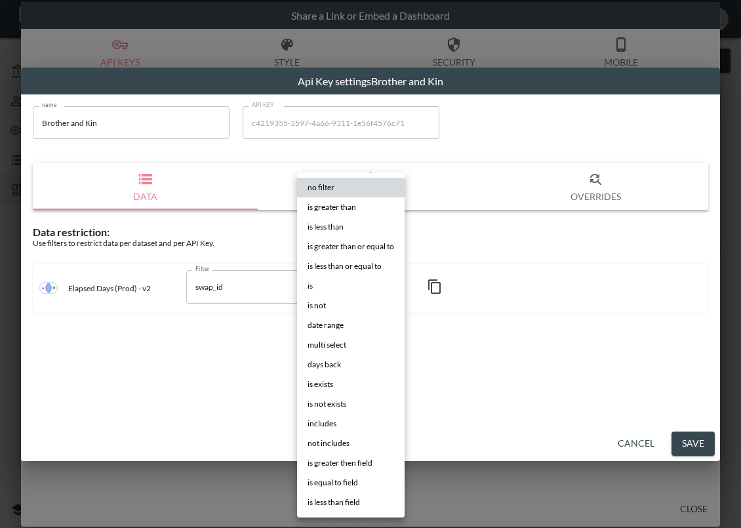
click at [331, 289] on li "is" at bounding box center [351, 286] width 108 height 20
type input "is"
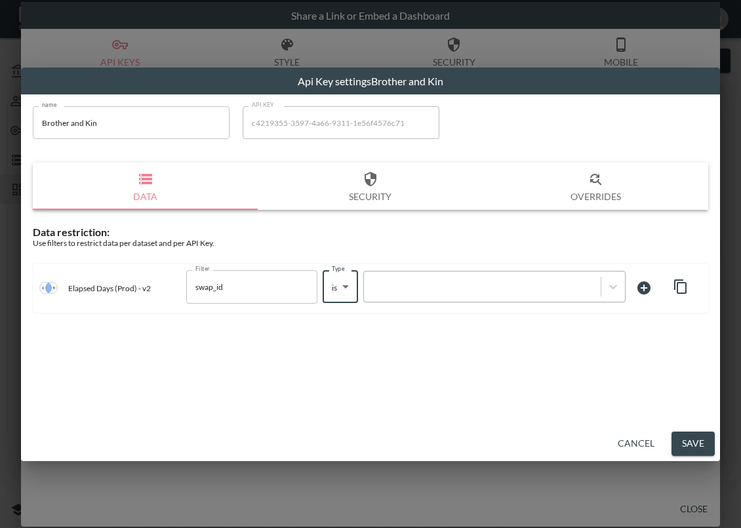
click at [445, 289] on div at bounding box center [483, 287] width 224 height 12
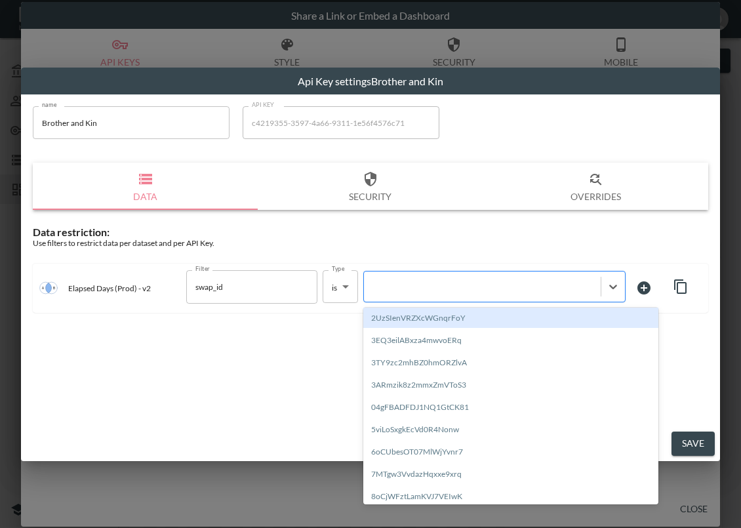
paste input "cmrfhkltubclp41dyDc8"
type input "cmrfhkltubclp41dyDc8"
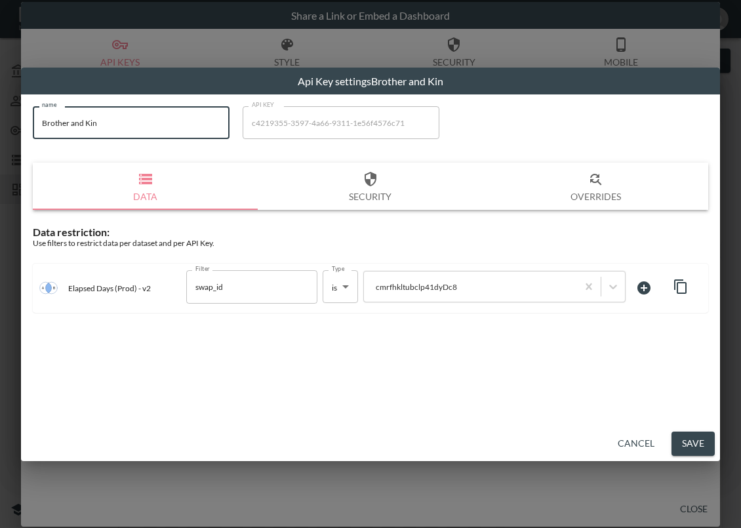
drag, startPoint x: 171, startPoint y: 129, endPoint x: 13, endPoint y: 145, distance: 158.9
click at [13, 145] on div "Api Key settings Brother and [PERSON_NAME] name Brother and [PERSON_NAME] name …" at bounding box center [370, 264] width 741 height 528
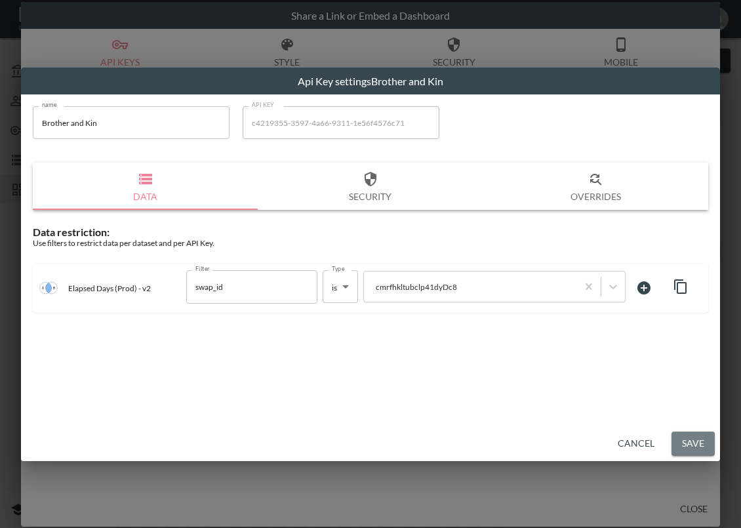
click at [690, 437] on button "Save" at bounding box center [693, 444] width 43 height 24
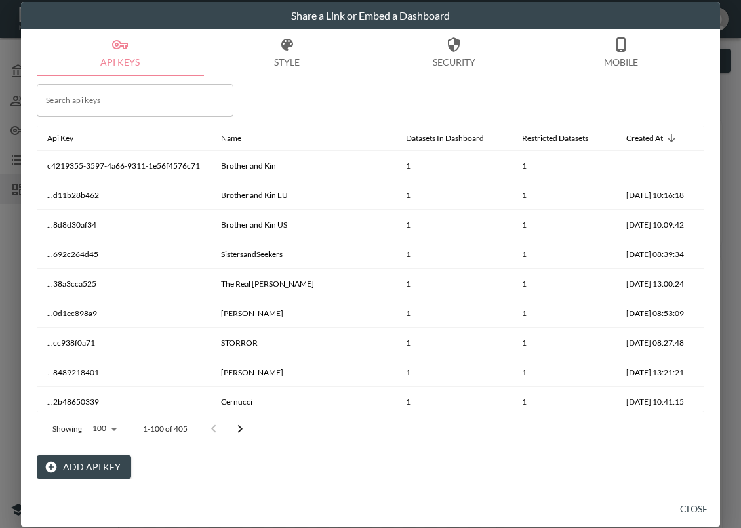
click at [686, 506] on button "Close" at bounding box center [694, 509] width 42 height 24
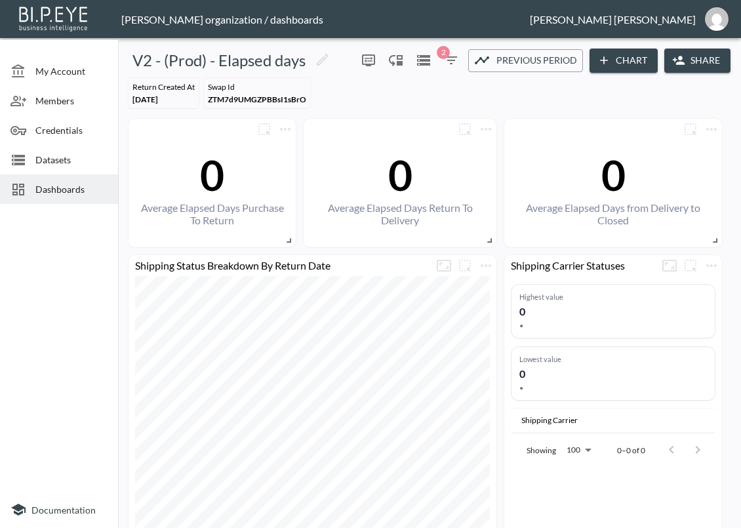
click at [60, 188] on span "Dashboards" at bounding box center [71, 189] width 72 height 14
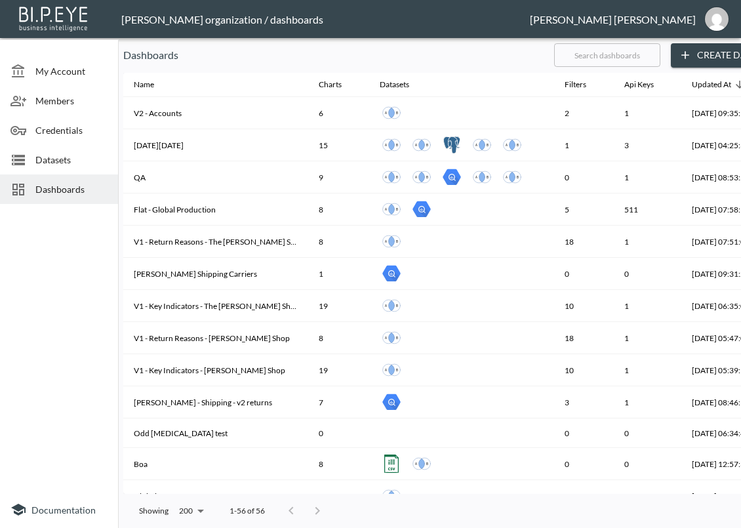
click at [636, 61] on input "text" at bounding box center [607, 55] width 106 height 33
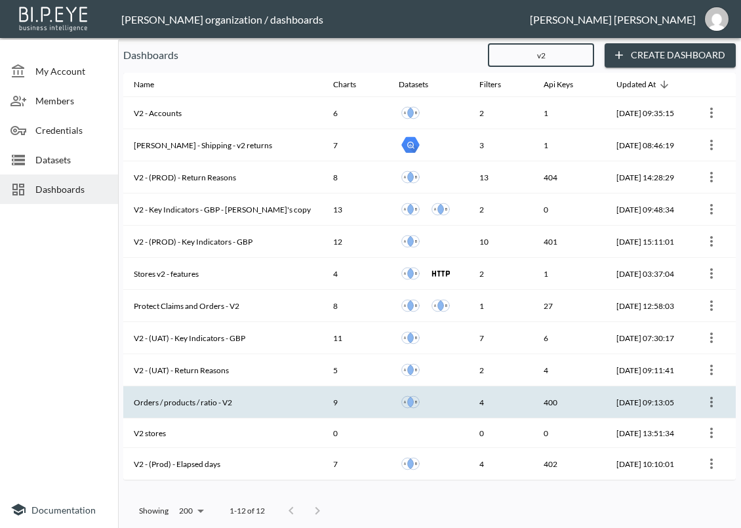
type input "v2"
click at [254, 403] on th "Orders / products / ratio - V2" at bounding box center [222, 402] width 199 height 32
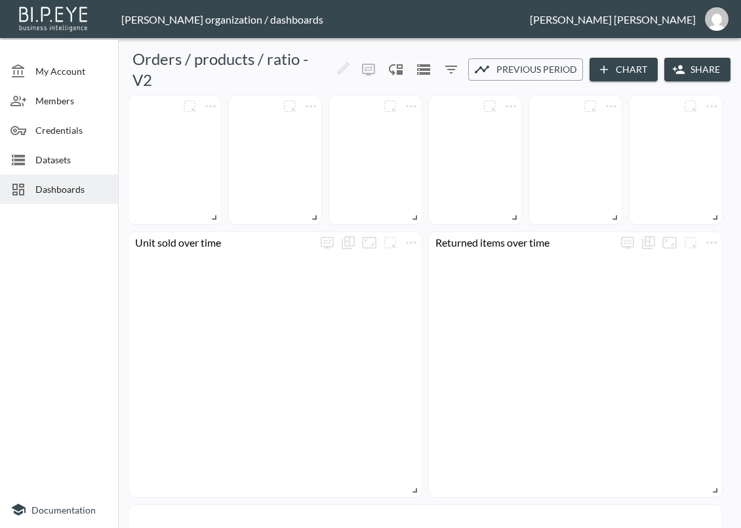
click at [686, 69] on button "Share" at bounding box center [698, 70] width 66 height 24
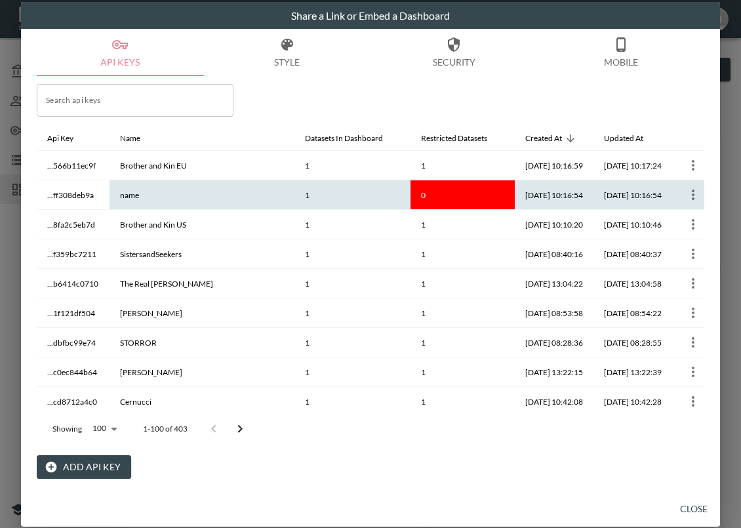
click at [686, 192] on icon "more" at bounding box center [694, 195] width 16 height 16
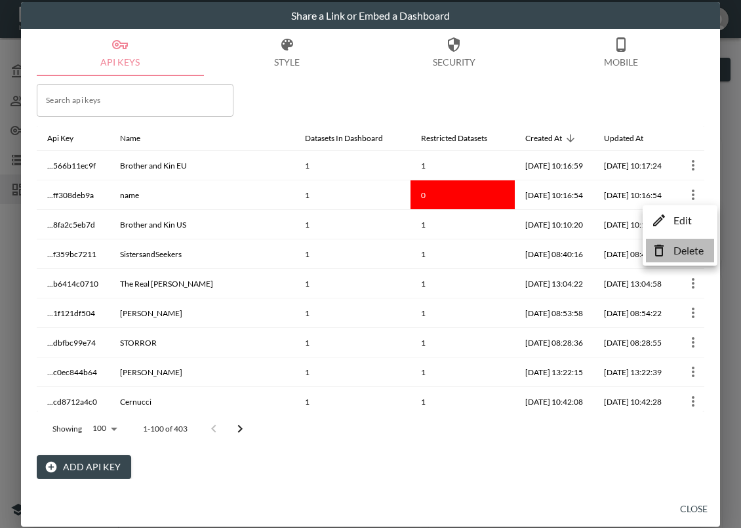
click at [672, 252] on li "Delete" at bounding box center [680, 251] width 68 height 24
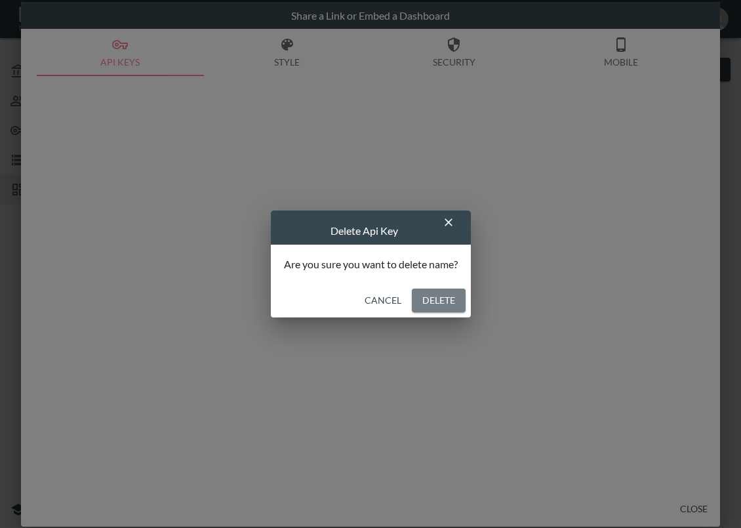
click at [453, 300] on button "Delete" at bounding box center [439, 301] width 54 height 24
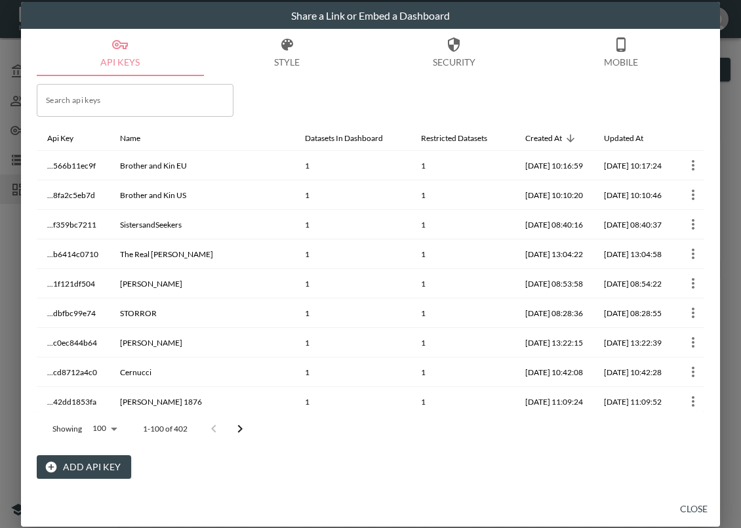
click at [108, 469] on button "Add API Key" at bounding box center [84, 467] width 94 height 24
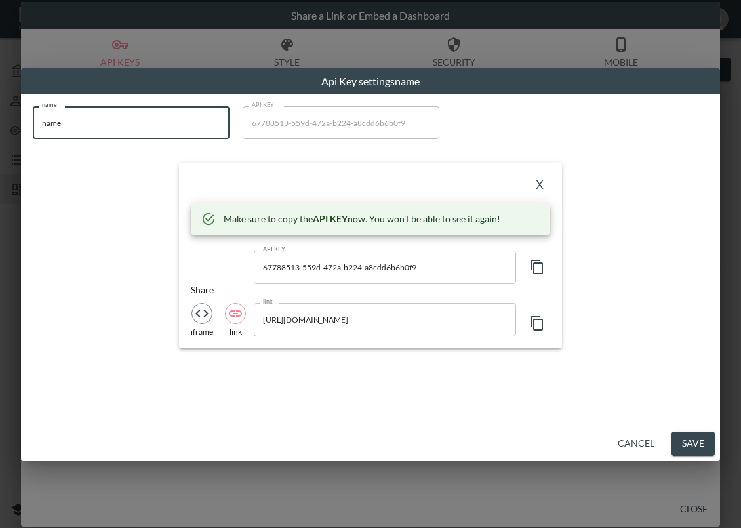
drag, startPoint x: 79, startPoint y: 125, endPoint x: 13, endPoint y: 140, distance: 68.0
click at [13, 140] on div "Api Key settings name name name name API KEY 67788513-559d-472a-b224-a8cdd6b6b0…" at bounding box center [370, 264] width 741 height 528
paste input "Brother and Kin"
type input "Brother and Kin"
click at [537, 270] on icon "button" at bounding box center [537, 267] width 16 height 16
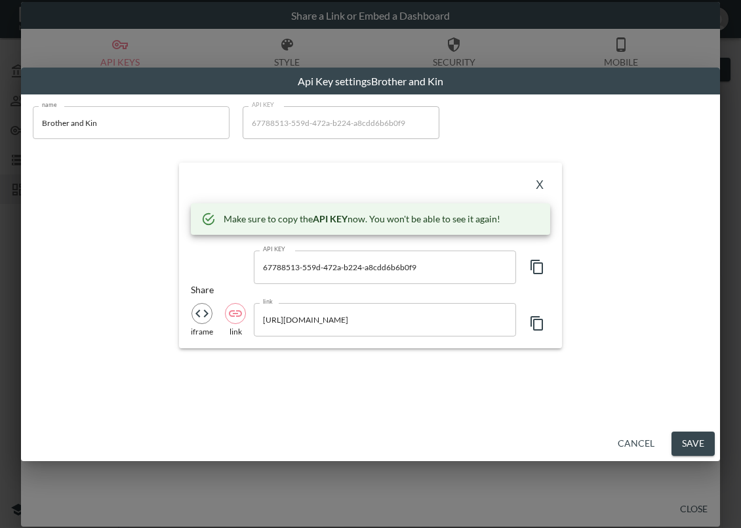
click at [229, 169] on div "X Make sure to copy the API KEY now. You won't be able to see it again! API KEY…" at bounding box center [370, 255] width 383 height 185
click at [545, 181] on button "X" at bounding box center [539, 185] width 21 height 21
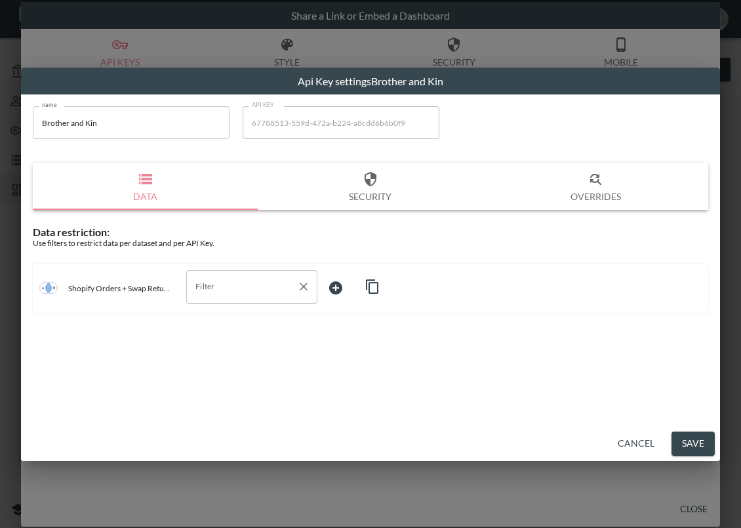
click at [220, 285] on input "Filter" at bounding box center [242, 286] width 100 height 21
click at [223, 364] on li "swap_id" at bounding box center [251, 358] width 131 height 20
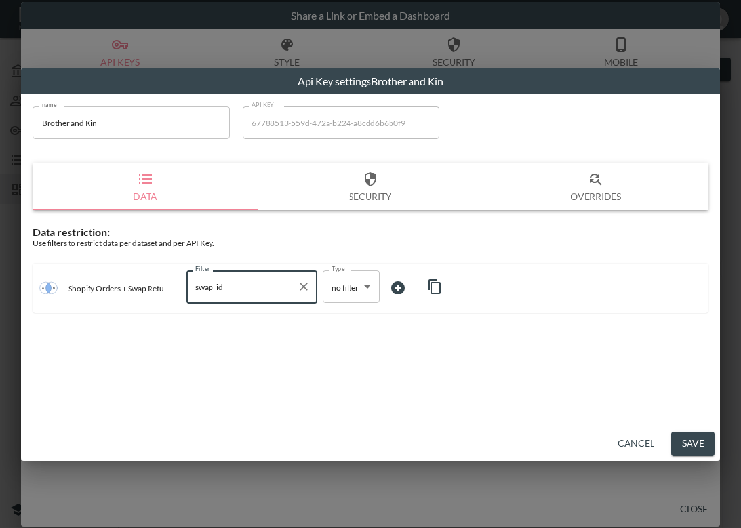
type input "swap_id"
click at [350, 297] on body "BI.P.EYE, Interactive Analytics Dashboards - app [PERSON_NAME] organization / d…" at bounding box center [370, 264] width 741 height 528
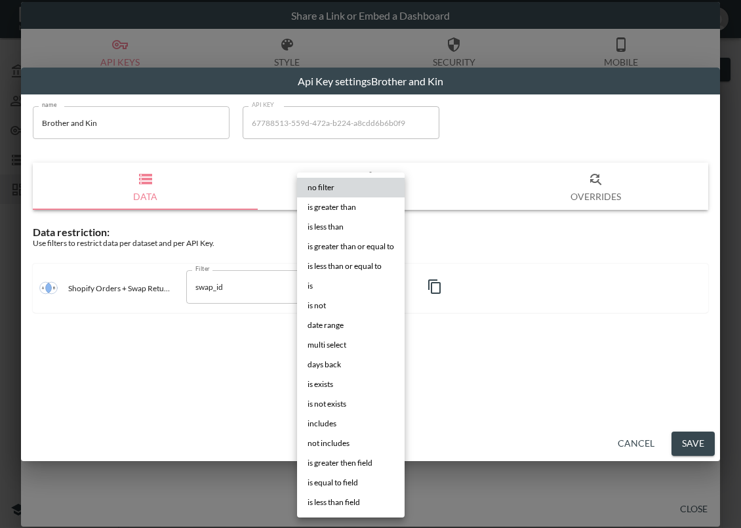
click at [344, 289] on li "is" at bounding box center [351, 286] width 108 height 20
type input "is"
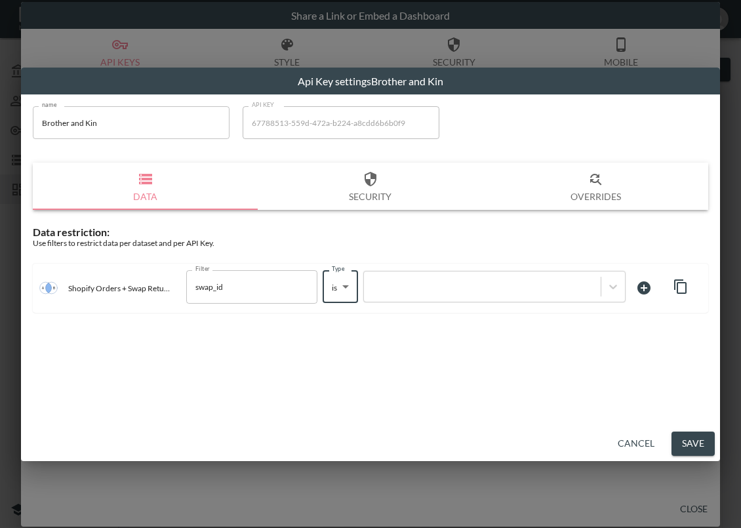
click at [457, 292] on div at bounding box center [483, 287] width 224 height 12
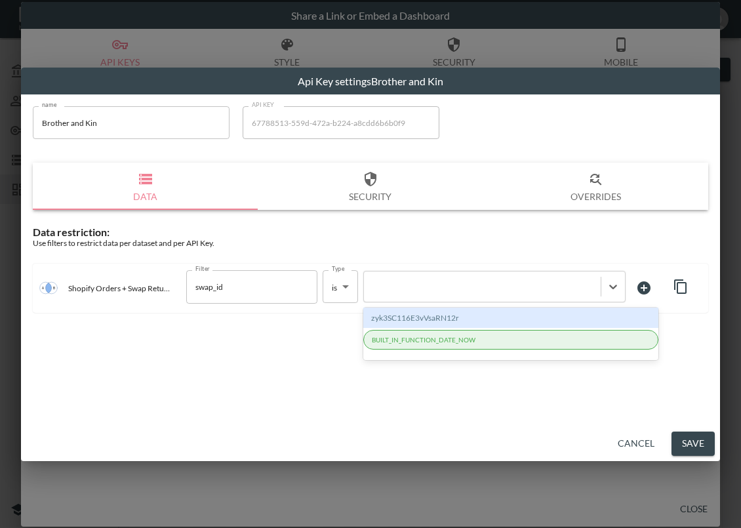
paste input "cmrfhkltubclp41dyDc8"
type input "cmrfhkltubclp41dyDc8"
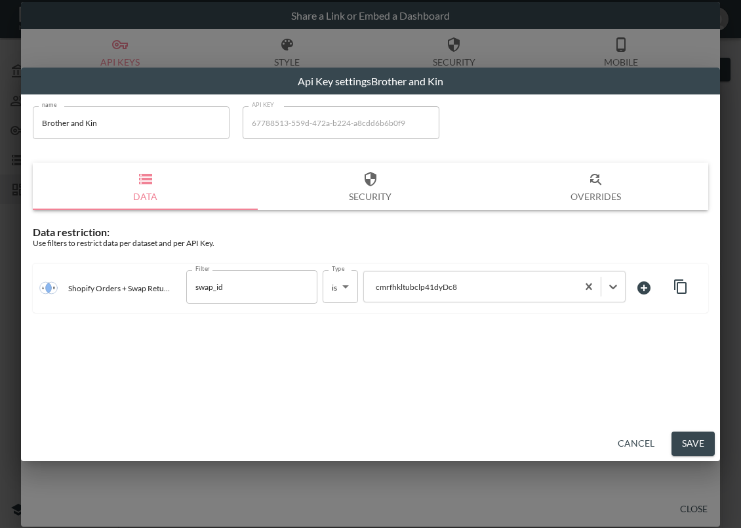
click at [693, 444] on button "Save" at bounding box center [693, 444] width 43 height 24
